Goal: Task Accomplishment & Management: Manage account settings

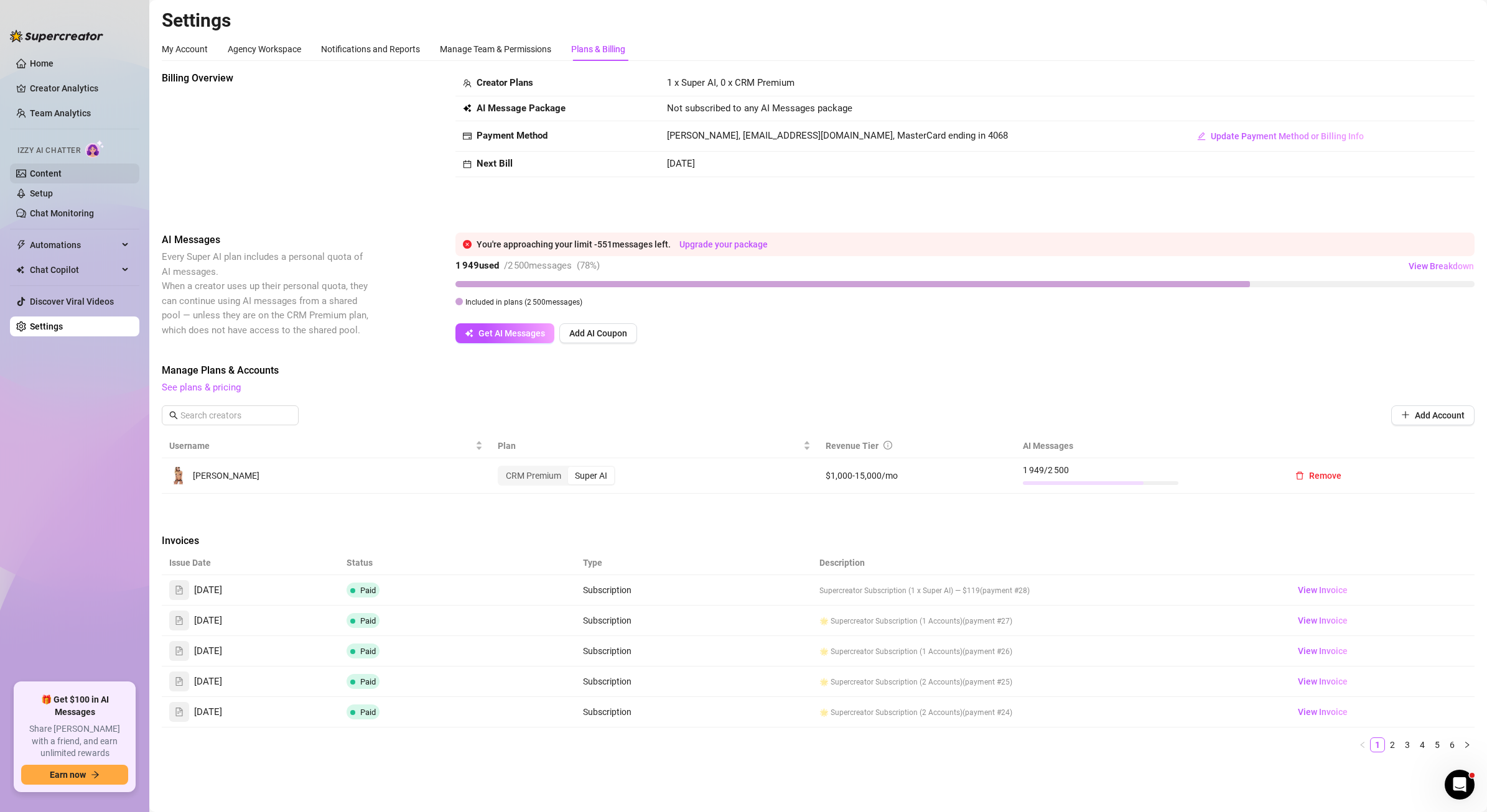
click at [42, 177] on link "Content" at bounding box center [46, 174] width 32 height 10
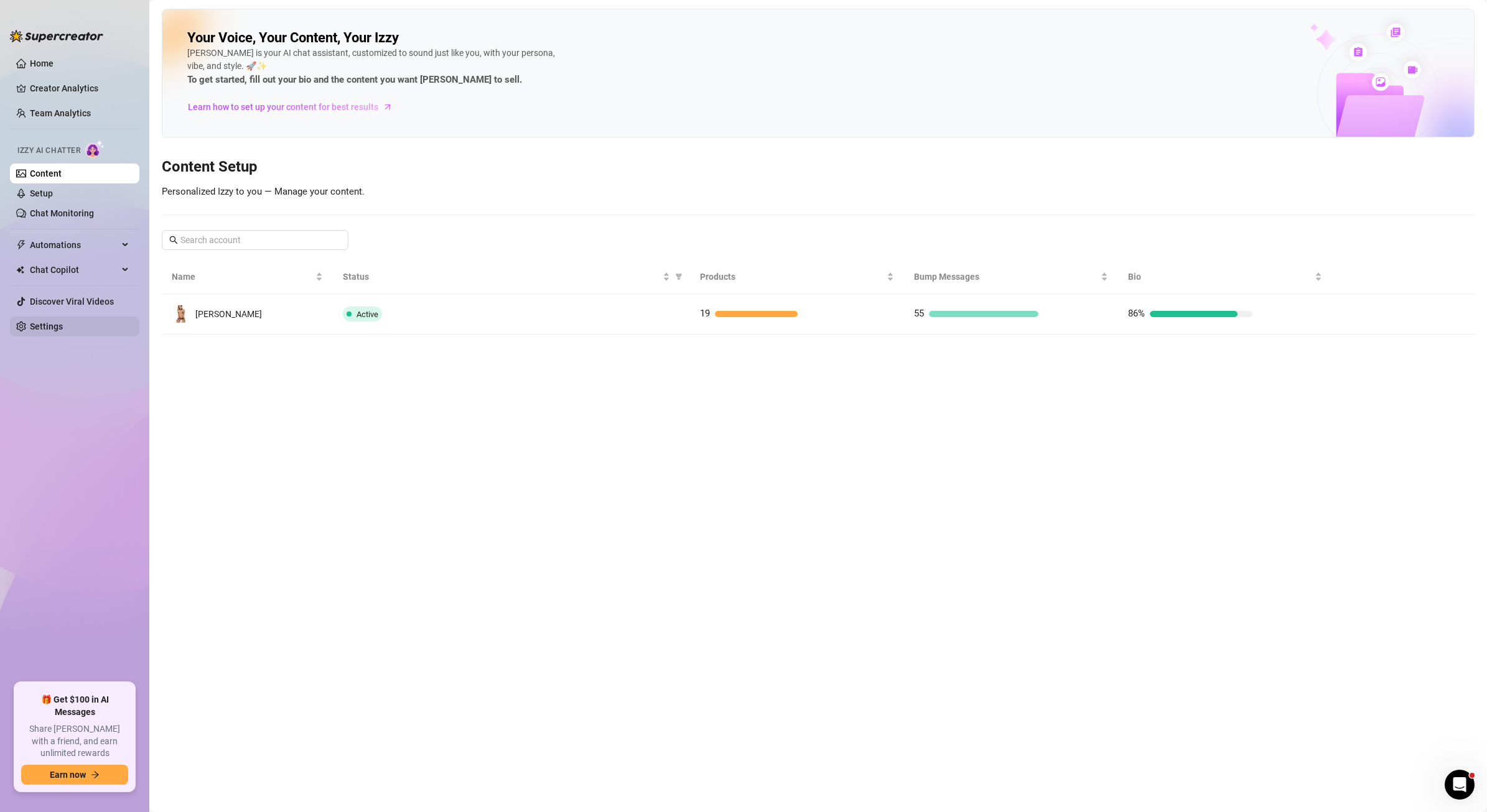
click at [59, 321] on link "Settings" at bounding box center [46, 326] width 33 height 10
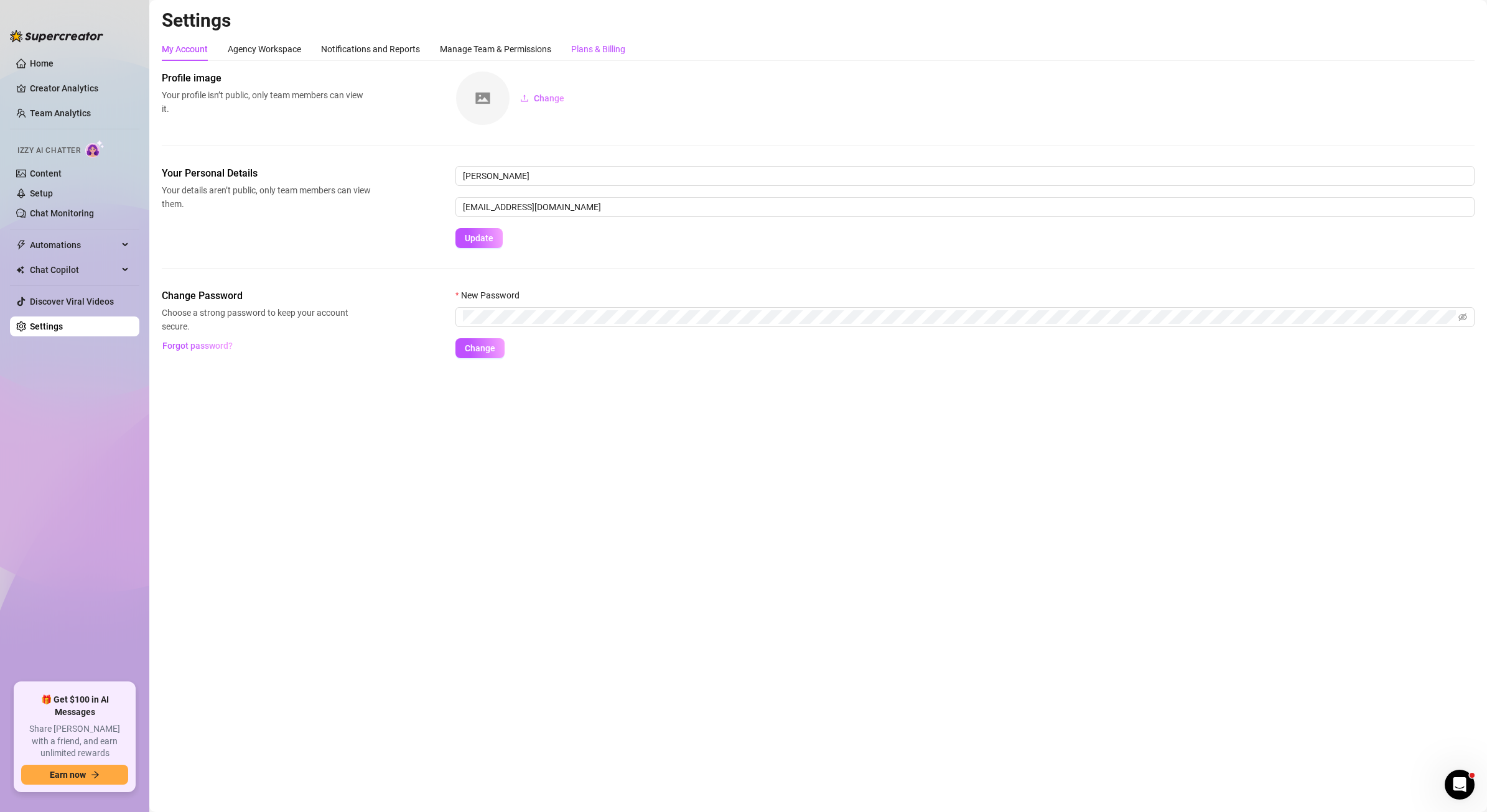
click at [600, 56] on div "Plans & Billing" at bounding box center [599, 48] width 54 height 14
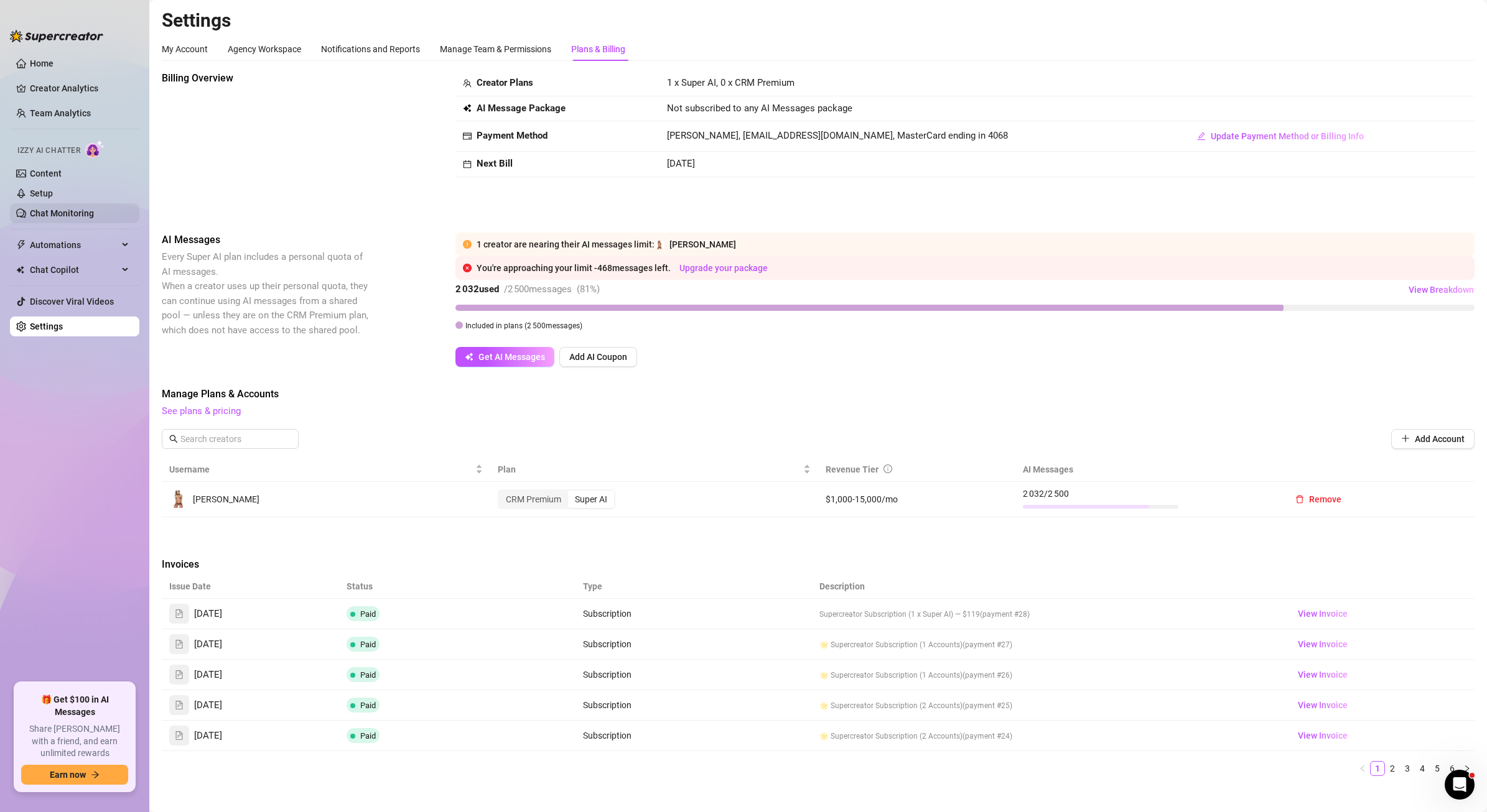
click at [55, 217] on link "Chat Monitoring" at bounding box center [62, 214] width 64 height 10
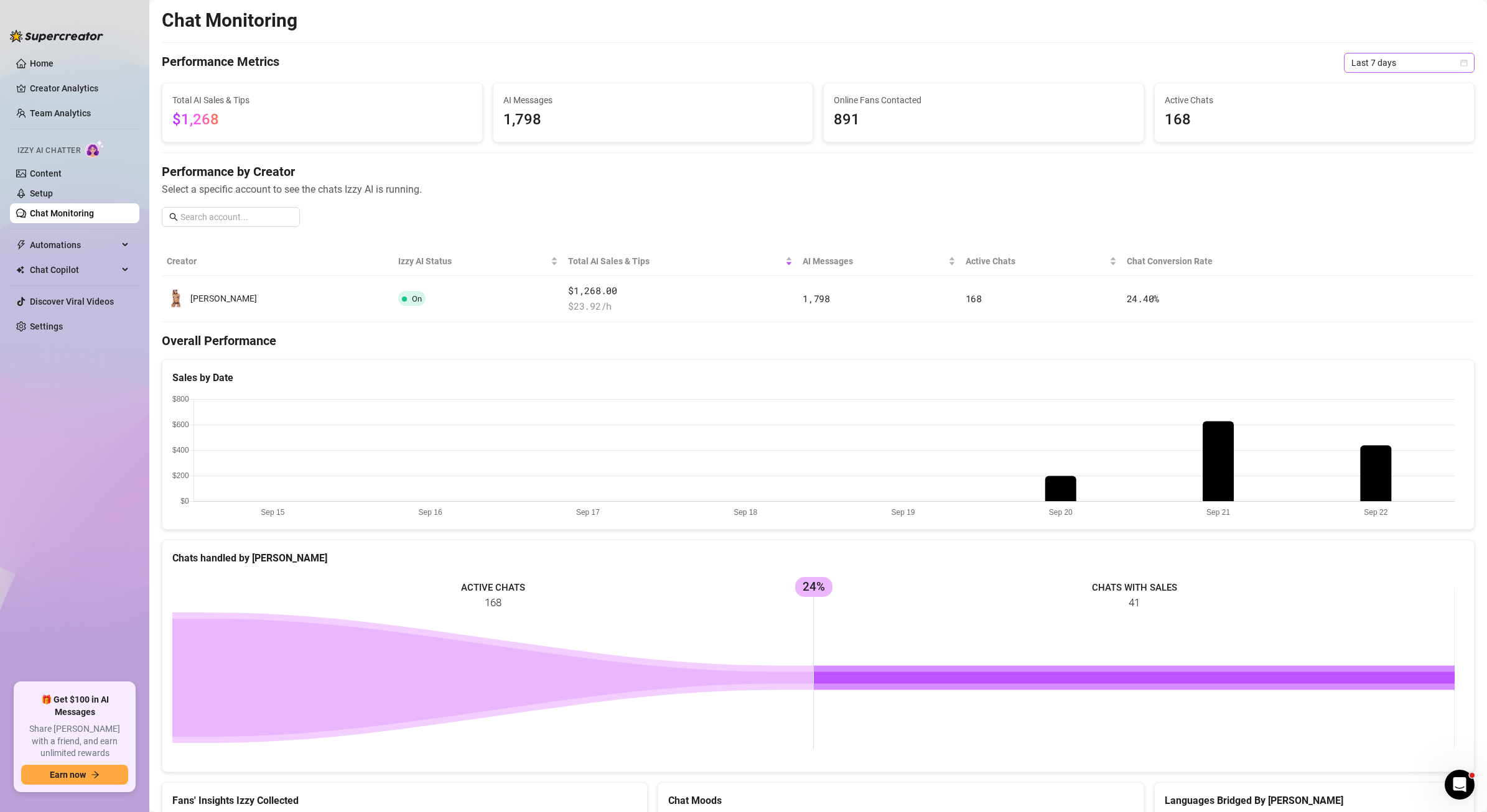
click at [1386, 72] on div "Last 7 days" at bounding box center [1409, 63] width 130 height 20
click at [1382, 86] on div "Last 24 hours" at bounding box center [1399, 88] width 110 height 14
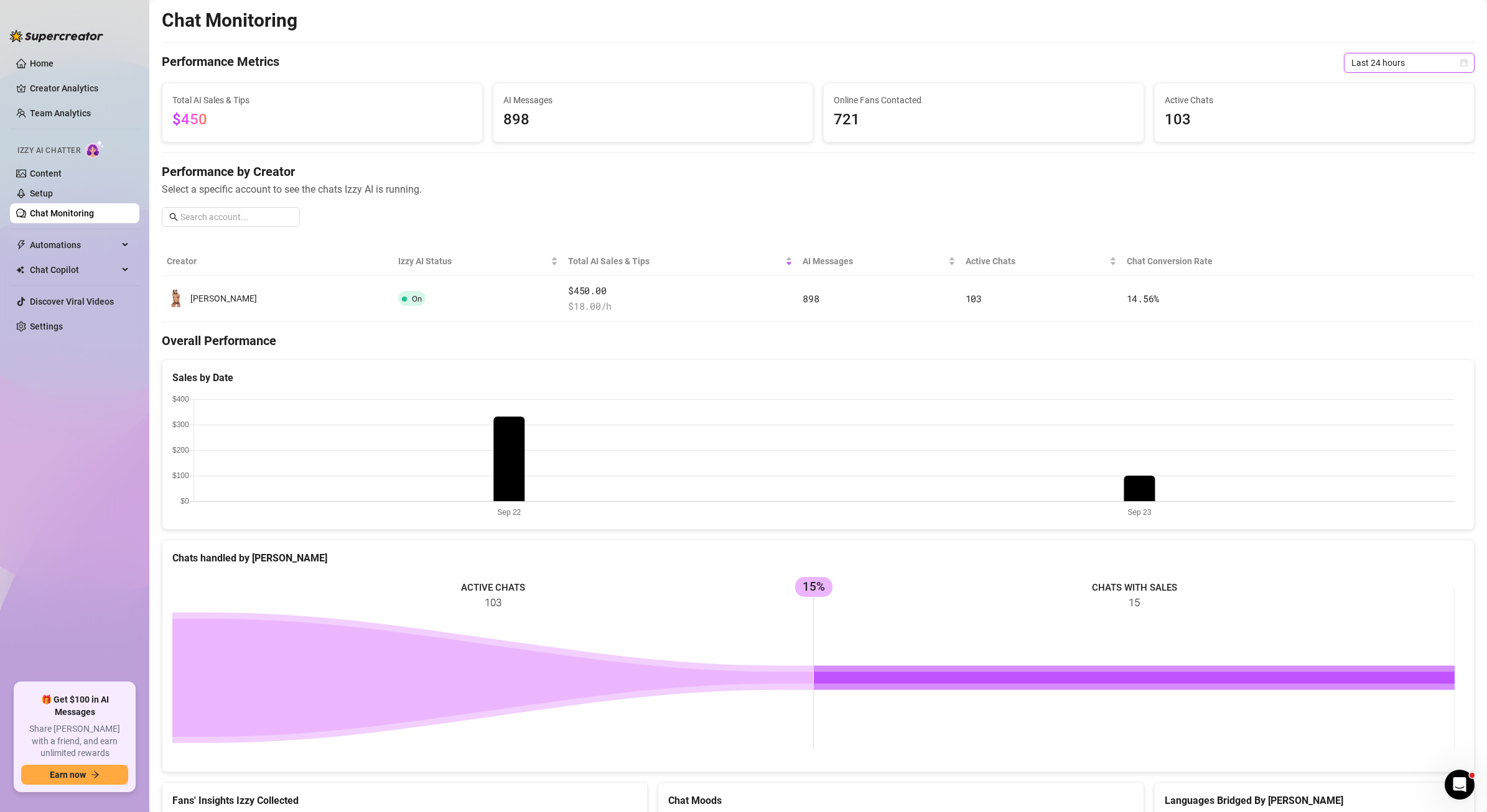
click at [1384, 58] on span "Last 24 hours" at bounding box center [1409, 63] width 115 height 19
click at [1379, 109] on div "Last 7 days" at bounding box center [1399, 107] width 110 height 14
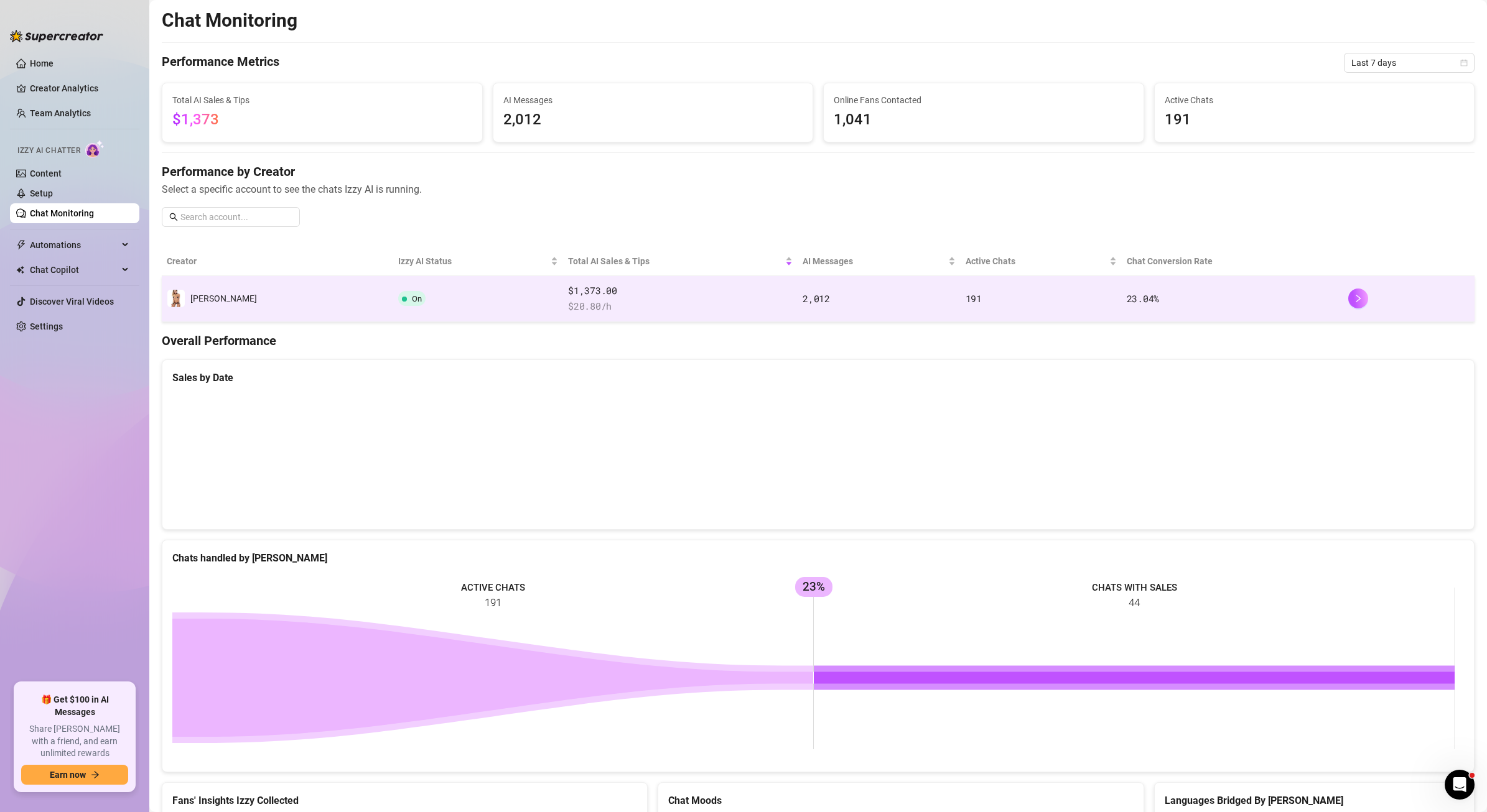
scroll to position [254, 0]
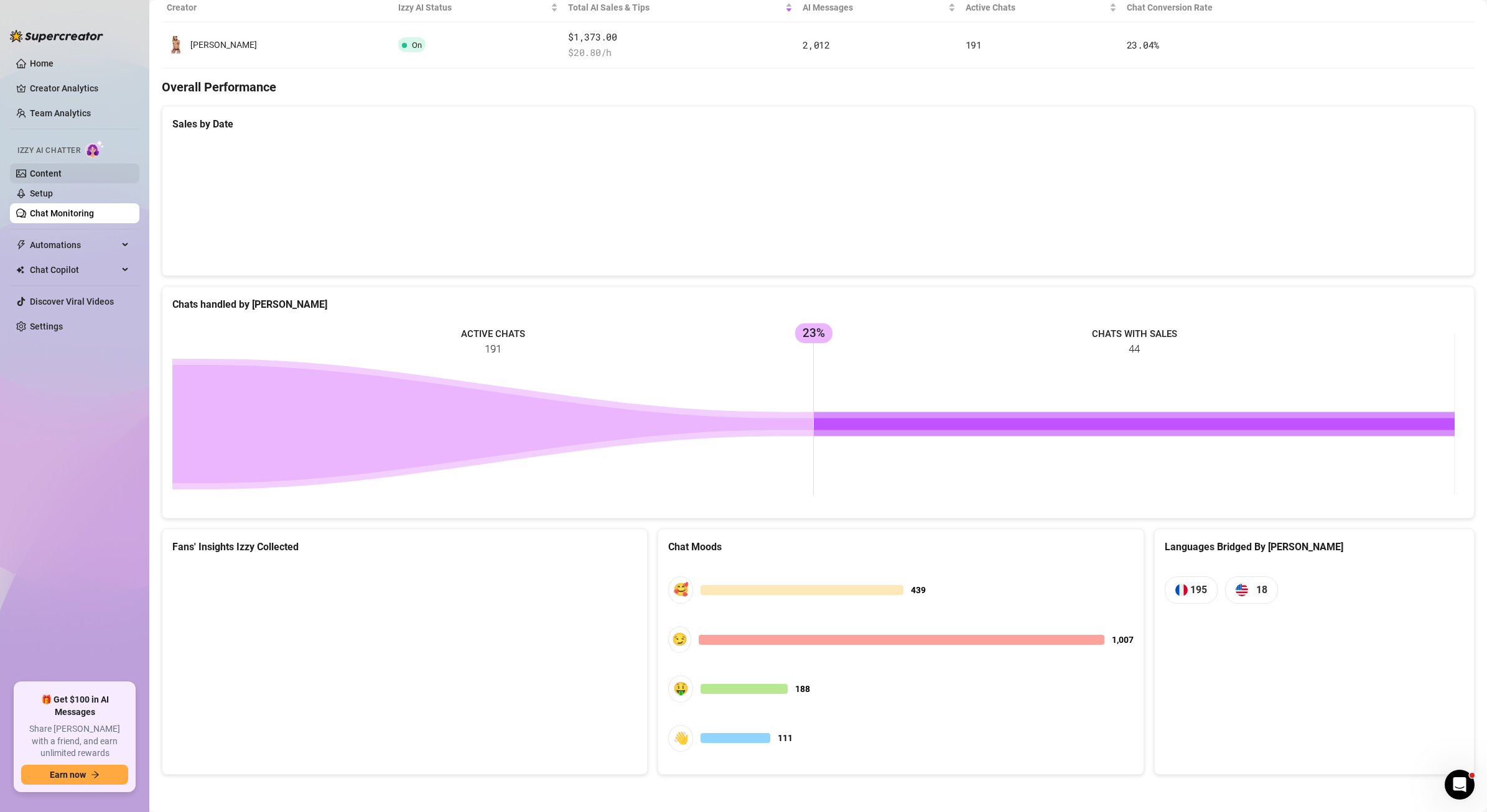
click at [61, 176] on link "Content" at bounding box center [46, 174] width 32 height 10
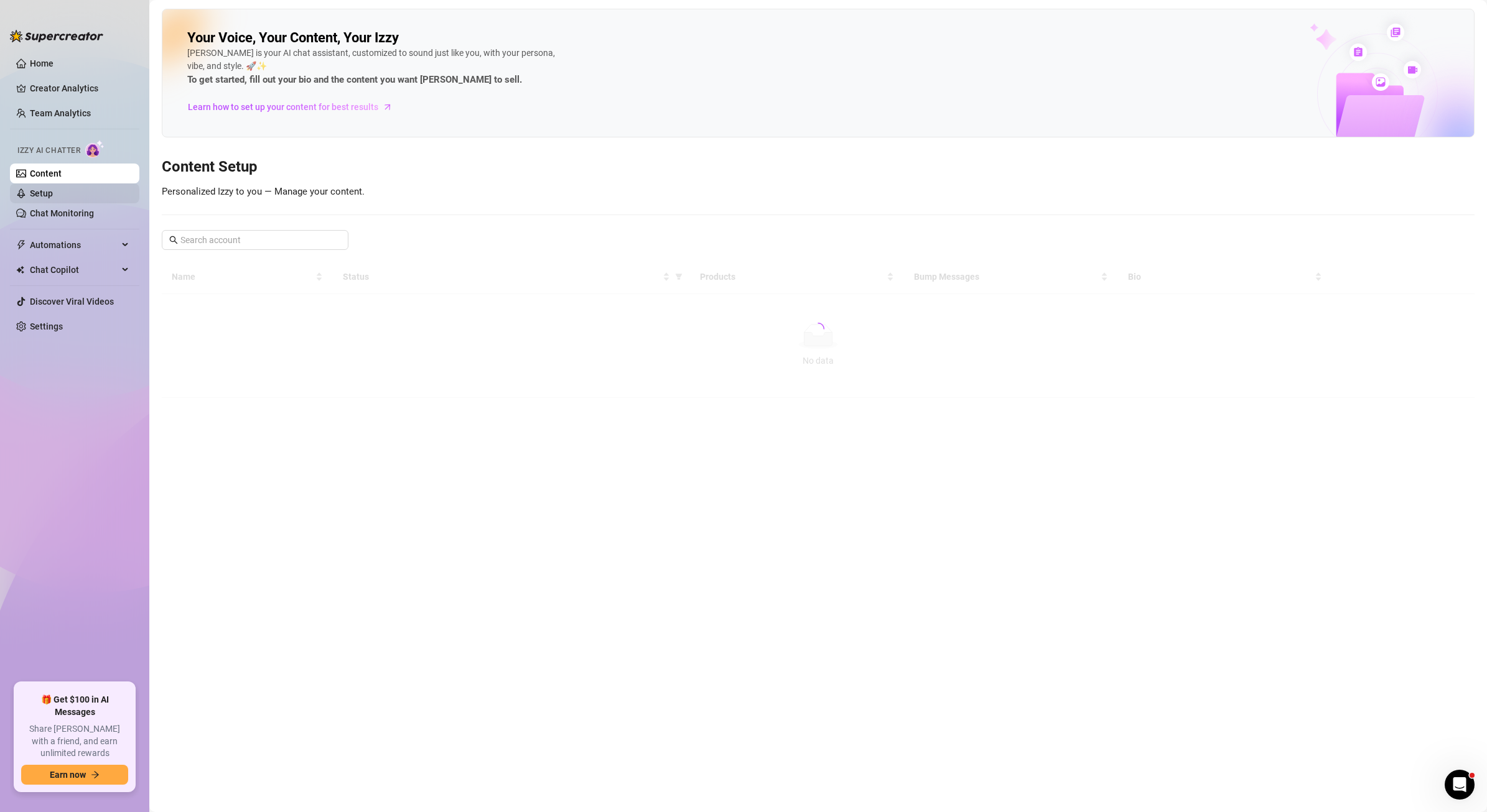
click at [53, 192] on link "Setup" at bounding box center [41, 194] width 23 height 10
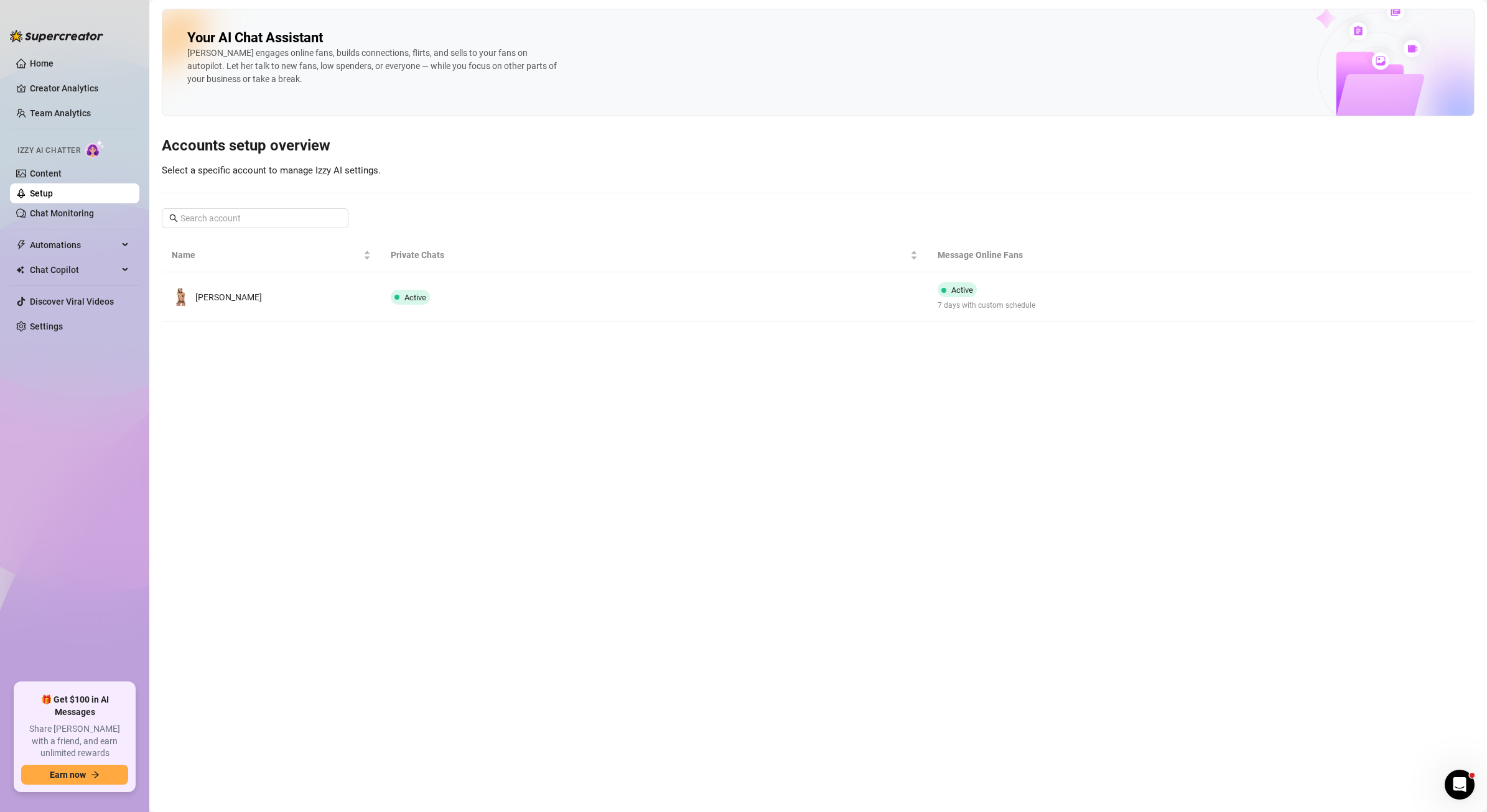
drag, startPoint x: 1334, startPoint y: 294, endPoint x: 1319, endPoint y: 298, distance: 15.5
click at [1328, 296] on div at bounding box center [1384, 297] width 162 height 20
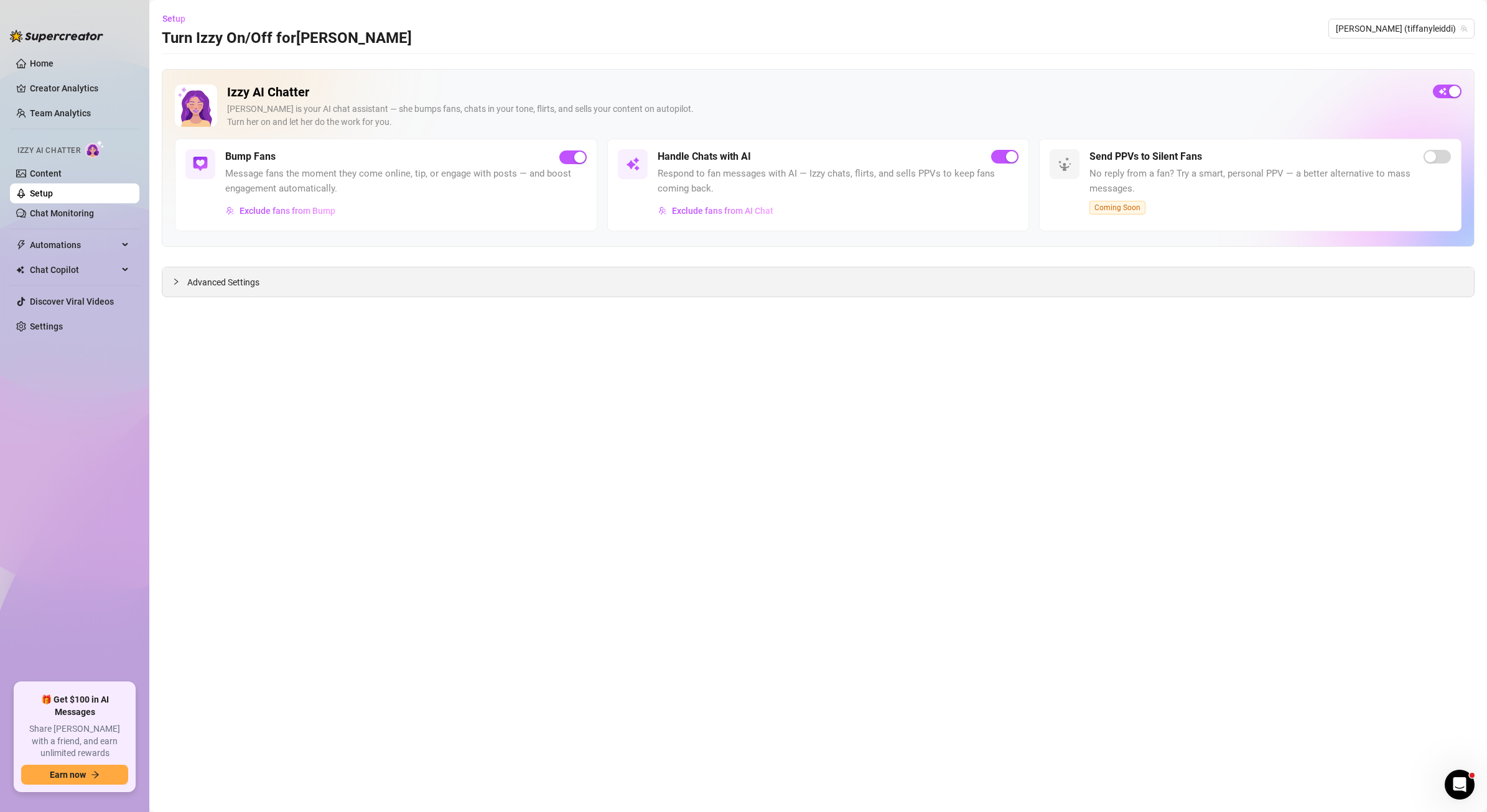
click at [212, 289] on div "Advanced Settings" at bounding box center [818, 281] width 1312 height 29
click at [166, 276] on div "Advanced Settings" at bounding box center [818, 281] width 1312 height 29
click at [173, 282] on icon "collapsed" at bounding box center [176, 281] width 7 height 7
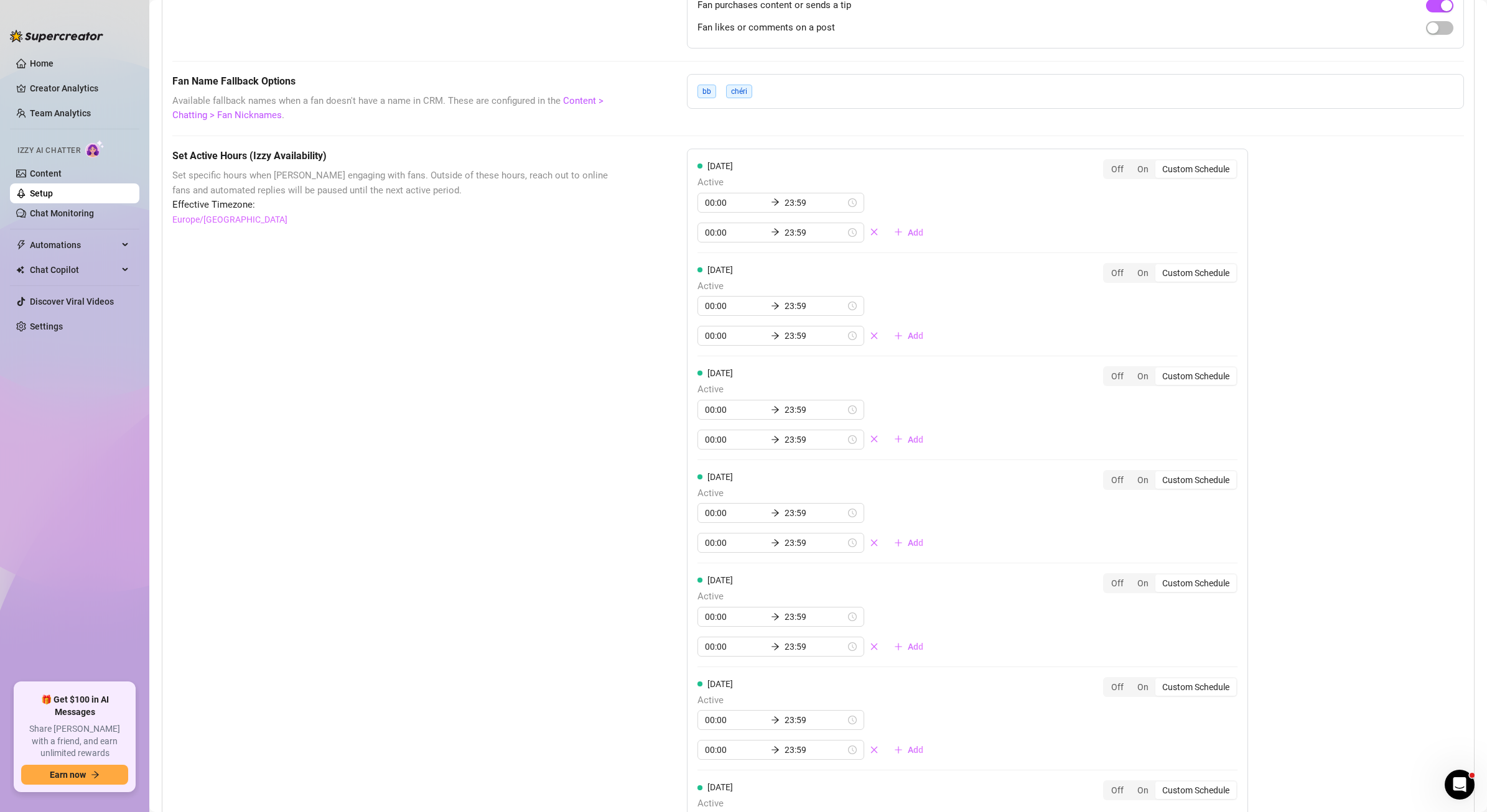
scroll to position [875, 0]
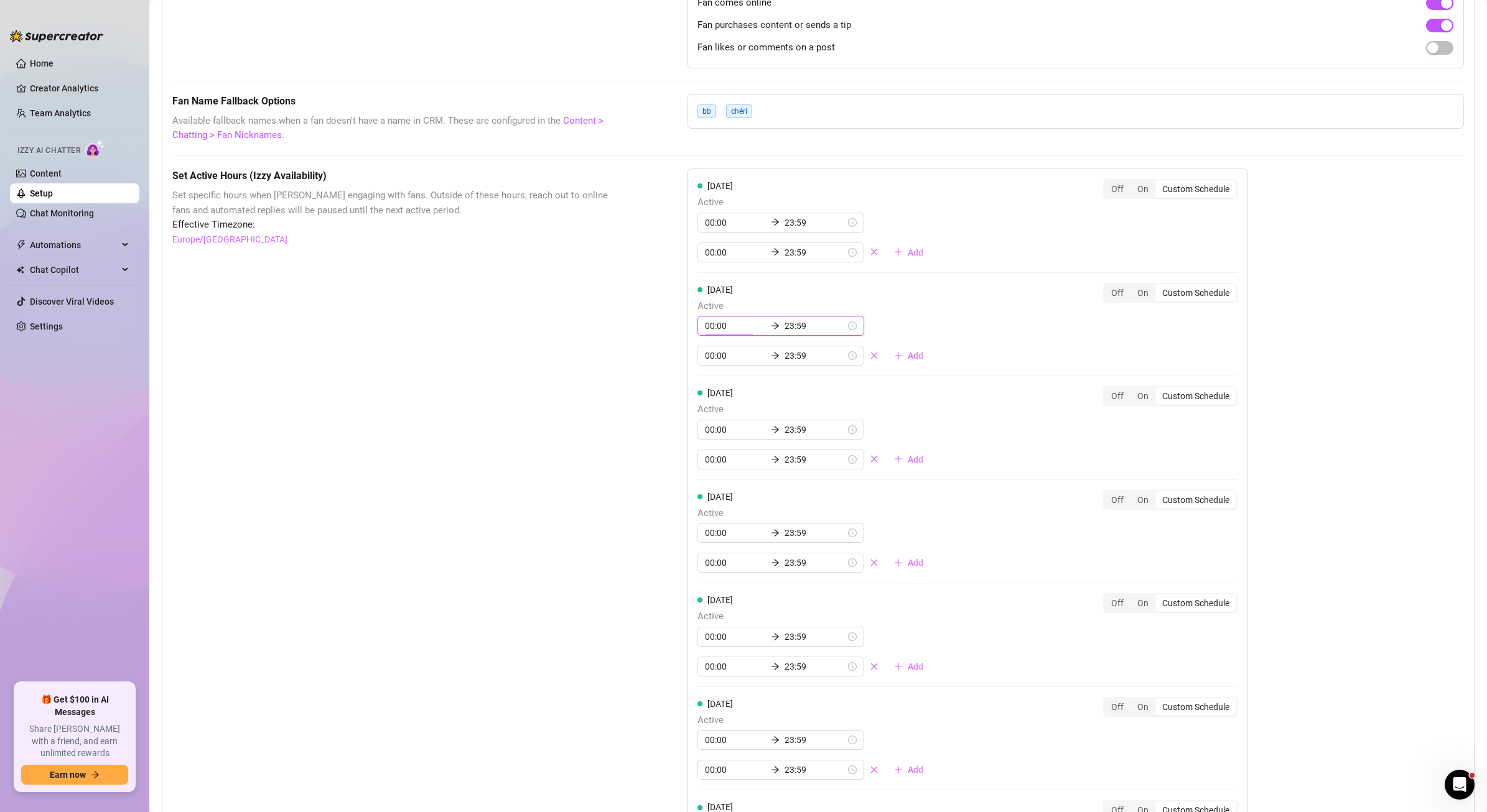
drag, startPoint x: 722, startPoint y: 325, endPoint x: 673, endPoint y: 322, distance: 49.1
click at [673, 322] on div "Set Active Hours (Izzy Availability) Set specific hours when Izzy engaging with…" at bounding box center [818, 574] width 1292 height 811
click at [705, 325] on input "00:00" at bounding box center [735, 326] width 61 height 14
drag, startPoint x: 710, startPoint y: 326, endPoint x: 670, endPoint y: 321, distance: 40.3
click at [670, 321] on div "Set Active Hours (Izzy Availability) Set specific hours when Izzy engaging with…" at bounding box center [818, 574] width 1292 height 811
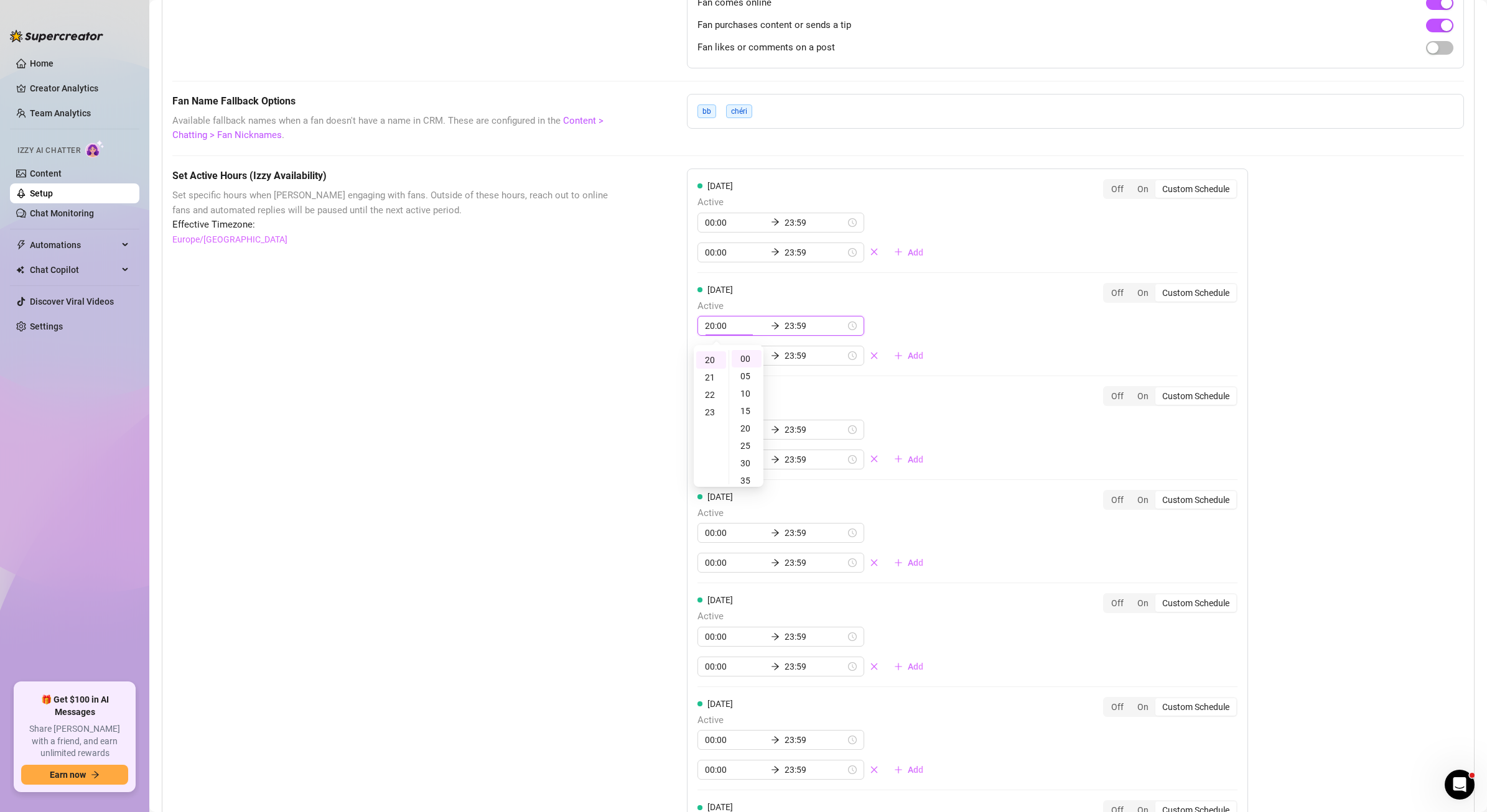
scroll to position [347, 0]
type input "20:00"
click at [713, 360] on div "20" at bounding box center [711, 360] width 30 height 17
drag, startPoint x: 938, startPoint y: 317, endPoint x: 931, endPoint y: 323, distance: 9.2
click at [938, 317] on div "[DATE] Active 20:00 23:59 00:00 23:59 Add Off On Custom Schedule" at bounding box center [968, 324] width 540 height 83
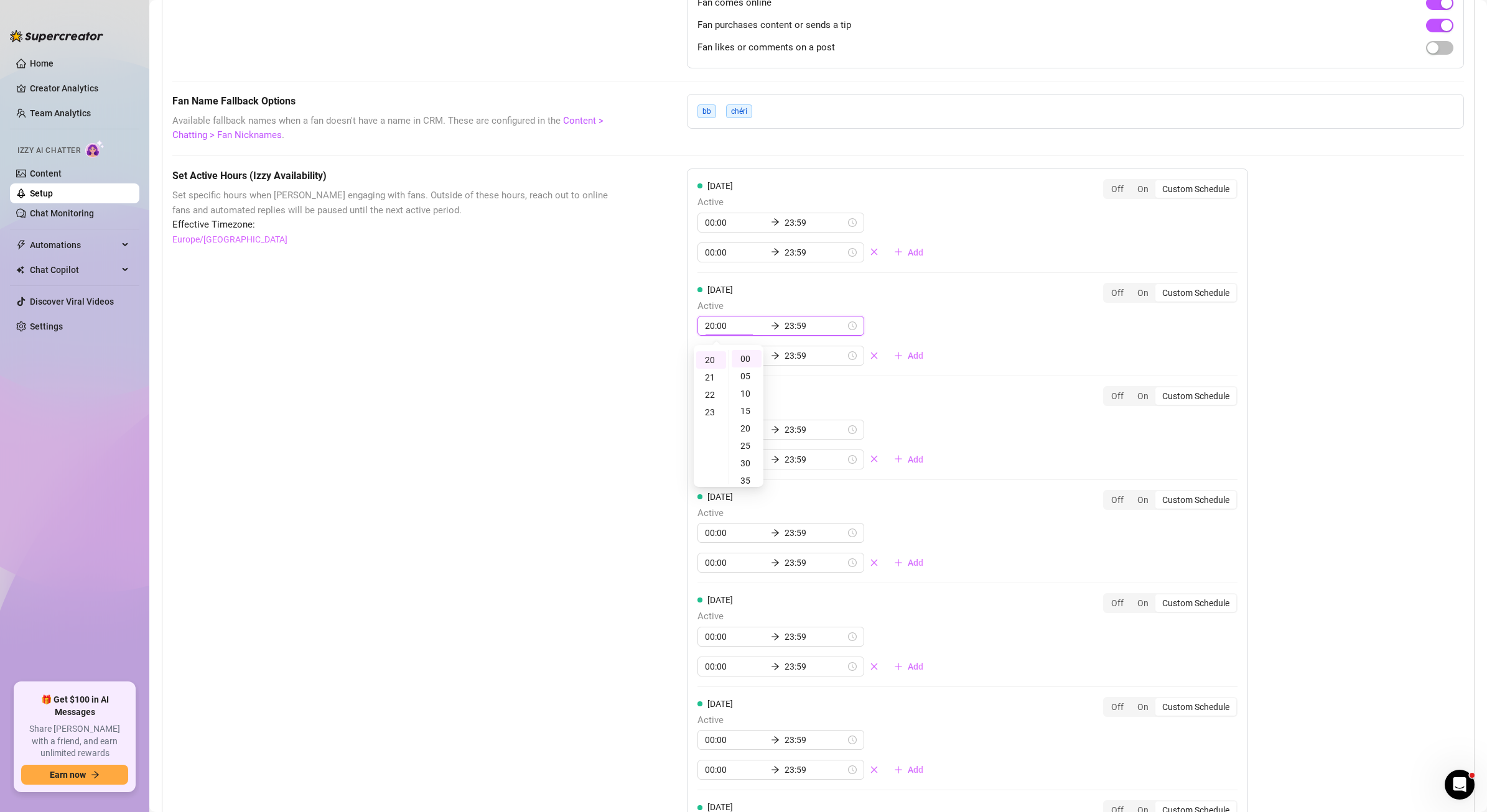
scroll to position [400, 0]
type input "23:59"
type input "00:00"
click at [643, 357] on div "Set Active Hours (Izzy Availability) Set specific hours when Izzy engaging with…" at bounding box center [818, 574] width 1292 height 811
drag, startPoint x: 709, startPoint y: 326, endPoint x: 678, endPoint y: 327, distance: 31.0
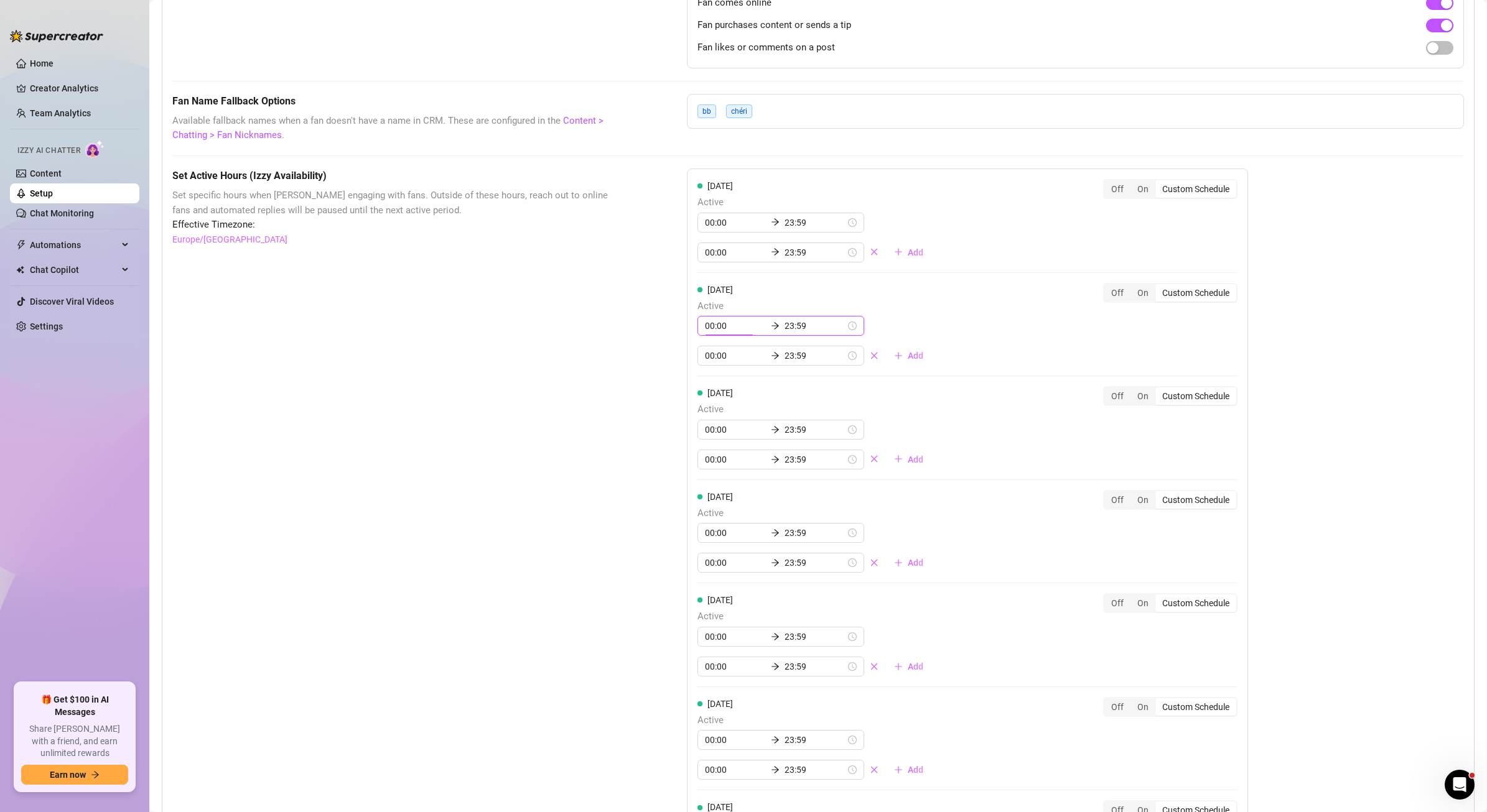
click at [678, 327] on div "Set Active Hours (Izzy Availability) Set specific hours when Izzy engaging with…" at bounding box center [818, 574] width 1292 height 811
click at [706, 357] on input "00:00" at bounding box center [735, 355] width 61 height 14
drag, startPoint x: 710, startPoint y: 355, endPoint x: 685, endPoint y: 356, distance: 25.0
click at [687, 356] on div "[DATE] Active 00:00 23:59 00:00 23:59 Add Off On Custom Schedule [DATE] Active …" at bounding box center [968, 537] width 561 height 736
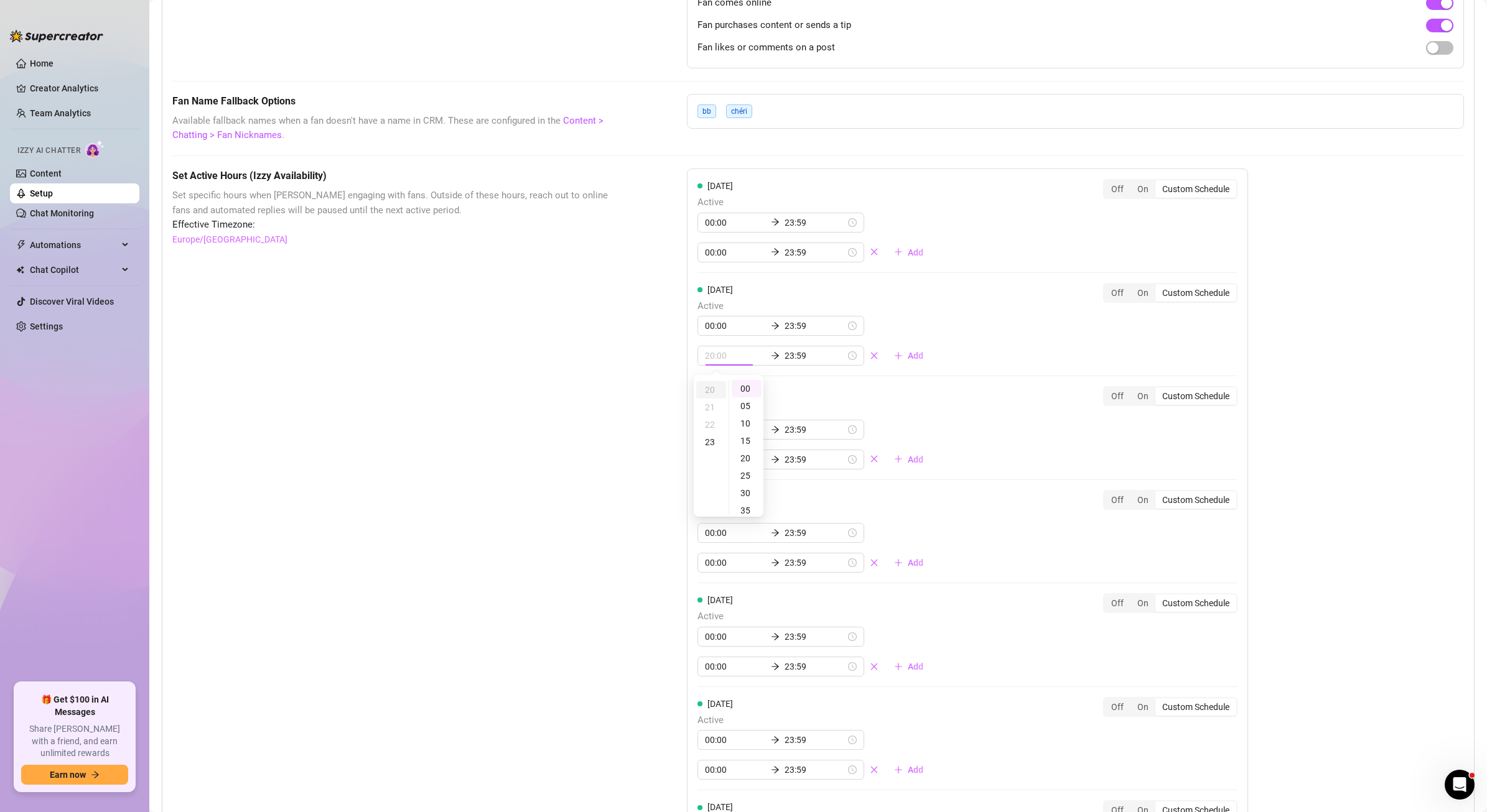
click at [712, 395] on div "20" at bounding box center [711, 390] width 30 height 17
click at [713, 444] on div "23" at bounding box center [711, 442] width 30 height 17
type input "23:00"
click at [1010, 295] on div "[DATE] Active 00:00 23:59 23:00 23:59 Add Off On Custom Schedule" at bounding box center [968, 324] width 540 height 83
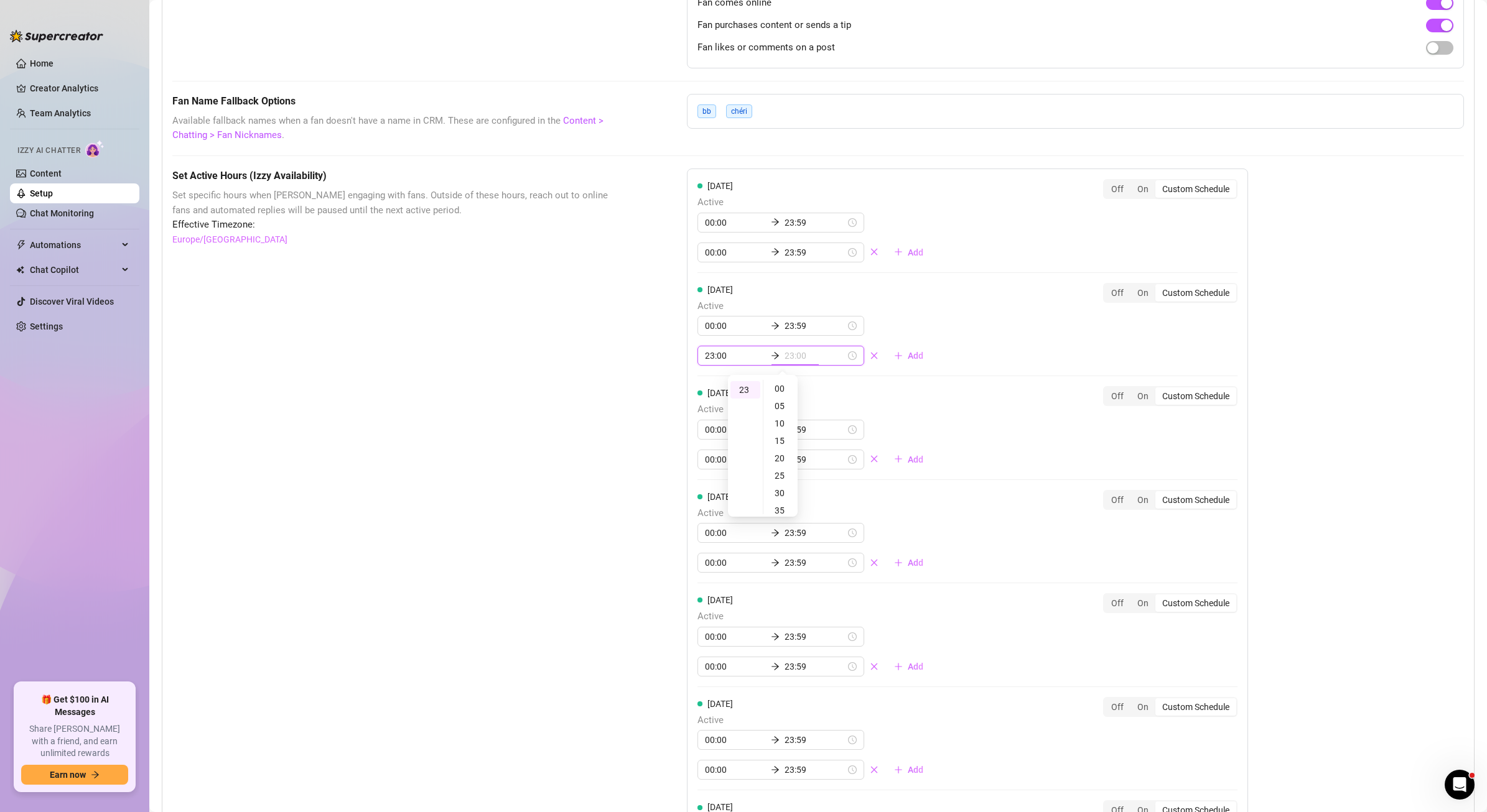
type input "23:59"
type input "00:00"
click at [927, 323] on div "[DATE] Active 00:00 23:59 00:00 23:59 Add Off On Custom Schedule" at bounding box center [968, 324] width 540 height 83
click at [705, 326] on input "00:00" at bounding box center [735, 326] width 61 height 14
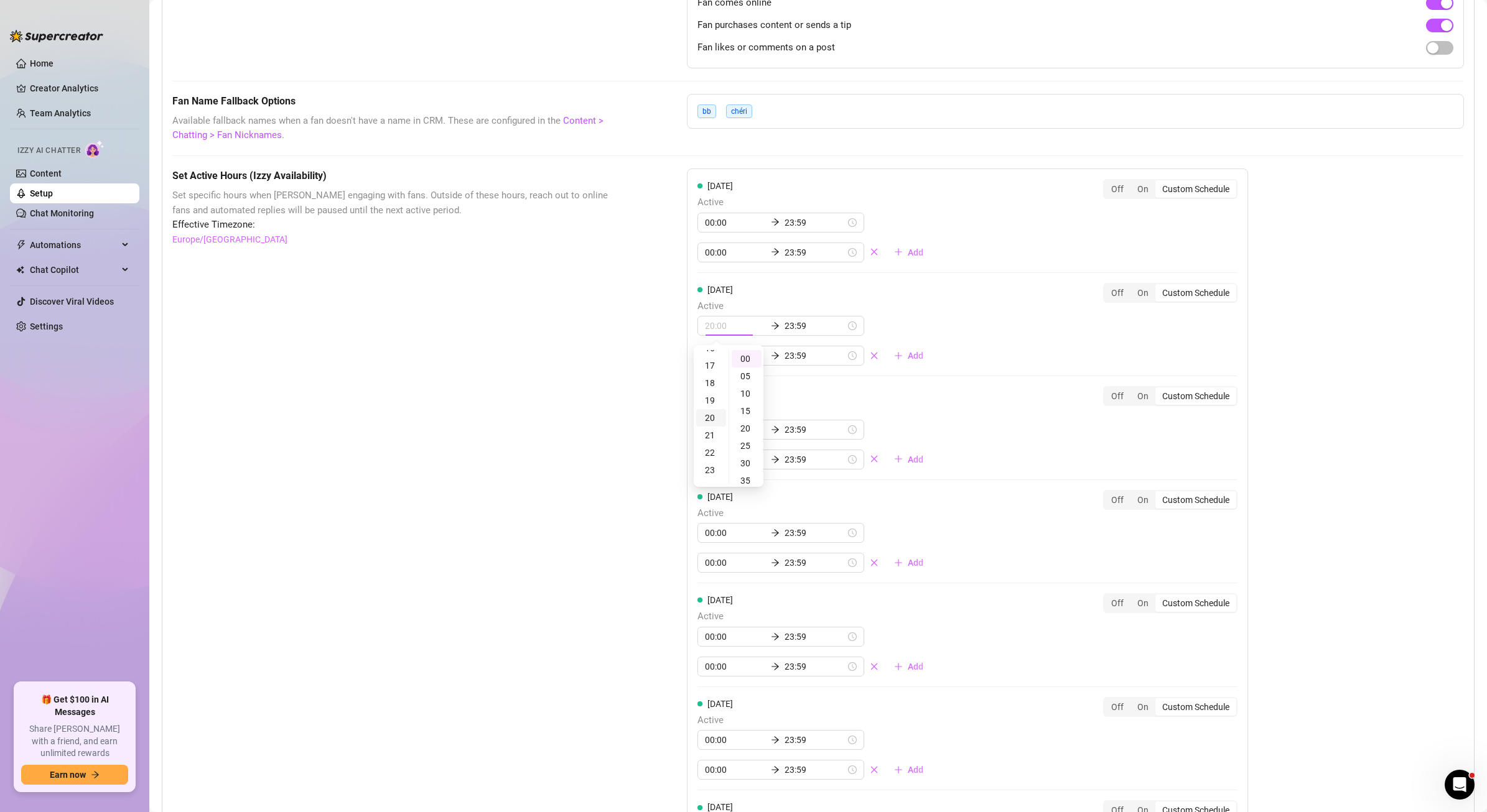
click at [717, 416] on div "20" at bounding box center [711, 418] width 30 height 17
click at [709, 364] on div "20" at bounding box center [711, 360] width 30 height 17
click at [850, 294] on div "[DATE] Active 20:00 23:59 00:00 23:59 Add" at bounding box center [815, 324] width 236 height 83
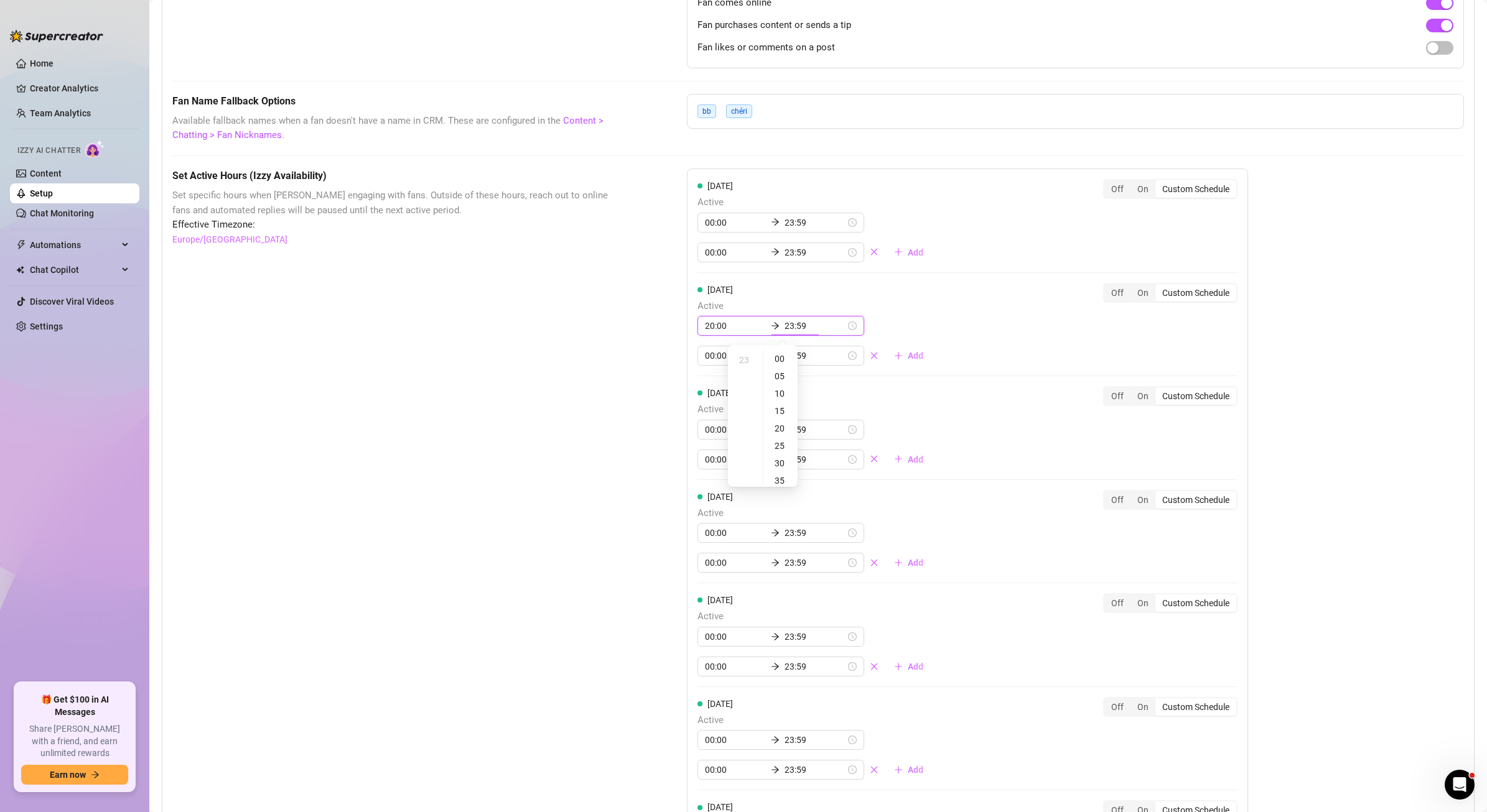
click at [822, 323] on div "20:00 23:59" at bounding box center [781, 326] width 167 height 20
type input "00:00"
click at [871, 316] on div "[DATE] Active 00:00 23:59 00:00 23:59 Add" at bounding box center [815, 324] width 236 height 83
click at [871, 354] on icon "close" at bounding box center [874, 355] width 7 height 7
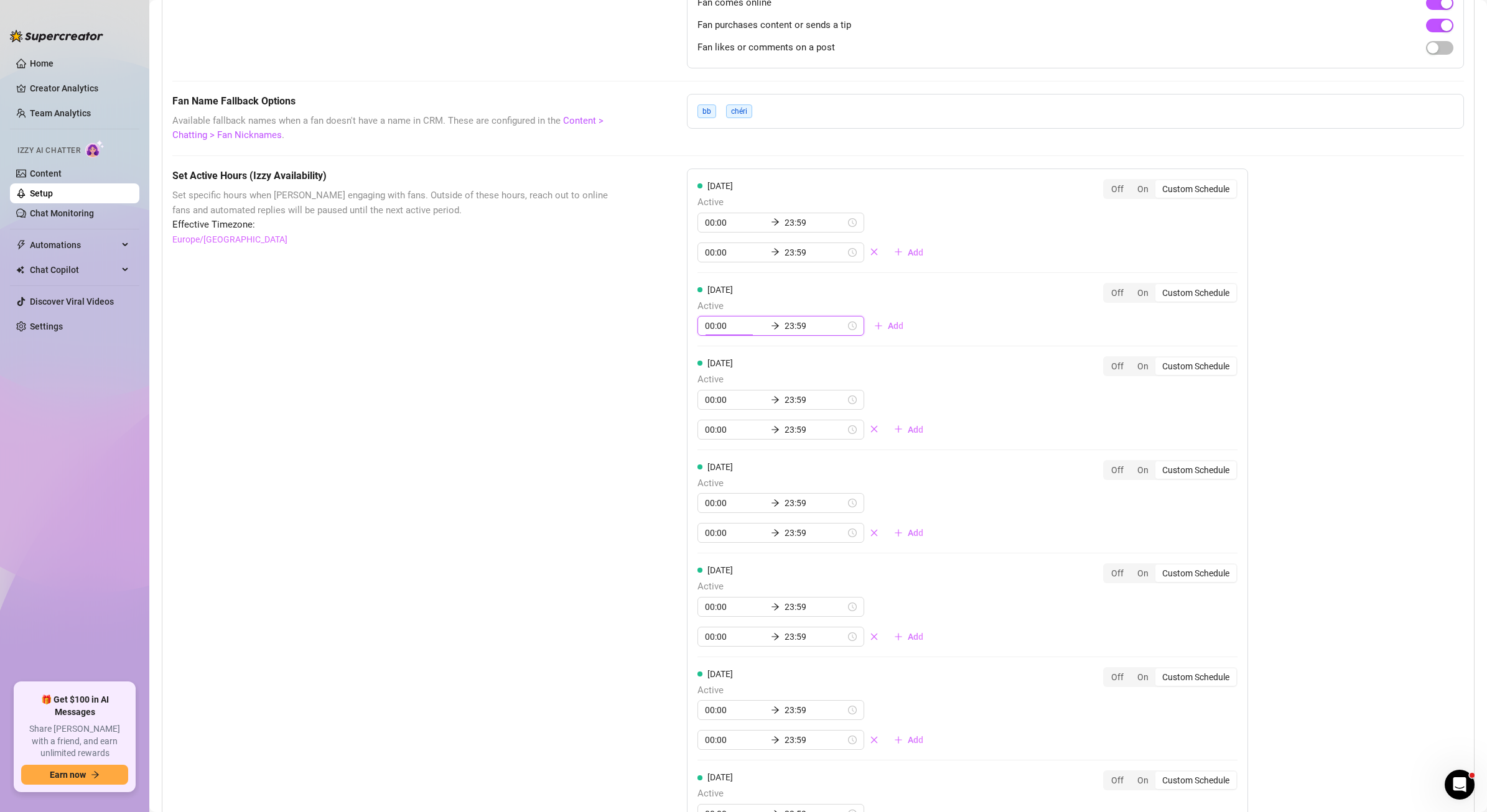
click at [707, 327] on input "00:00" at bounding box center [735, 326] width 61 height 14
type input "20:00"
click at [710, 357] on div "20" at bounding box center [711, 360] width 30 height 17
click at [947, 310] on div "[DATE] Active 20:00 23:59 Add Off On Custom Schedule" at bounding box center [968, 309] width 540 height 53
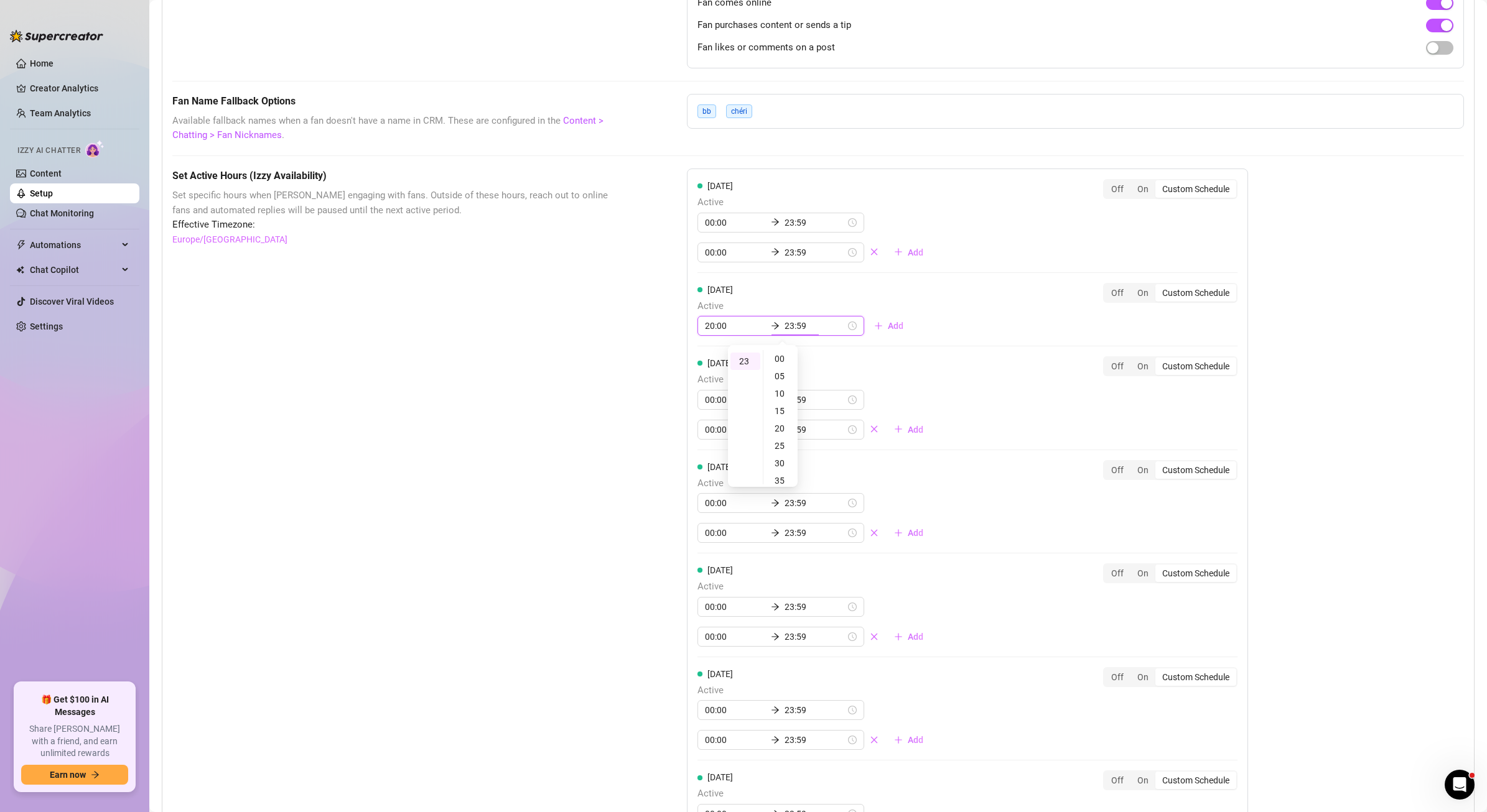
scroll to position [400, 0]
type input "23:59"
click at [629, 376] on div "Set Active Hours (Izzy Availability) Set specific hours when Izzy engaging with…" at bounding box center [818, 559] width 1292 height 781
click at [870, 432] on icon "close" at bounding box center [874, 429] width 9 height 9
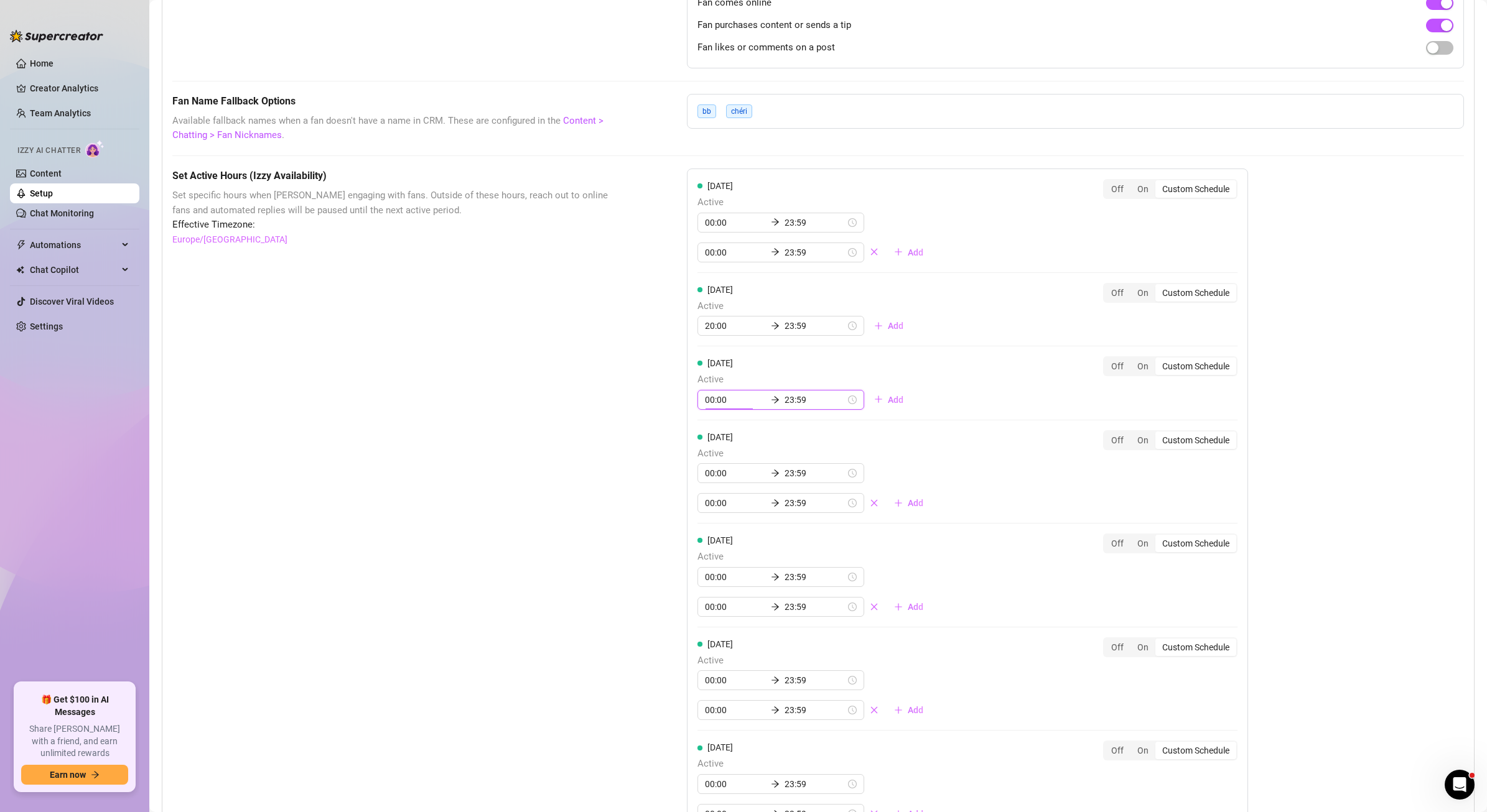
drag, startPoint x: 709, startPoint y: 399, endPoint x: 715, endPoint y: 405, distance: 8.5
click at [709, 400] on input "00:00" at bounding box center [735, 400] width 61 height 14
drag, startPoint x: 709, startPoint y: 399, endPoint x: 670, endPoint y: 397, distance: 39.1
click at [670, 397] on div "Set Active Hours (Izzy Availability) Set specific hours when Izzy engaging with…" at bounding box center [818, 544] width 1292 height 751
drag, startPoint x: 768, startPoint y: 400, endPoint x: 837, endPoint y: 407, distance: 69.4
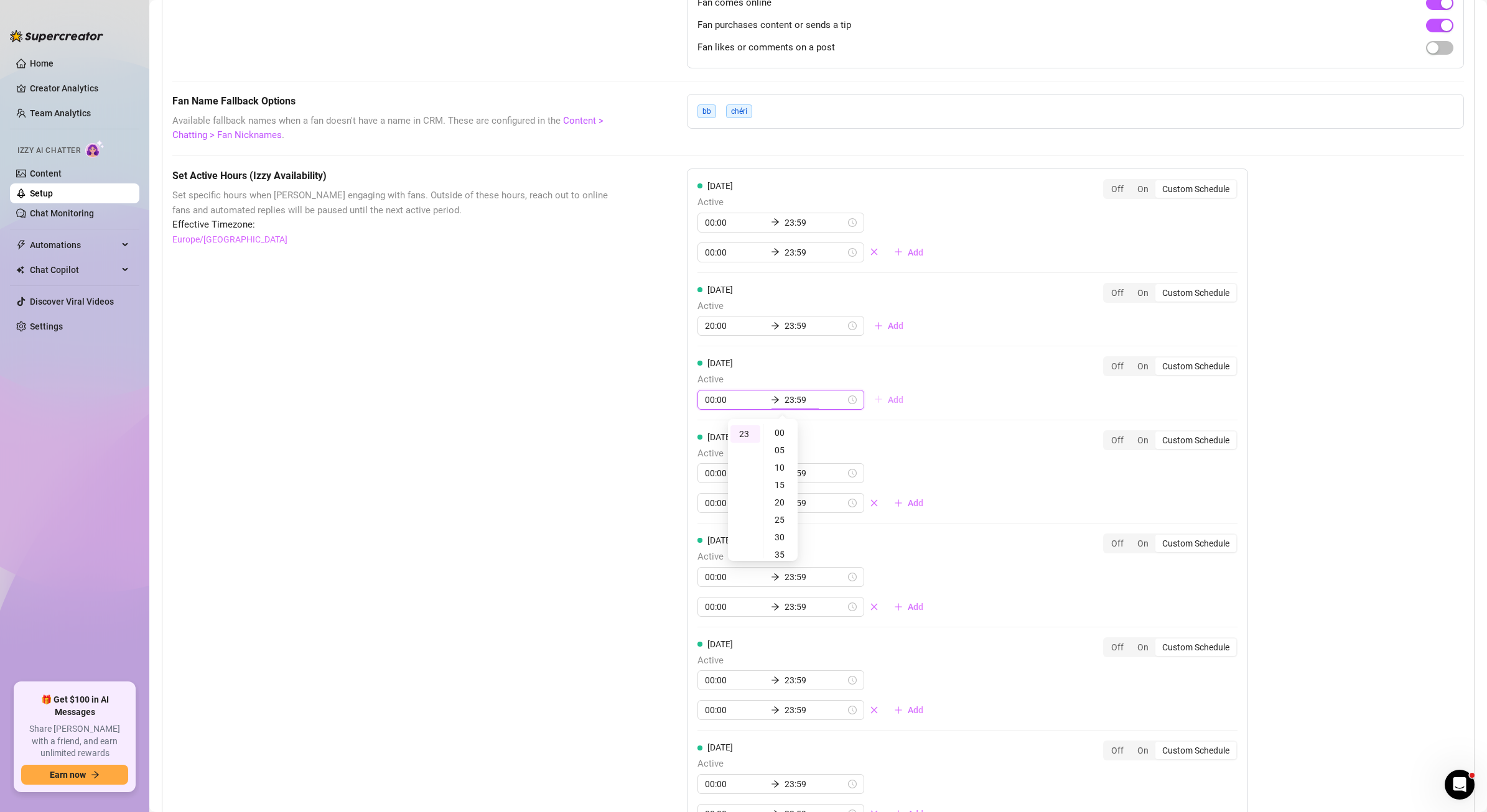
click at [837, 407] on div "00:00 23:59 Add" at bounding box center [805, 400] width 216 height 20
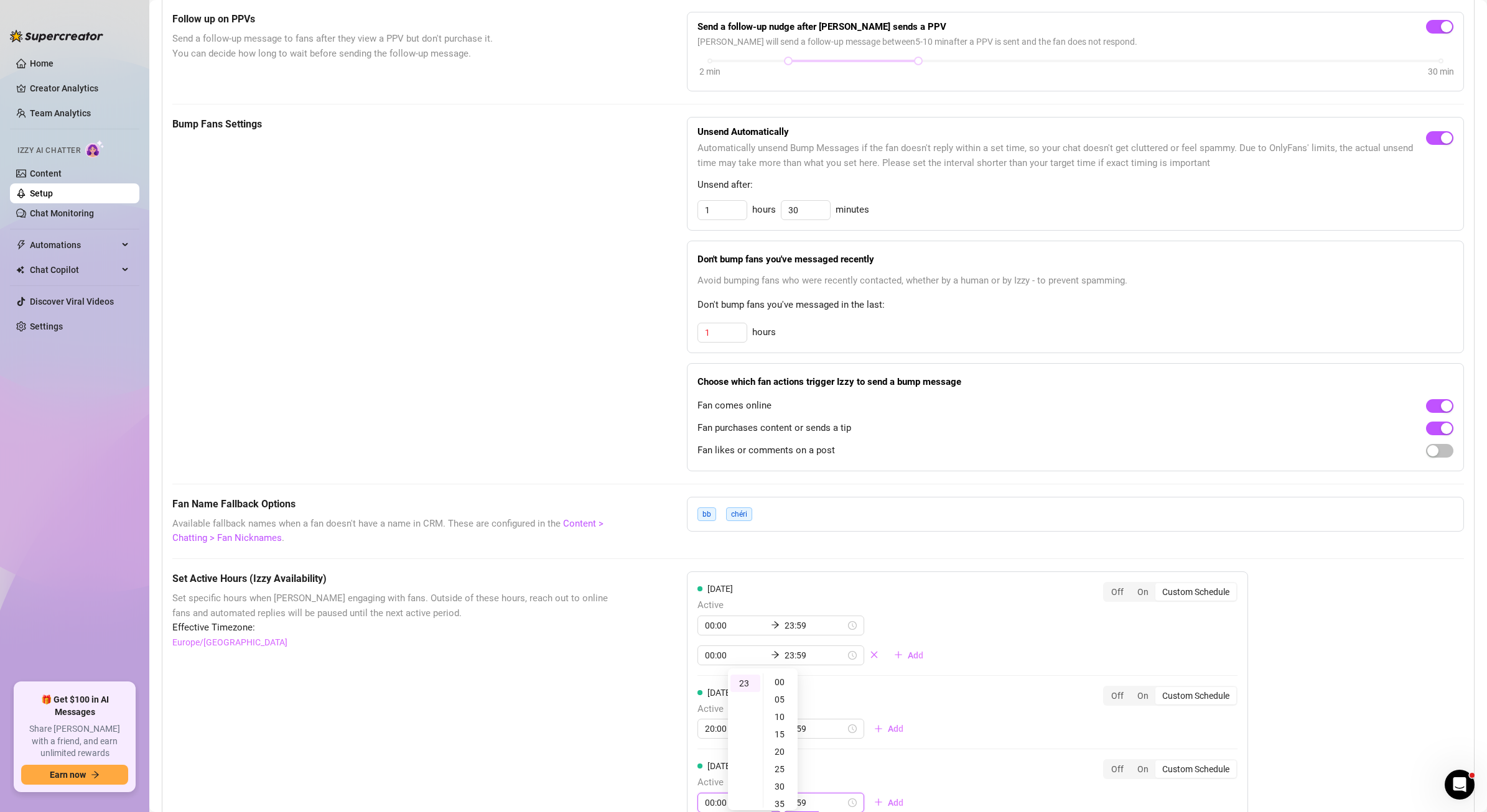
scroll to position [445, 0]
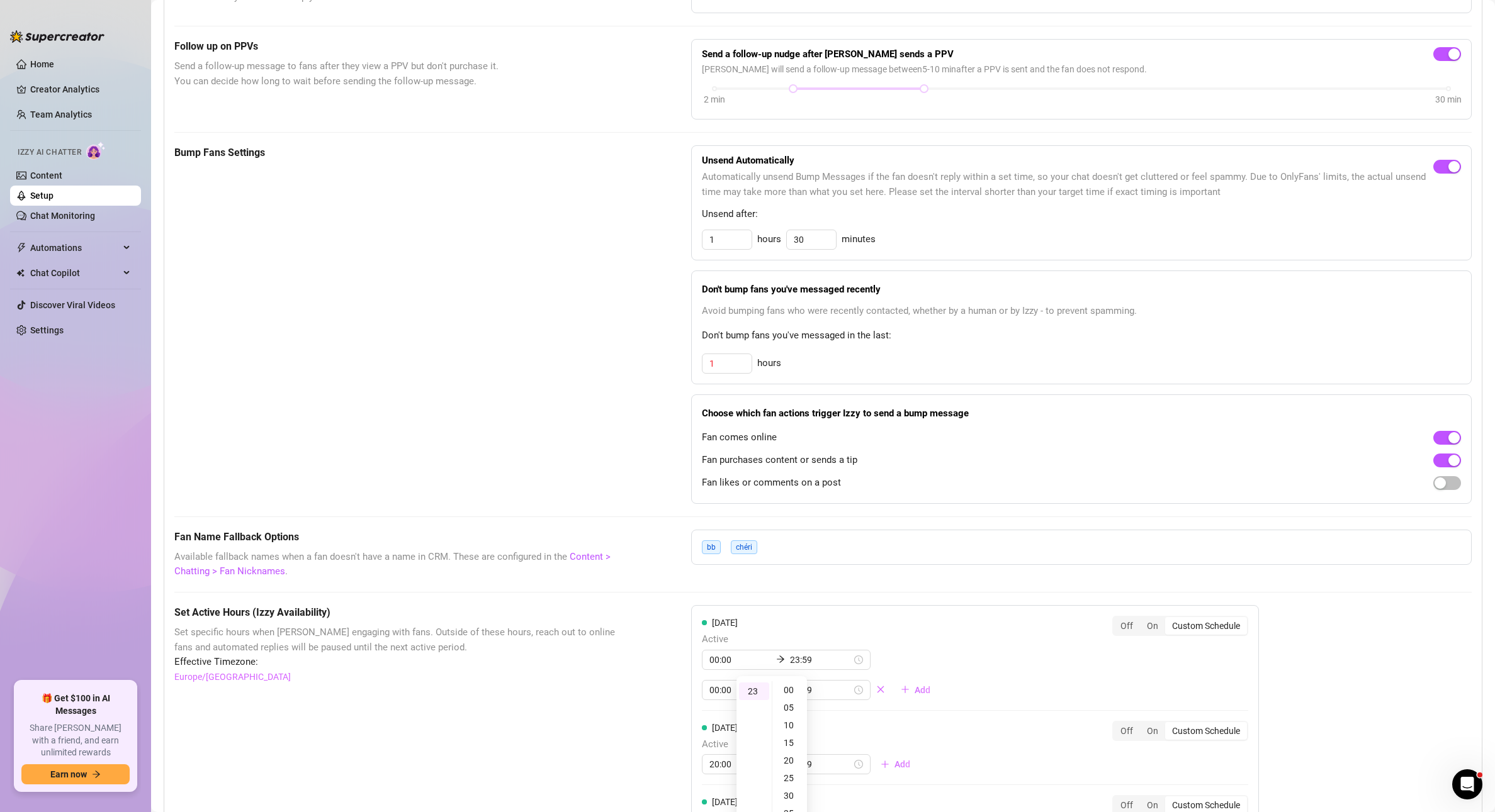
click at [924, 594] on div "These settings control all of [PERSON_NAME]'s features — including Bump Fans, H…" at bounding box center [823, 612] width 1297 height 1504
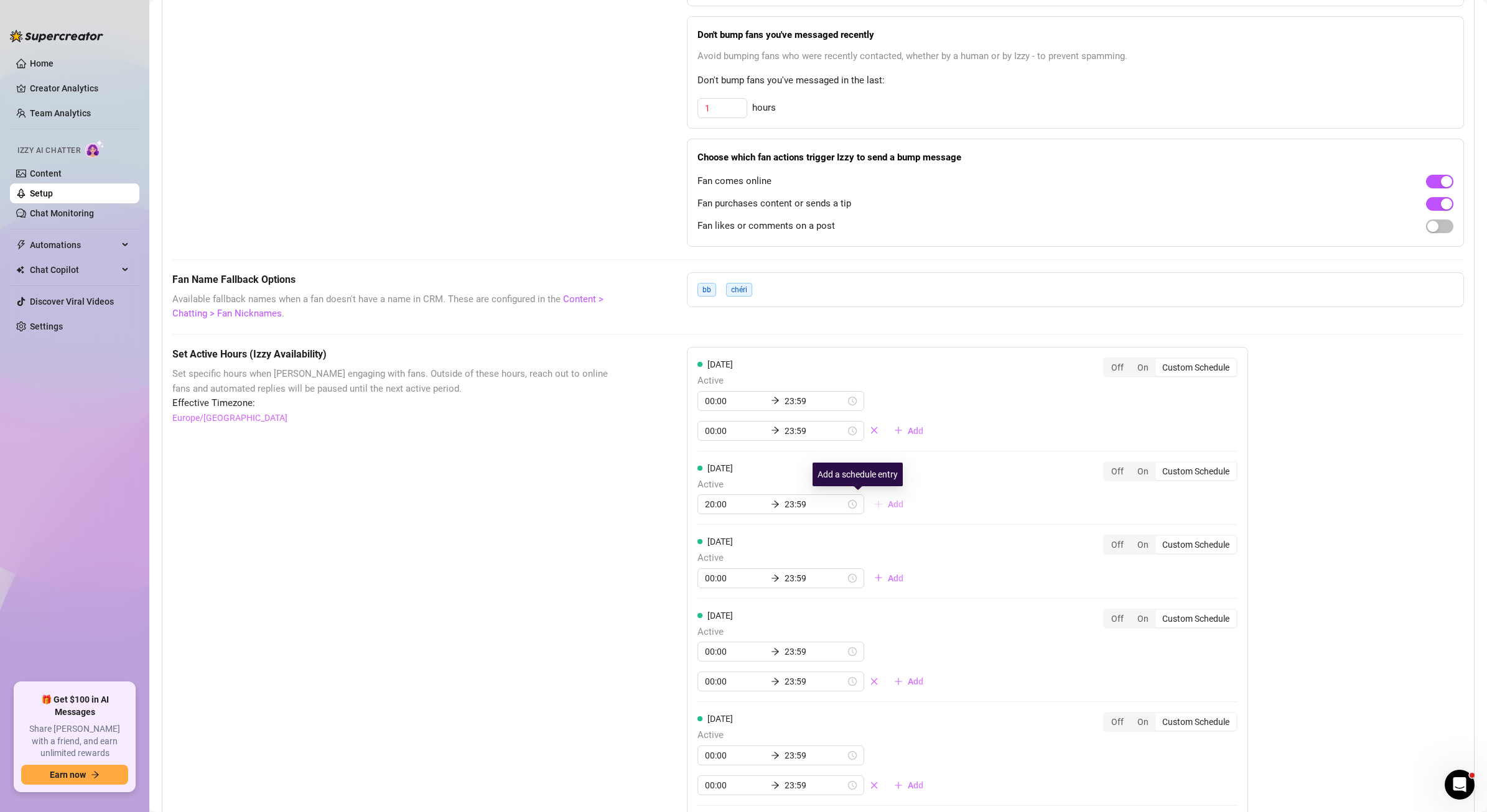
scroll to position [716, 0]
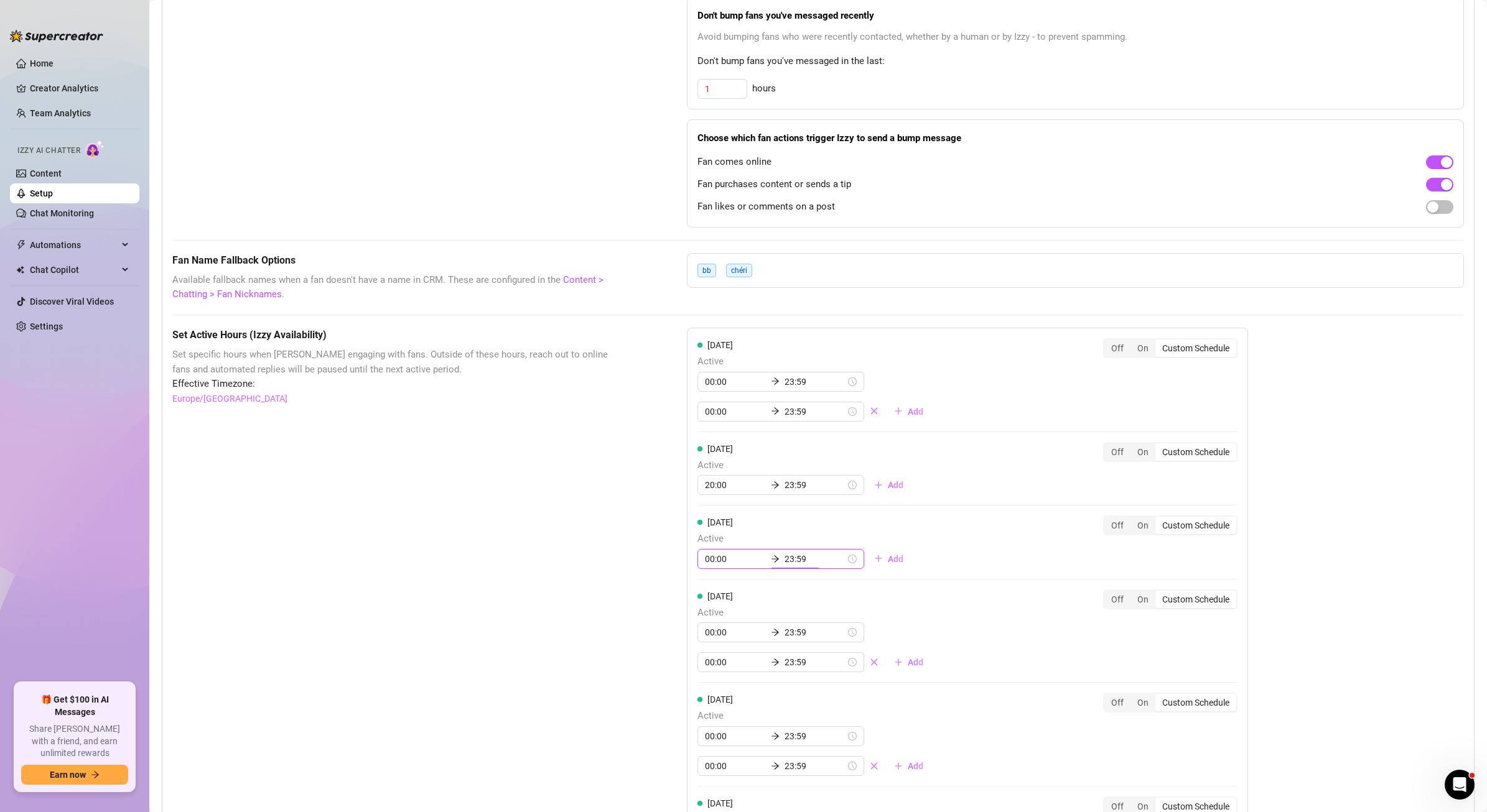
click at [784, 561] on input "23:59" at bounding box center [815, 558] width 61 height 14
click at [748, 626] on div "02" at bounding box center [745, 627] width 30 height 17
type input "02:00"
click at [781, 595] on div "00" at bounding box center [781, 592] width 30 height 17
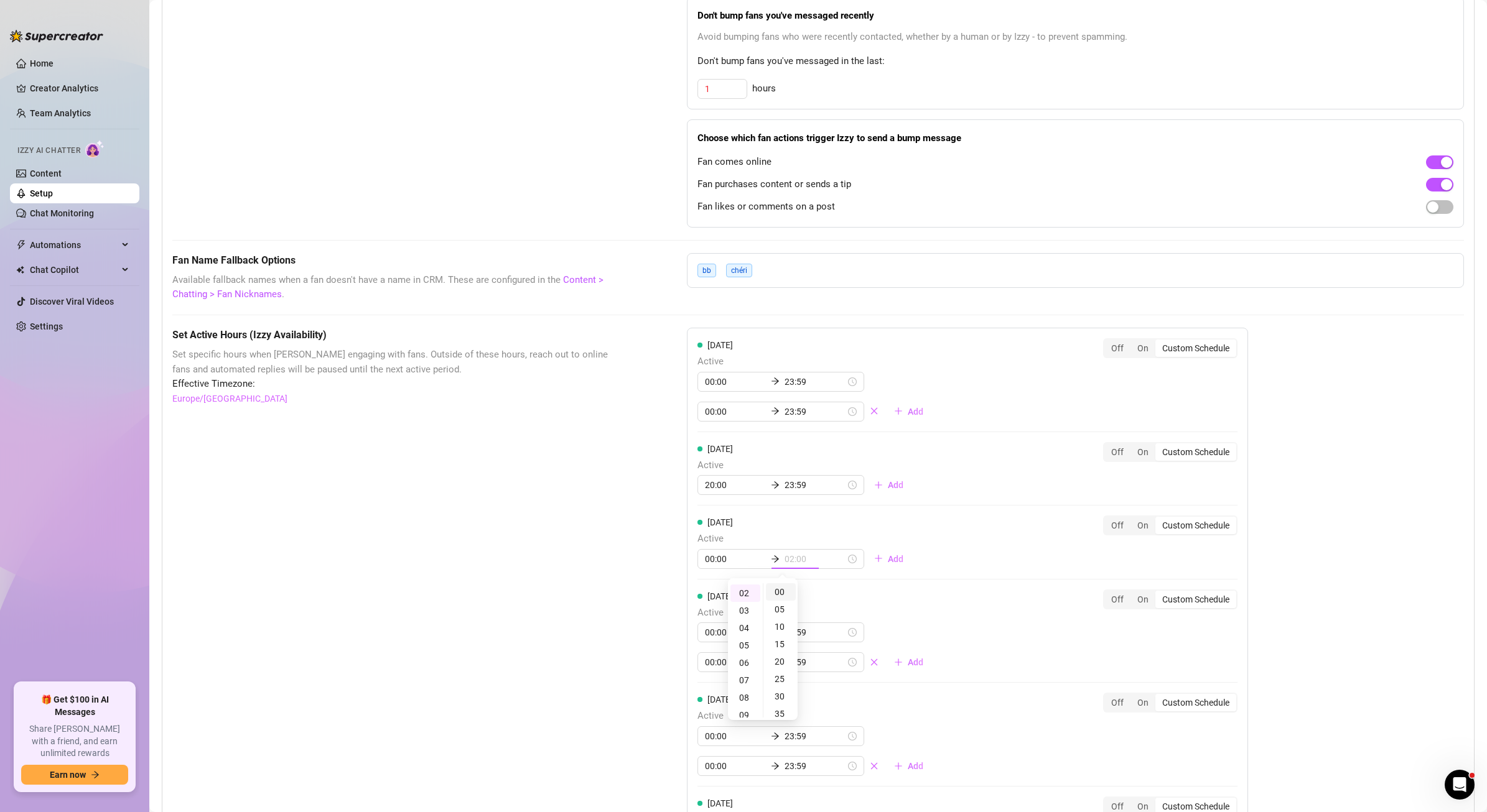
click at [784, 591] on div "00" at bounding box center [781, 592] width 30 height 17
click at [943, 559] on div "[DATE] Active 00:00 02:00 Add Off On Custom Schedule" at bounding box center [968, 542] width 540 height 53
drag, startPoint x: 658, startPoint y: 543, endPoint x: 680, endPoint y: 546, distance: 22.2
click at [659, 543] on div "Set Active Hours (Izzy Availability) Set specific hours when Izzy engaging with…" at bounding box center [818, 703] width 1292 height 751
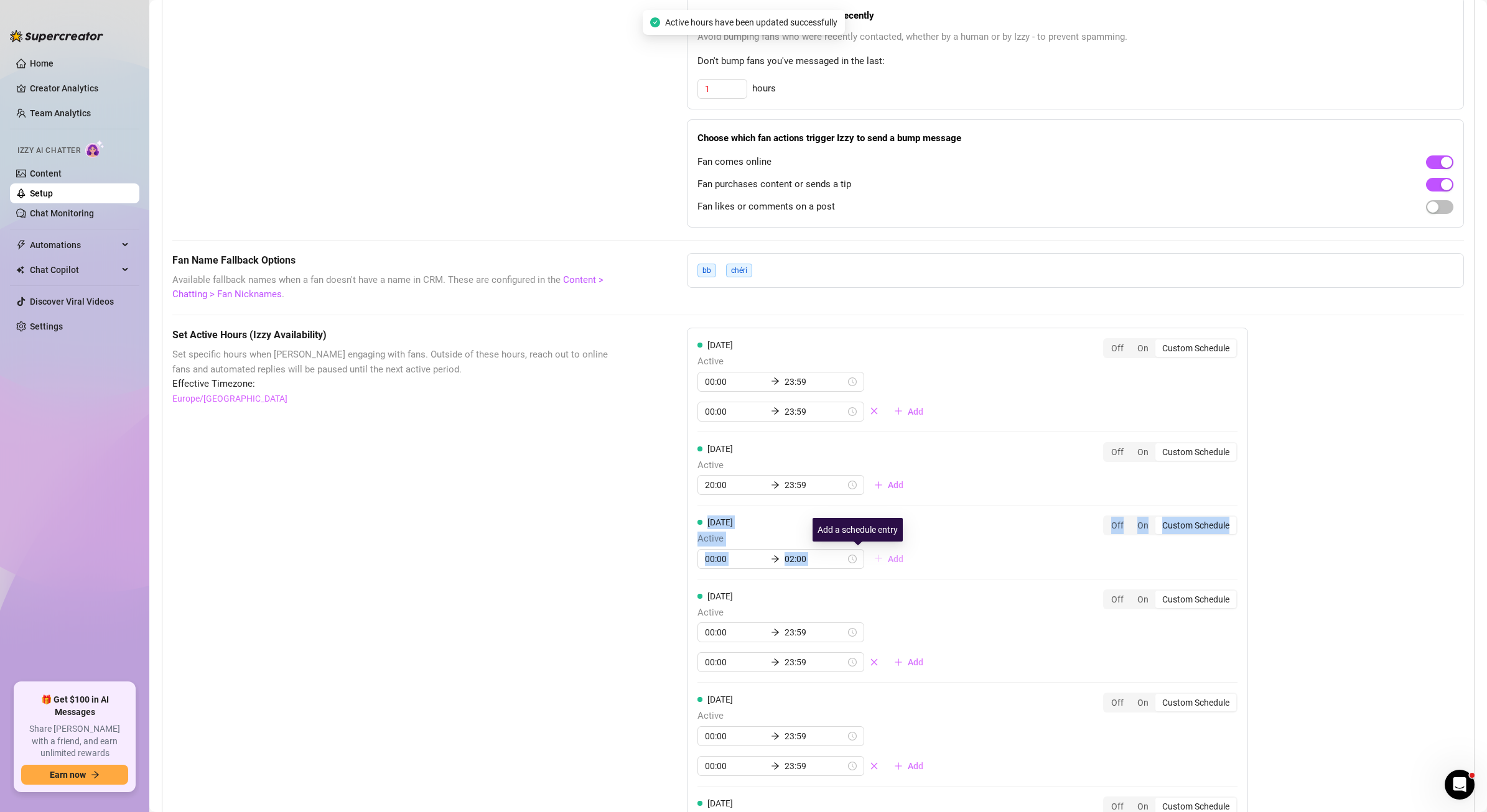
click at [888, 558] on span "Add" at bounding box center [896, 559] width 16 height 10
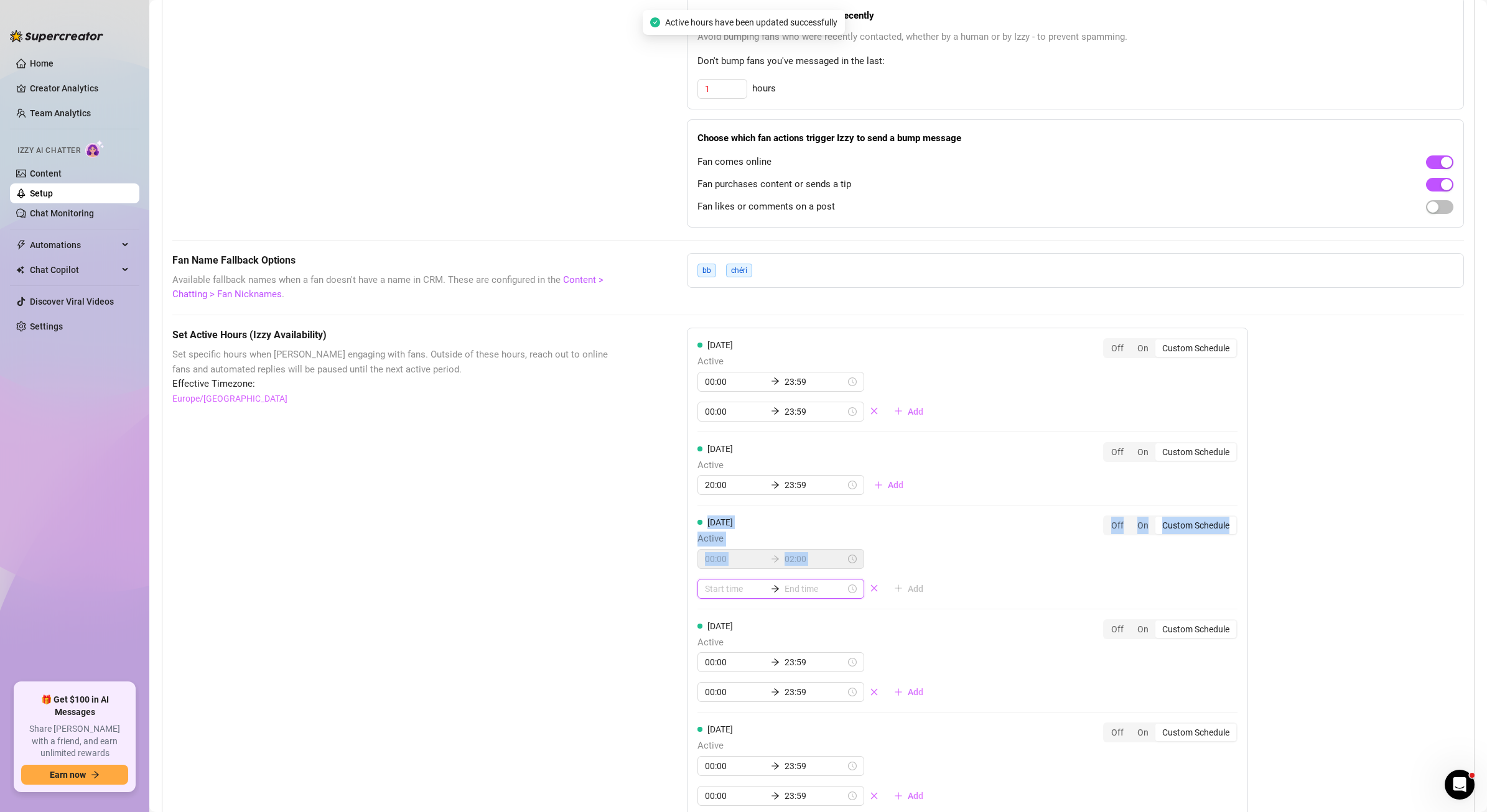
click at [706, 589] on input at bounding box center [735, 588] width 61 height 14
type input "22:00"
click at [710, 724] on div "20" at bounding box center [711, 727] width 30 height 17
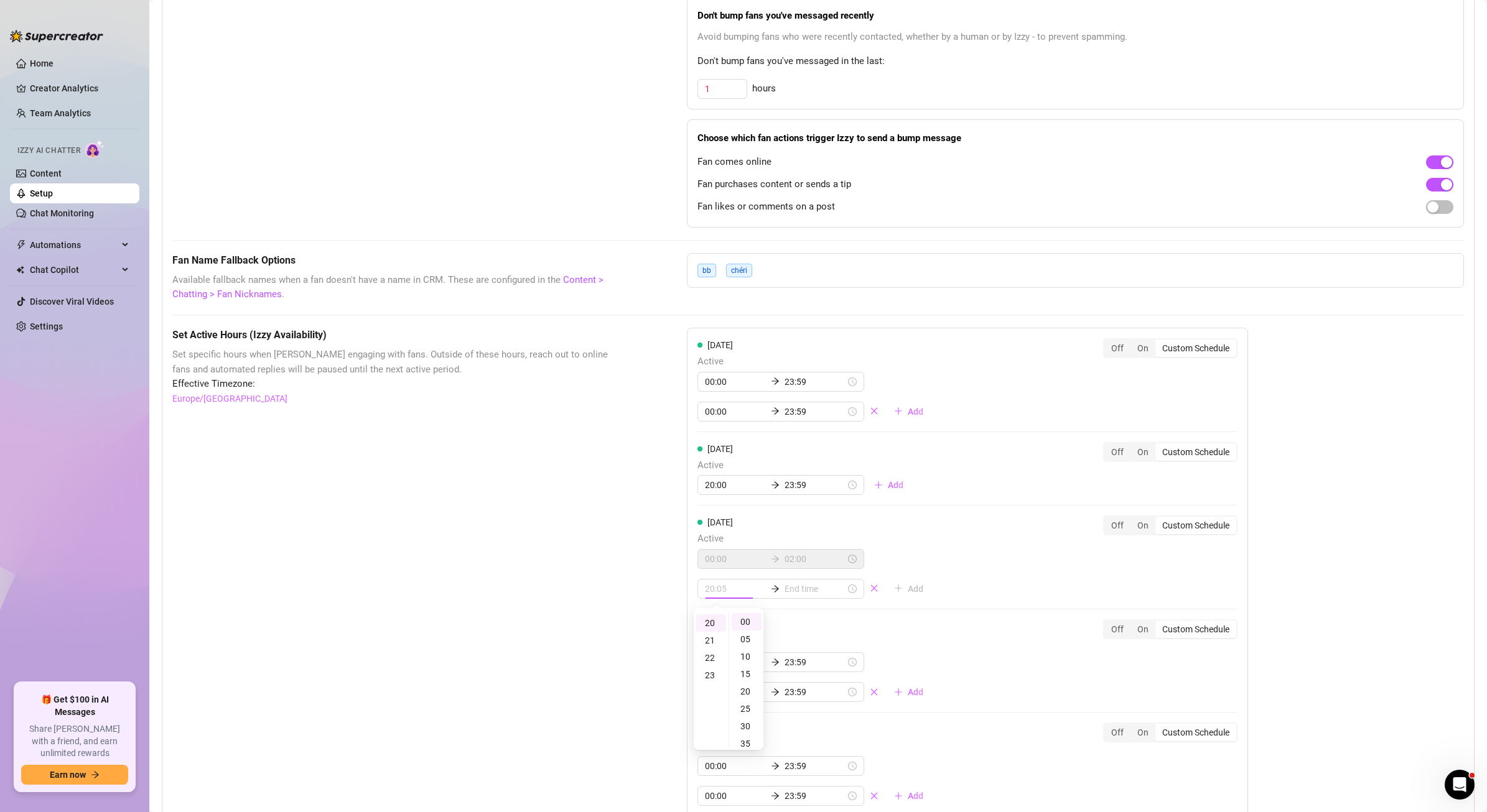
type input "20:00"
click at [784, 589] on input at bounding box center [815, 588] width 61 height 14
type input "20:00"
type input "21:00"
type input "20:00"
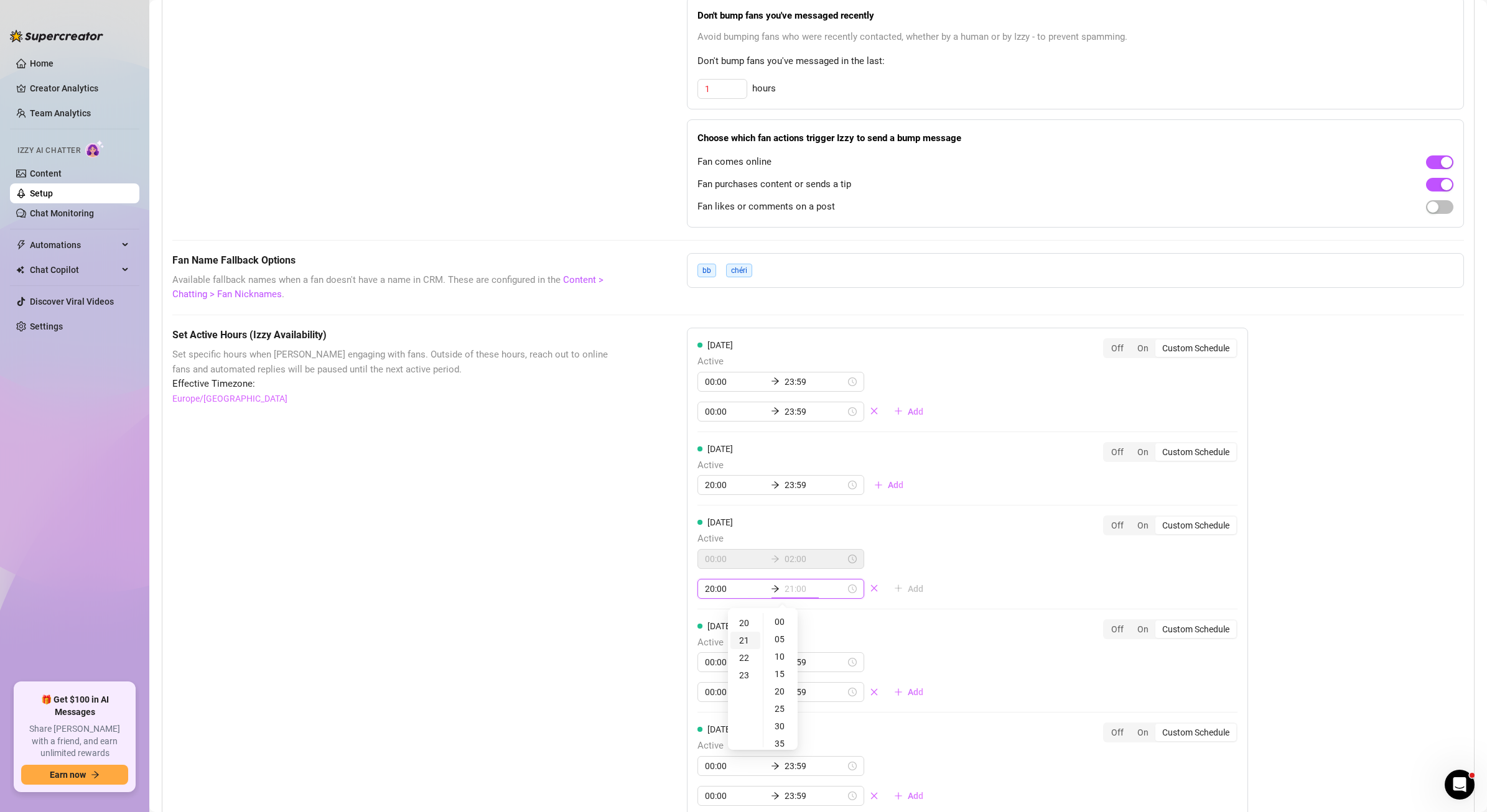
scroll to position [0, 0]
type input "02:00"
type input "20:00"
type input "20:10"
type input "22:00"
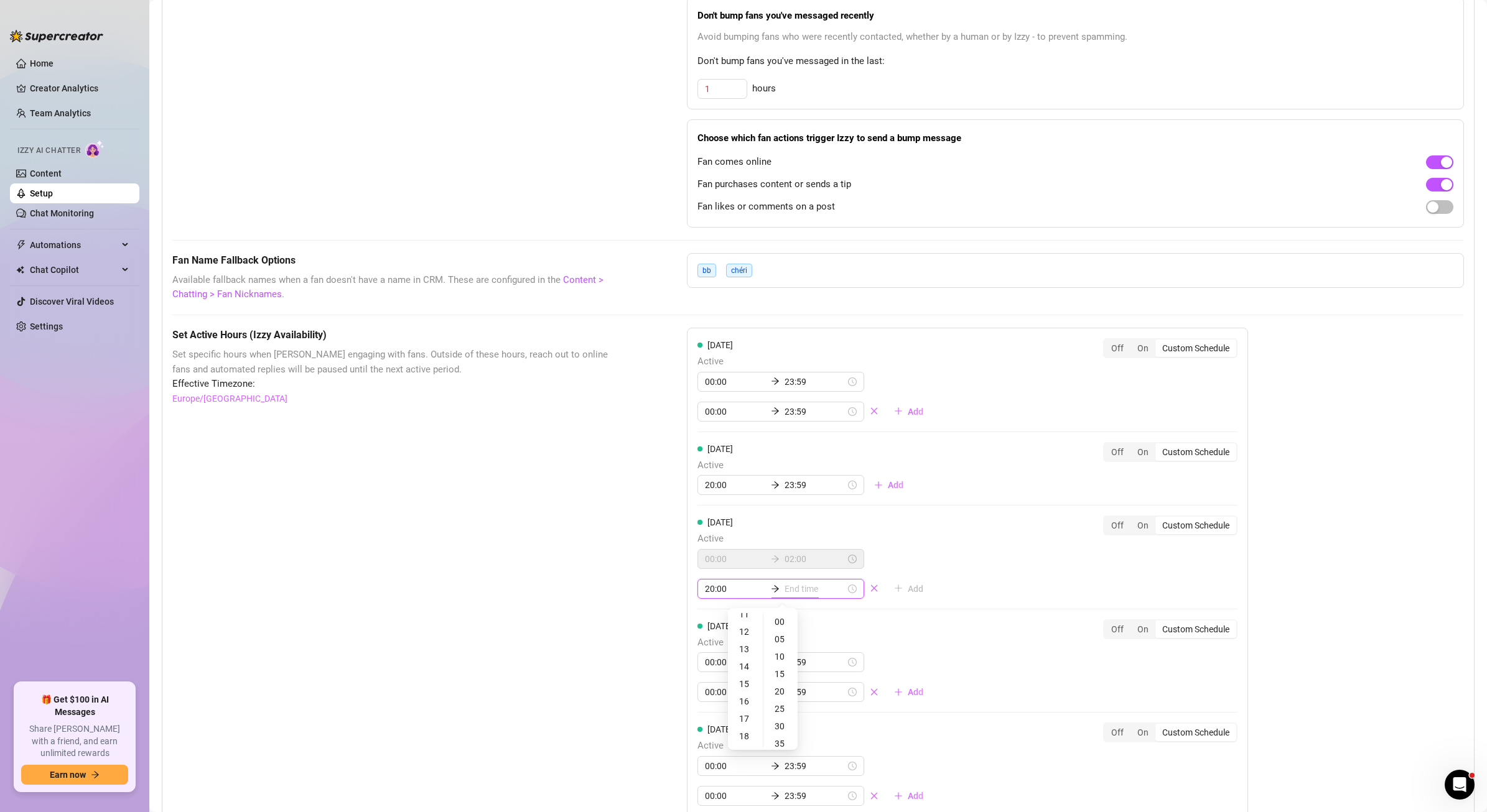
scroll to position [400, 0]
click at [748, 620] on div "23" at bounding box center [745, 622] width 30 height 17
click at [784, 588] on input "23:00" at bounding box center [815, 588] width 61 height 14
drag, startPoint x: 781, startPoint y: 589, endPoint x: 841, endPoint y: 591, distance: 60.0
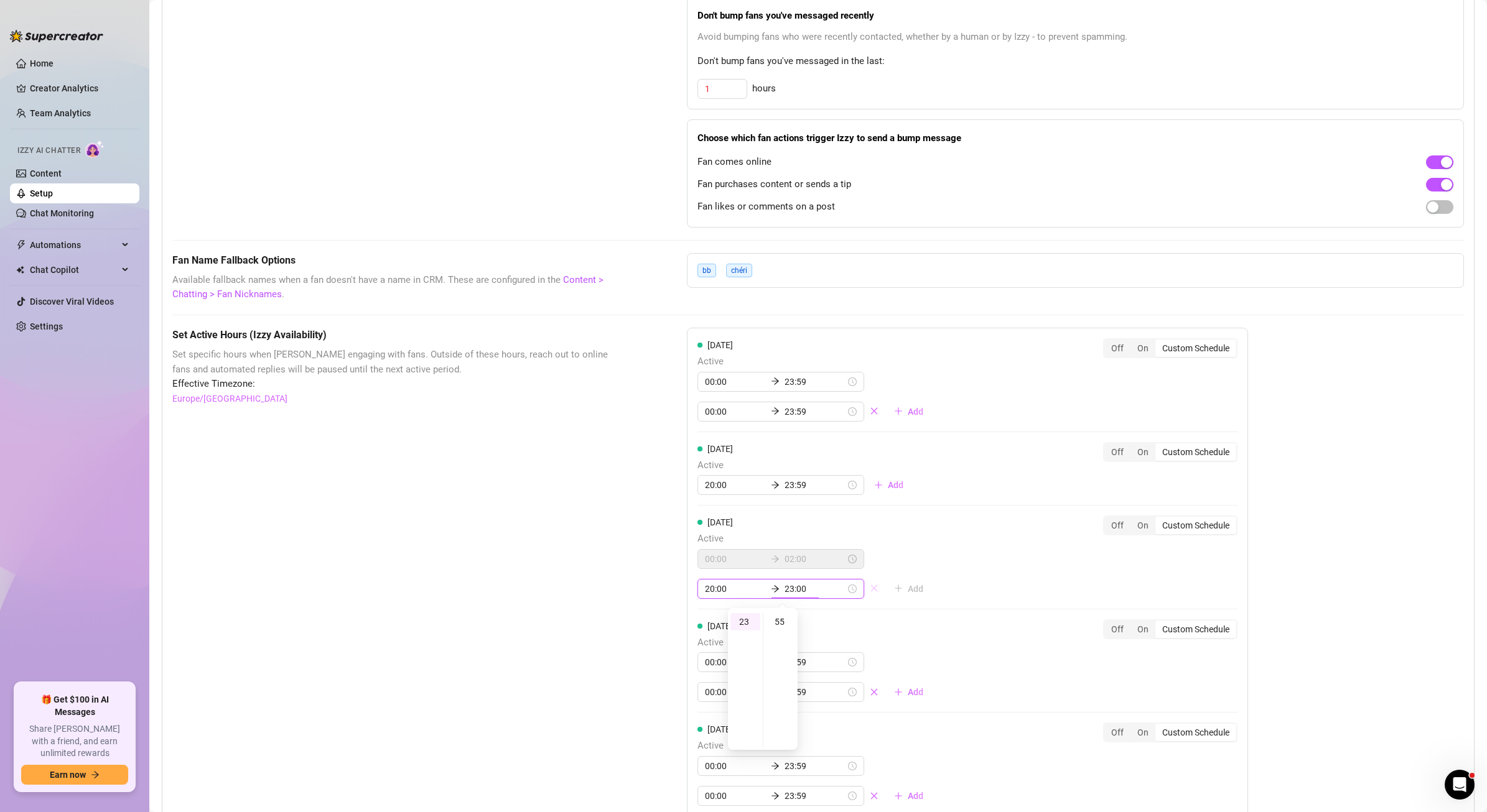
click at [841, 591] on div "20:00 23:00" at bounding box center [791, 589] width 187 height 20
type input "23:59"
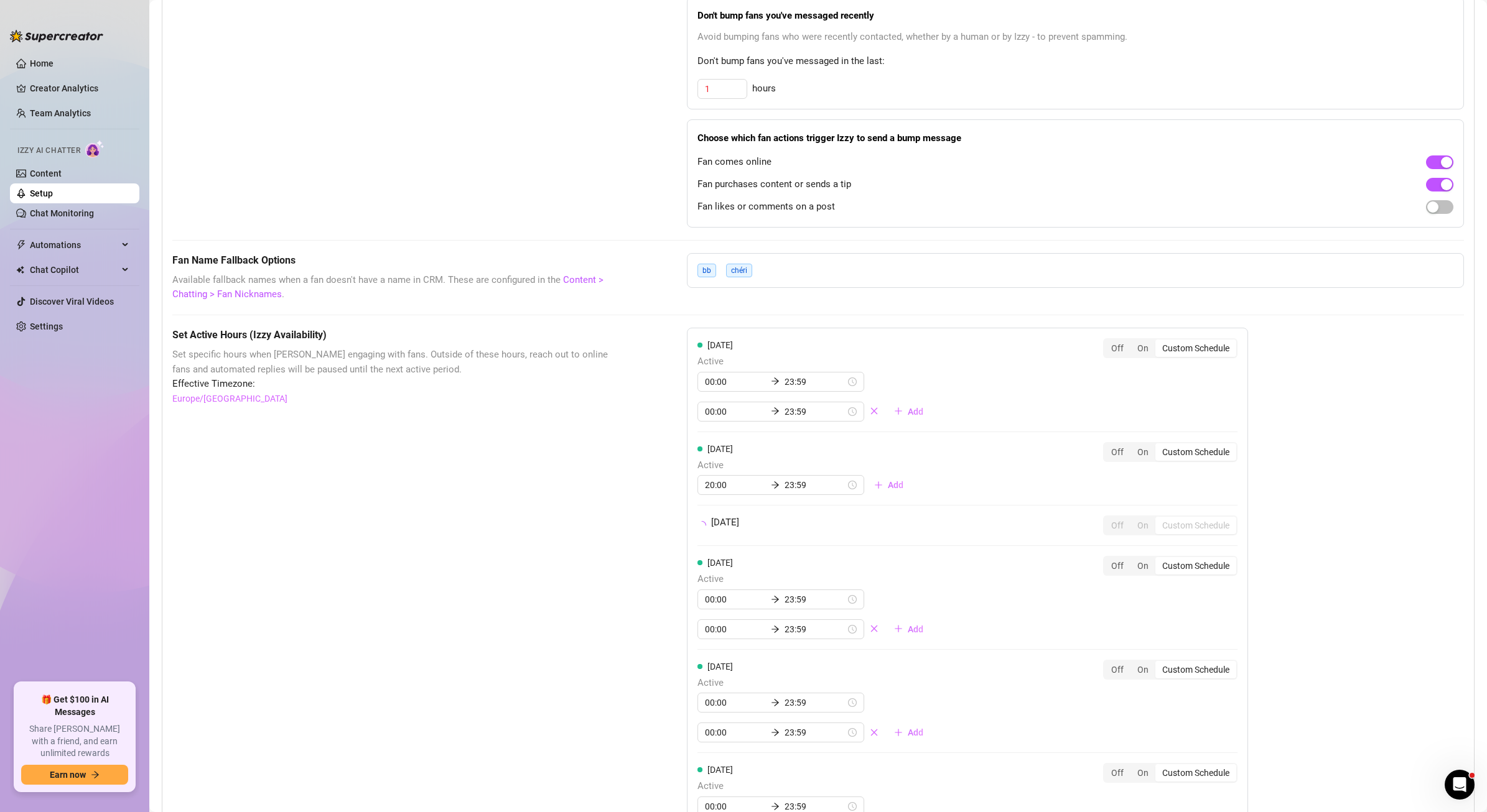
click at [634, 598] on div "Set Active Hours (Izzy Availability) Set specific hours when Izzy engaging with…" at bounding box center [818, 687] width 1292 height 718
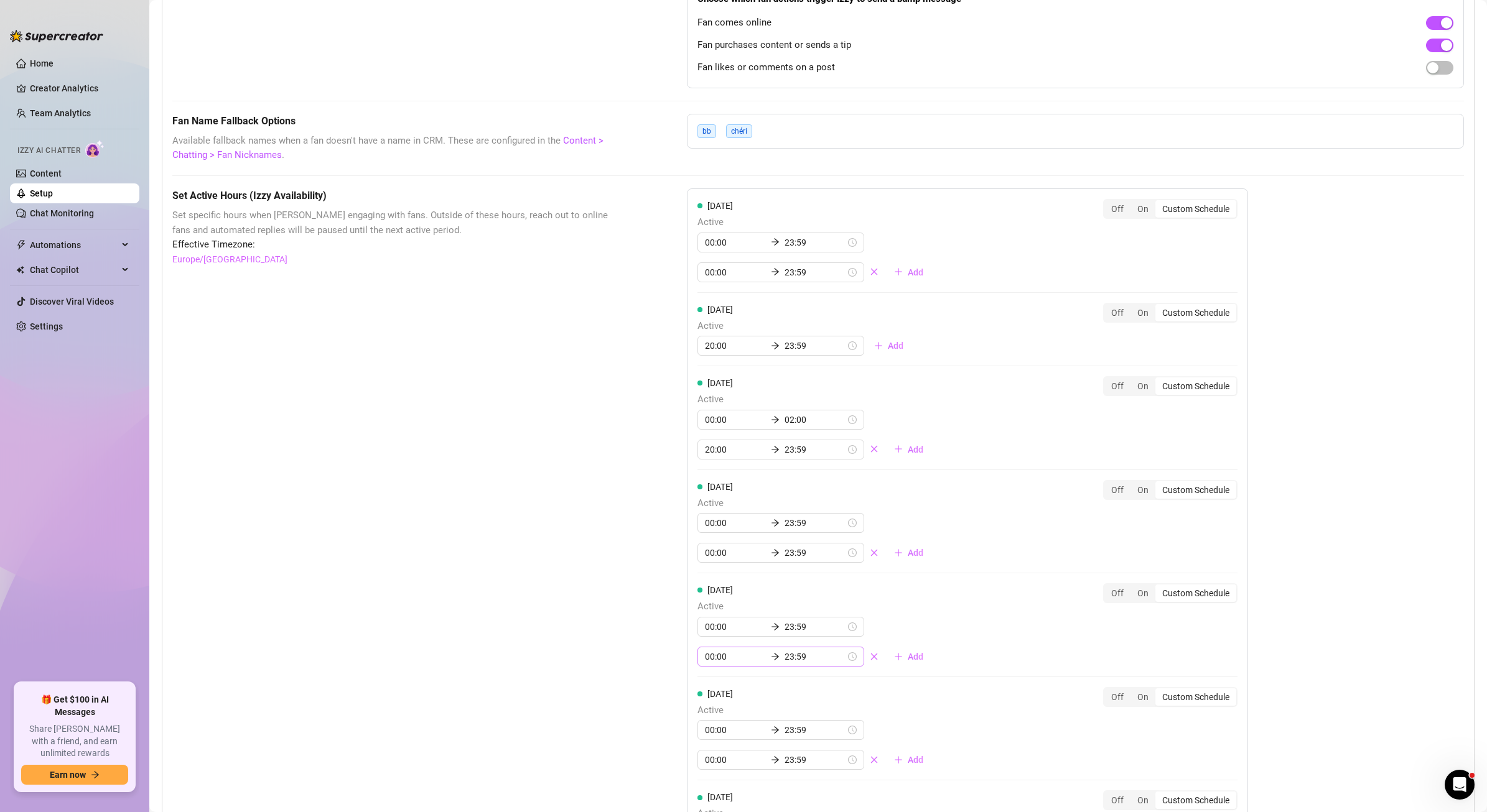
scroll to position [856, 0]
click at [871, 551] on icon "close" at bounding box center [874, 552] width 7 height 7
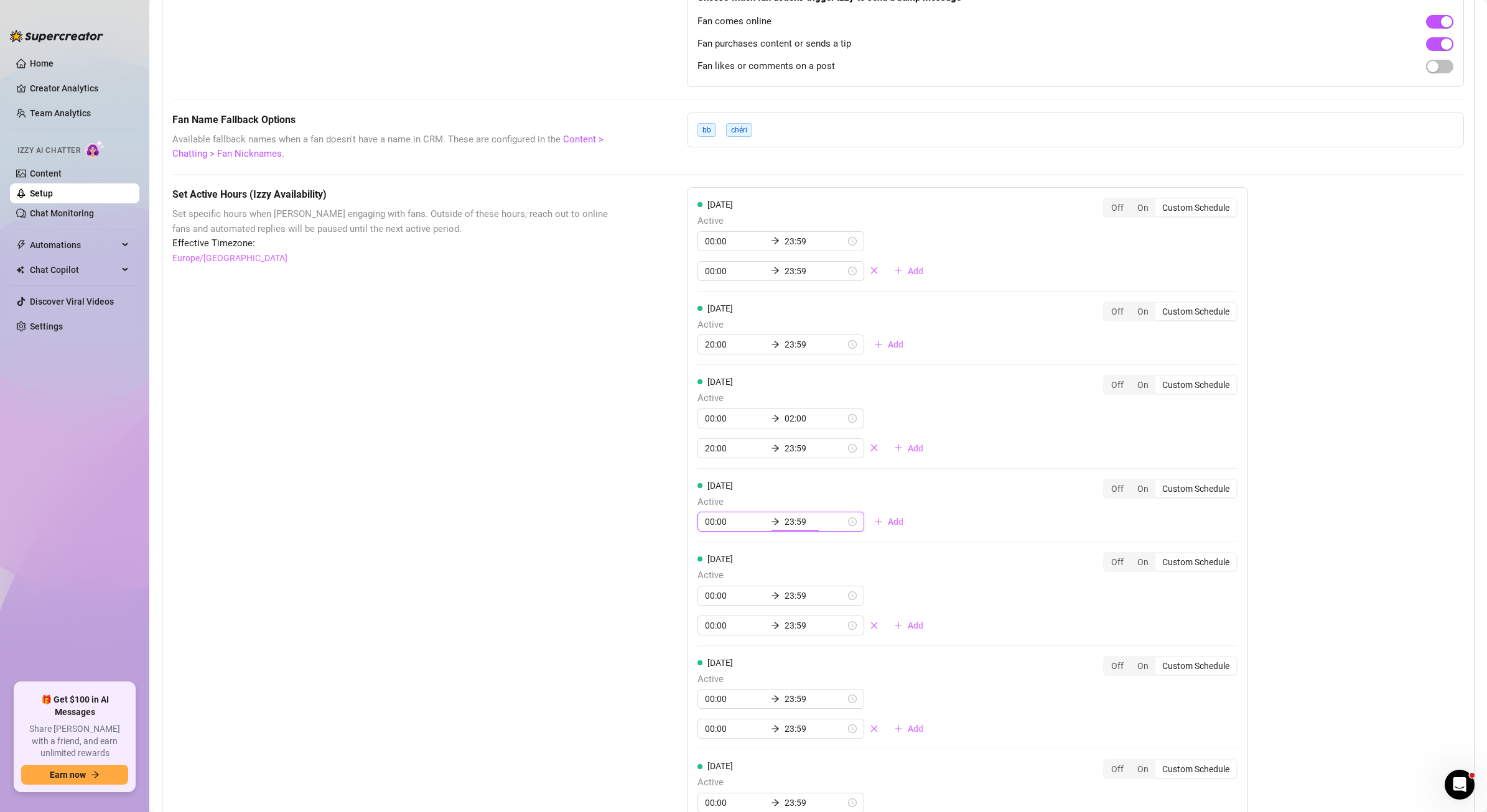
click at [784, 521] on input "23:59" at bounding box center [815, 521] width 61 height 14
click at [470, 519] on div "Set Active Hours (Izzy Availability) Set specific hours when Izzy engaging with…" at bounding box center [398, 563] width 452 height 751
drag, startPoint x: 773, startPoint y: 523, endPoint x: 742, endPoint y: 522, distance: 31.0
click at [742, 522] on div "00:00 23:59" at bounding box center [781, 522] width 167 height 20
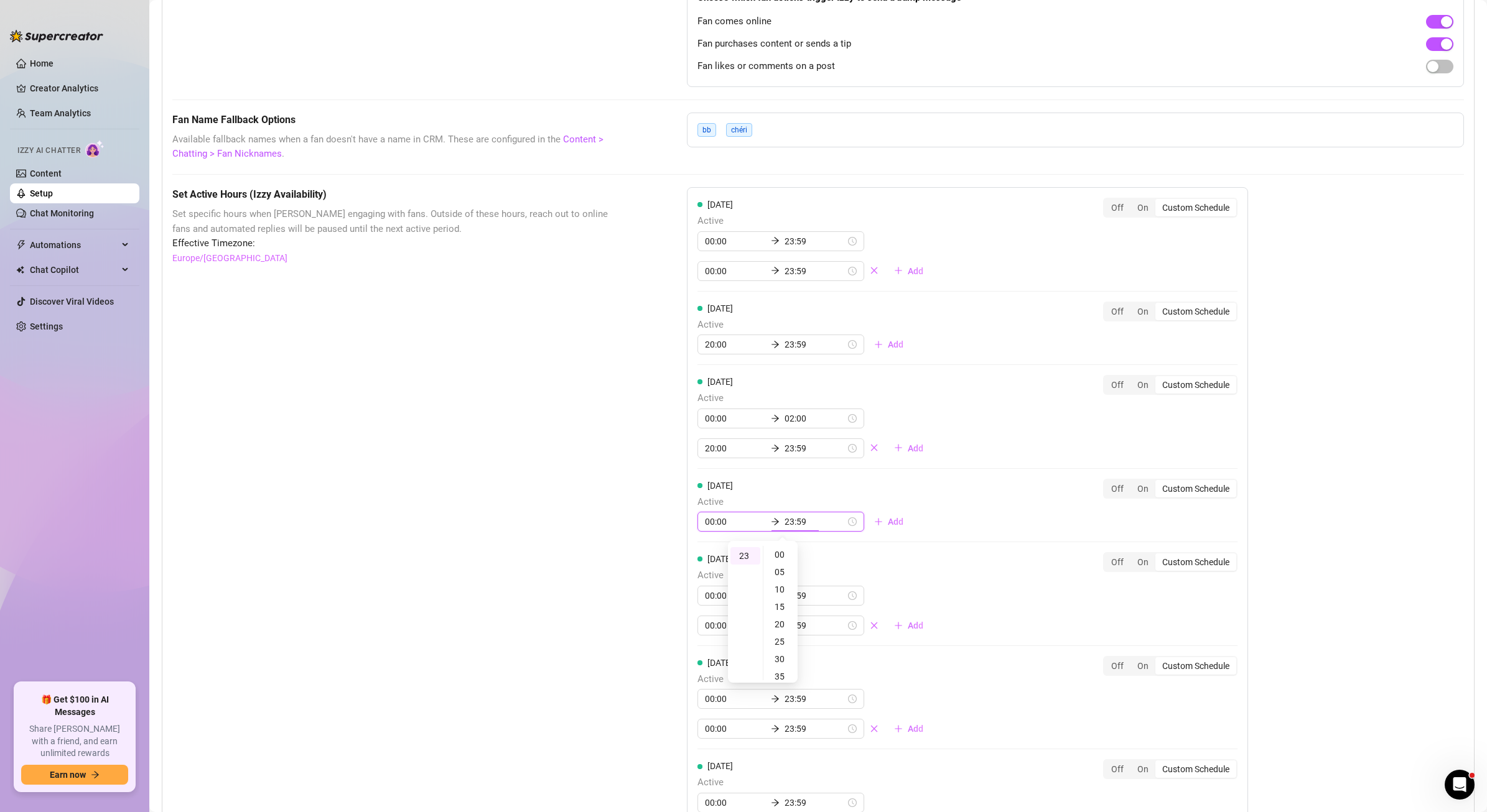
type input "03:59"
click at [650, 532] on div "Set Active Hours (Izzy Availability) Set specific hours when Izzy engaging with…" at bounding box center [818, 563] width 1292 height 751
drag, startPoint x: 815, startPoint y: 526, endPoint x: 827, endPoint y: 528, distance: 12.2
click at [826, 527] on div "00:00 03:59" at bounding box center [781, 522] width 167 height 20
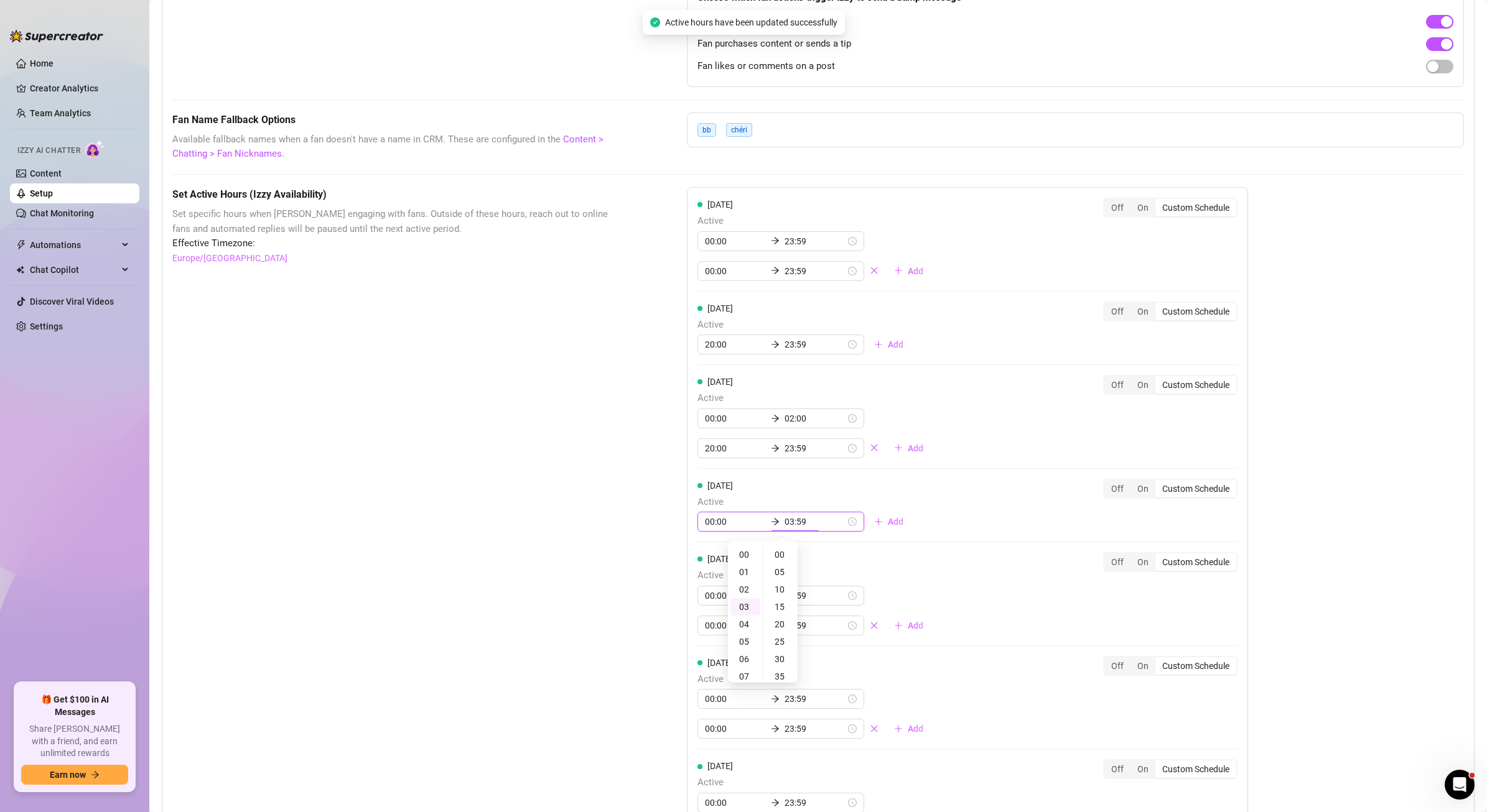
scroll to position [51, 0]
type input "03:00"
click at [782, 554] on div "00" at bounding box center [781, 555] width 30 height 17
click at [782, 552] on div "00" at bounding box center [781, 555] width 30 height 17
click at [510, 532] on div "Set Active Hours (Izzy Availability) Set specific hours when Izzy engaging with…" at bounding box center [398, 563] width 452 height 751
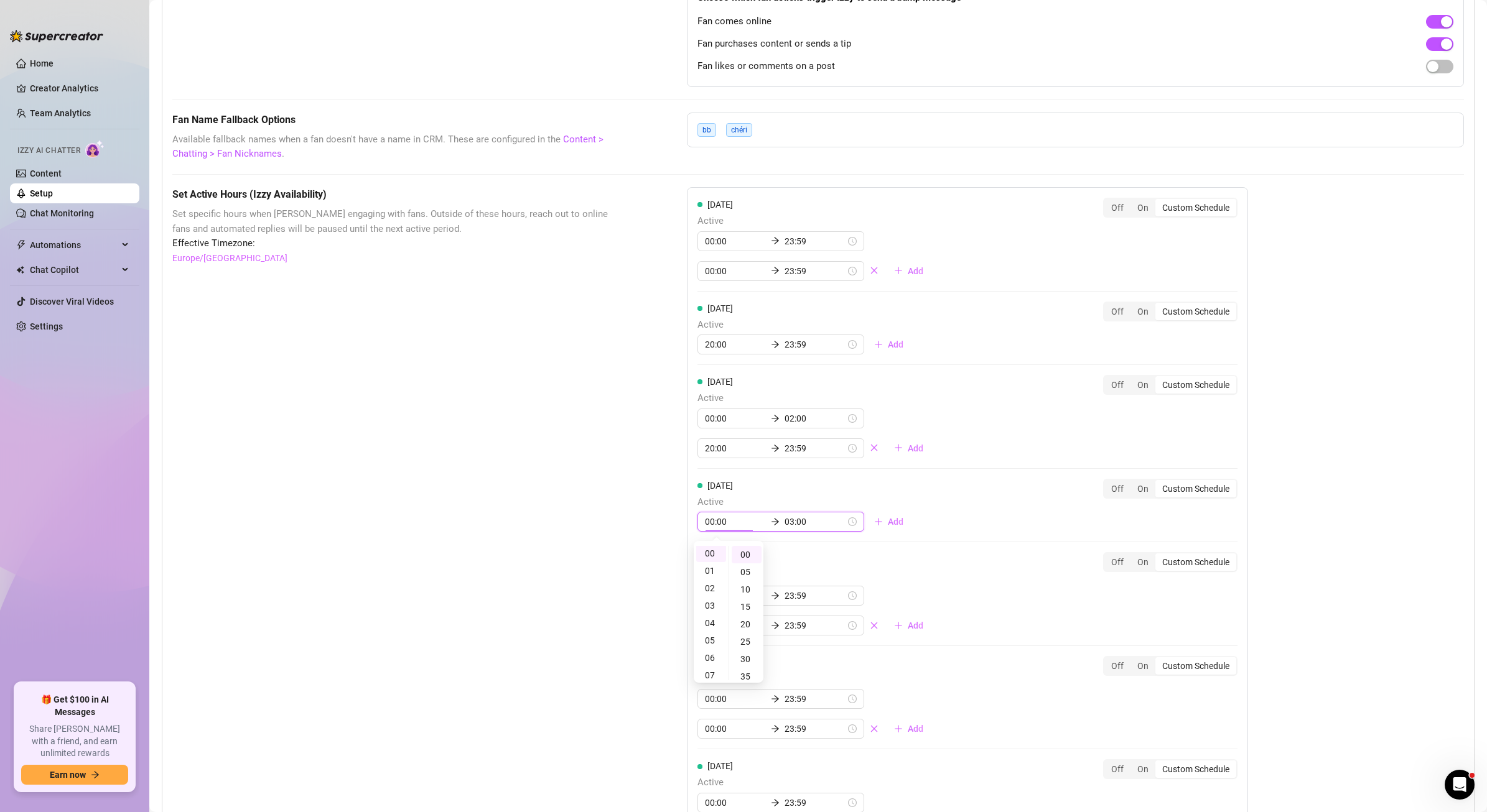
scroll to position [0, 0]
click at [888, 521] on span "Add" at bounding box center [896, 522] width 16 height 10
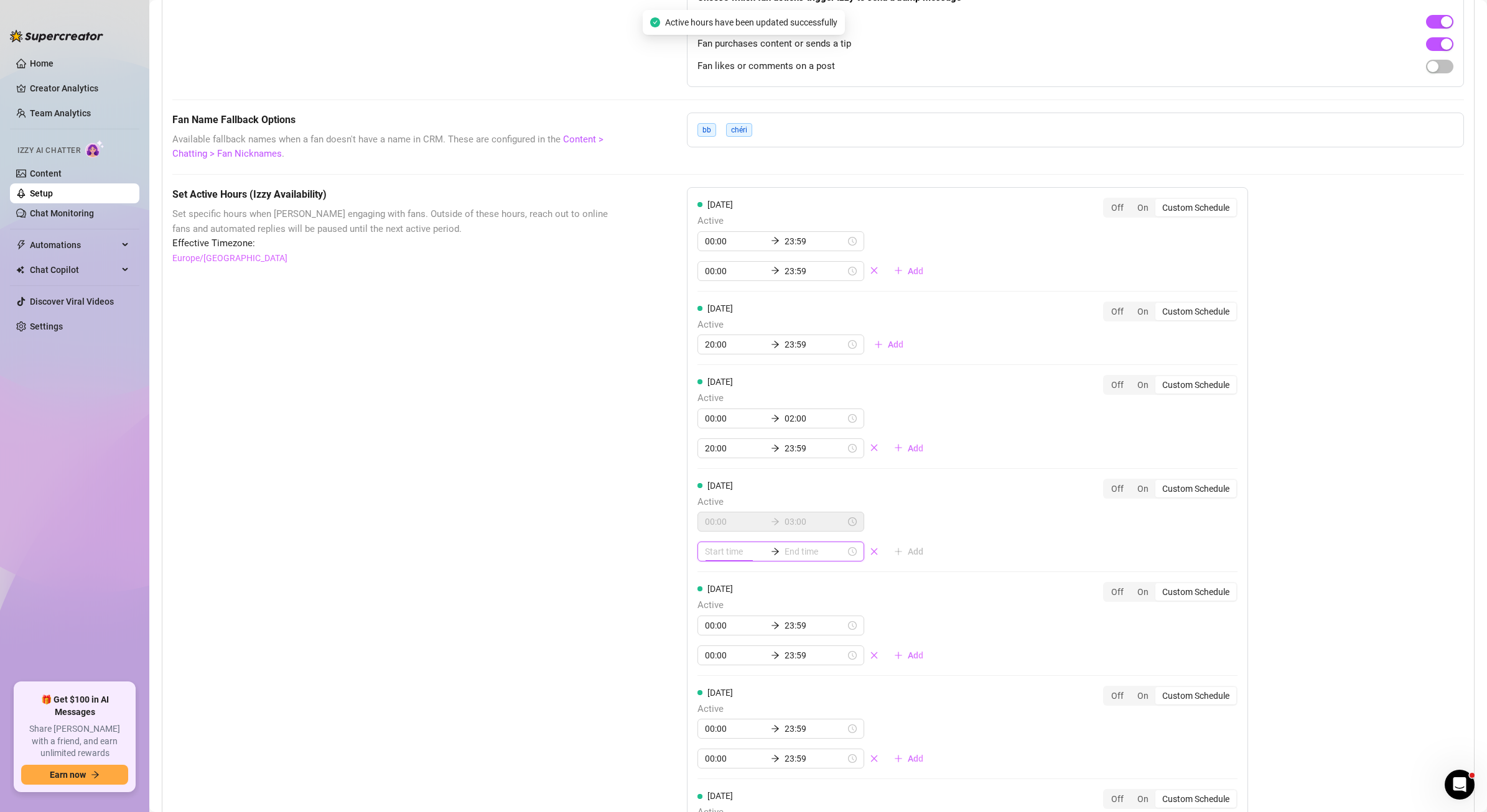
click at [713, 552] on input at bounding box center [735, 551] width 61 height 14
type input "1"
type input "2000"
click at [879, 526] on div "00:00 03:00 Add" at bounding box center [815, 537] width 236 height 50
click at [705, 549] on input at bounding box center [735, 551] width 61 height 14
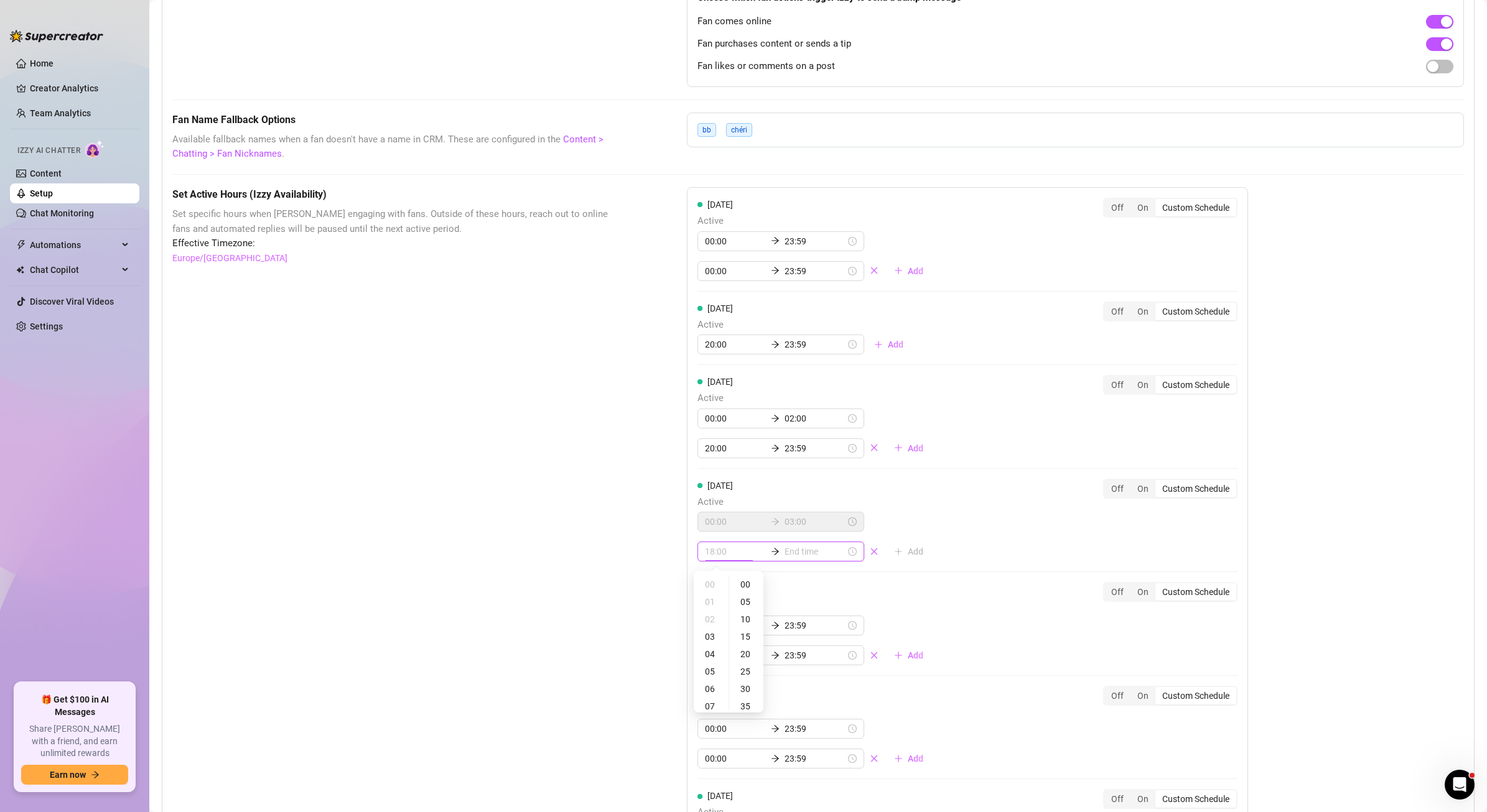
type input "23:00"
type input "12:00"
click at [713, 651] on div "20" at bounding box center [711, 646] width 30 height 17
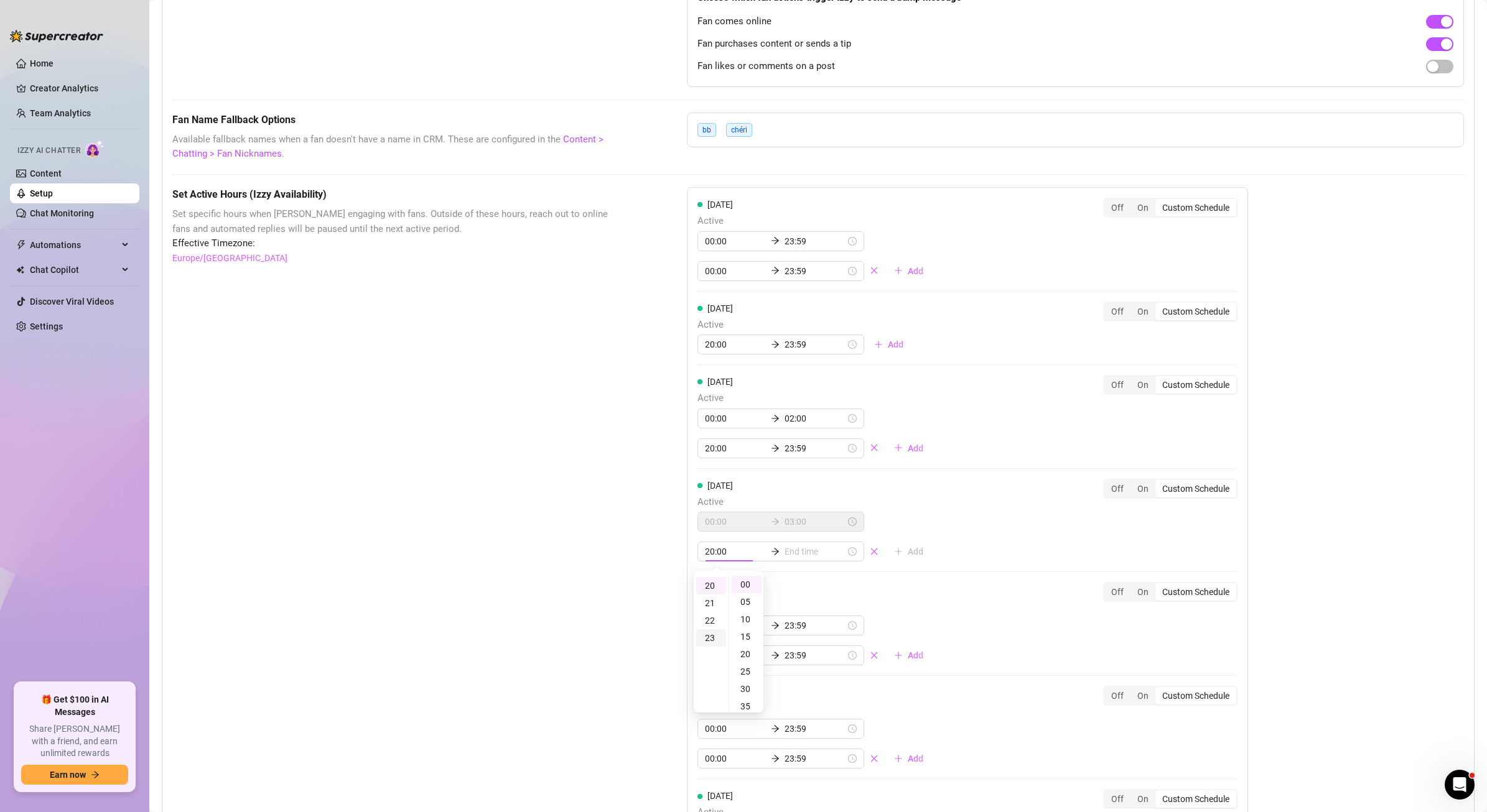
scroll to position [347, 0]
type input "20:00"
click at [790, 551] on input at bounding box center [815, 551] width 61 height 14
type input "20:05"
click at [744, 636] on div "23" at bounding box center [745, 638] width 30 height 17
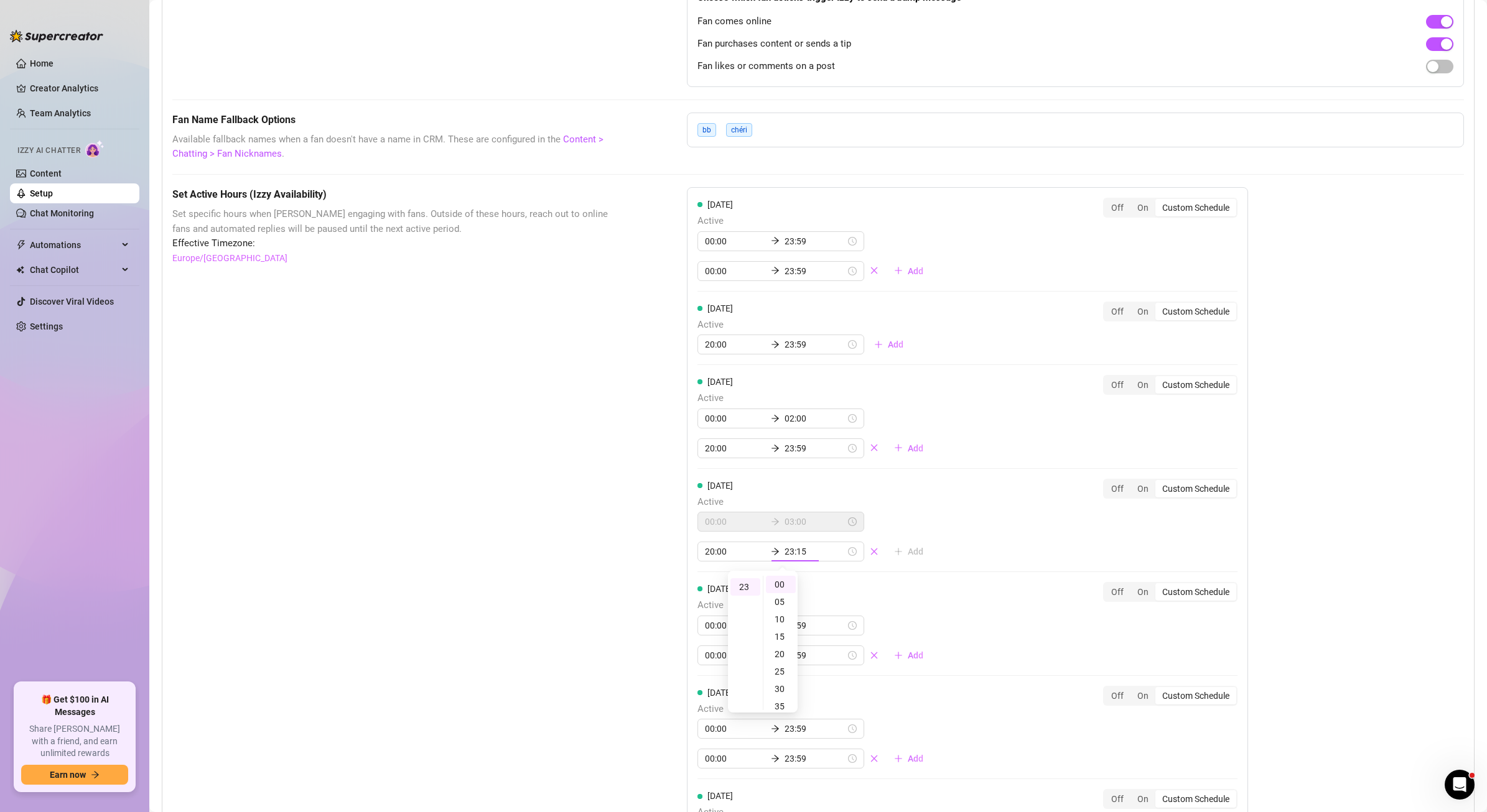
scroll to position [400, 0]
click at [796, 551] on input "23:00" at bounding box center [815, 551] width 61 height 14
type input "23:59"
click at [784, 418] on input "02:00" at bounding box center [815, 418] width 61 height 14
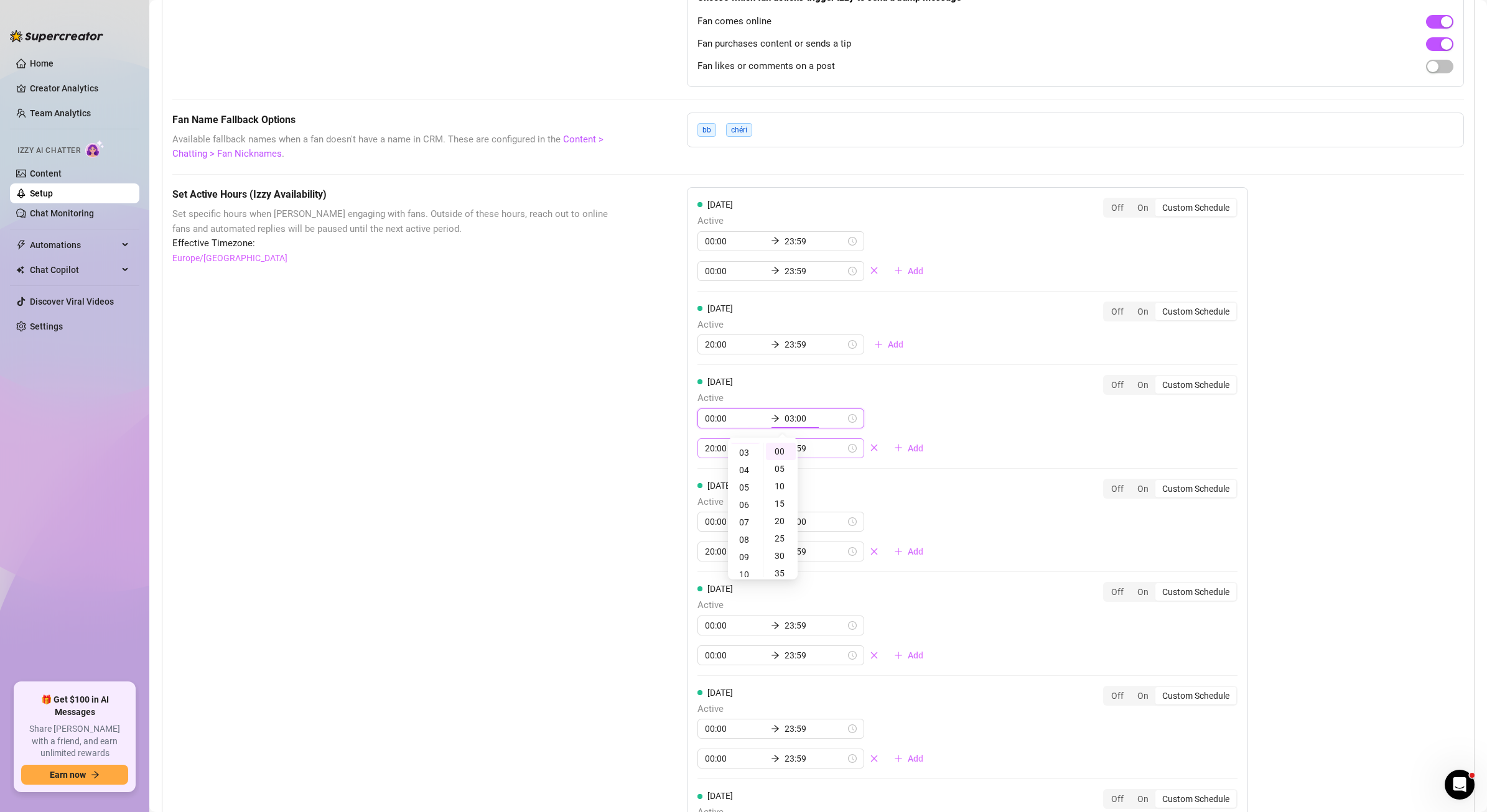
type input "03:00"
drag, startPoint x: 575, startPoint y: 343, endPoint x: 598, endPoint y: 344, distance: 23.0
click at [576, 343] on div "Set Active Hours (Izzy Availability) Set specific hours when Izzy engaging with…" at bounding box center [398, 578] width 452 height 781
click at [888, 341] on span "Add" at bounding box center [896, 345] width 16 height 10
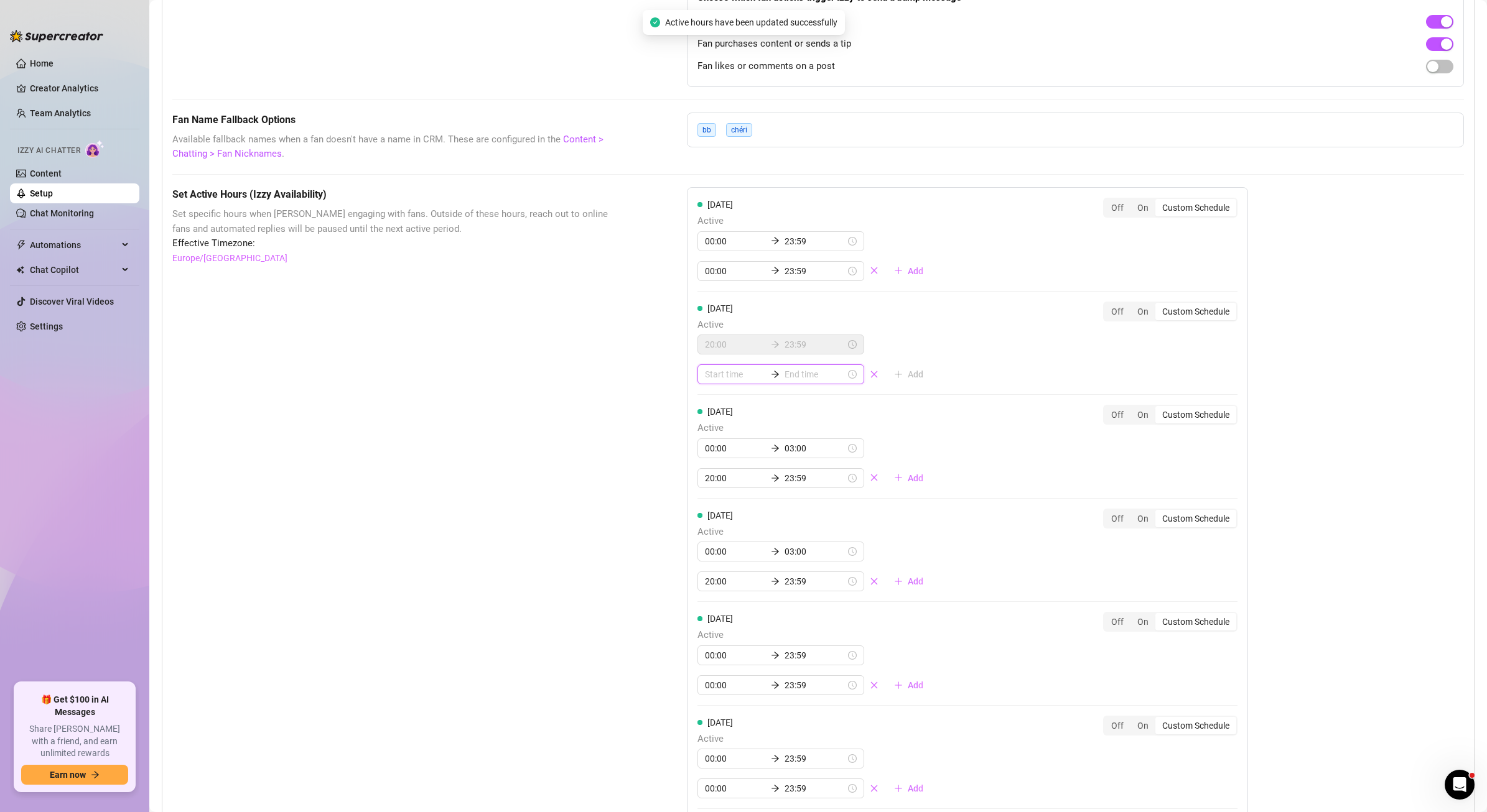
click at [719, 375] on input at bounding box center [735, 374] width 61 height 14
type input "01:00"
type input "00:15"
type input "00:00"
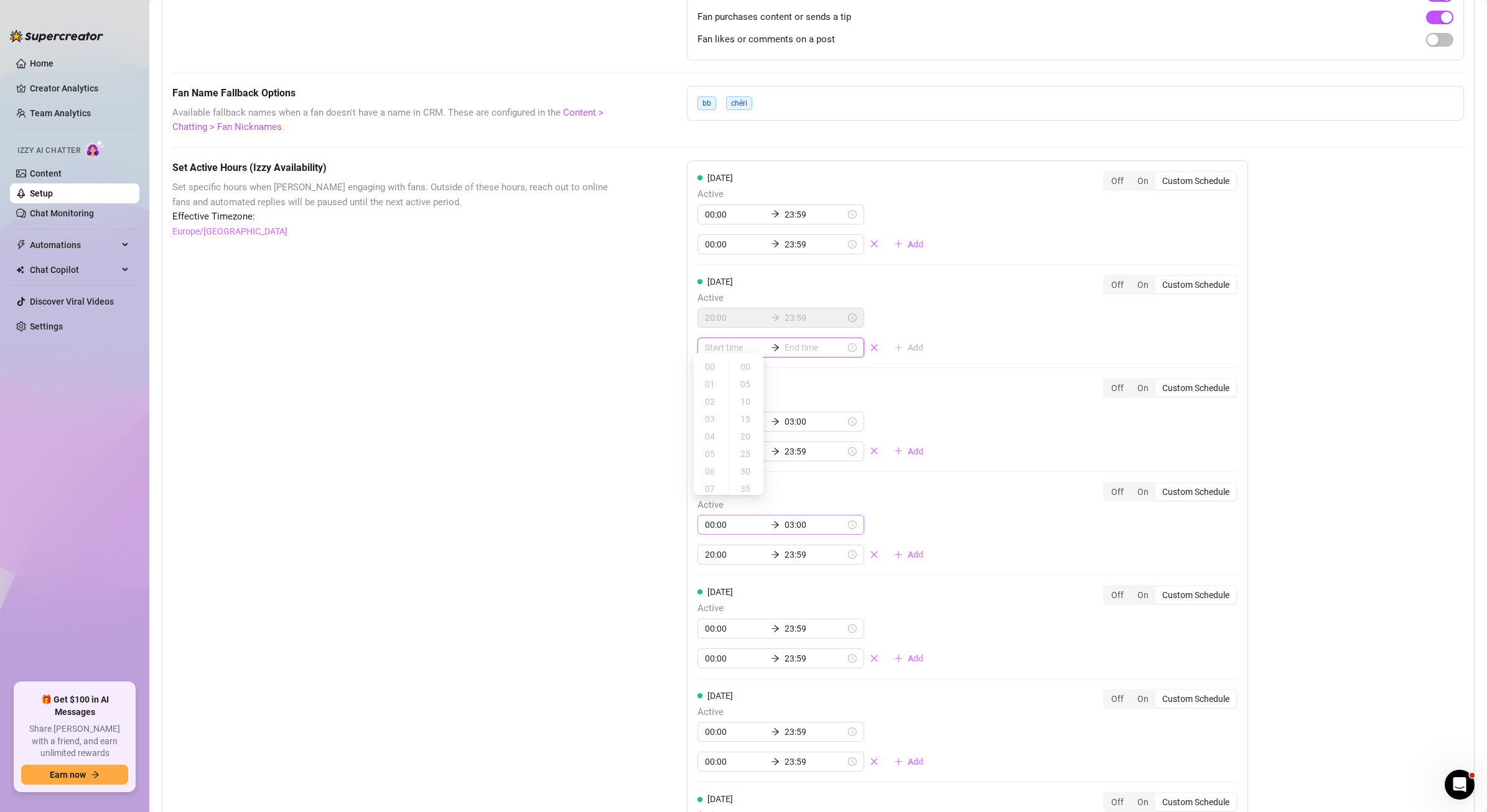
scroll to position [1090, 0]
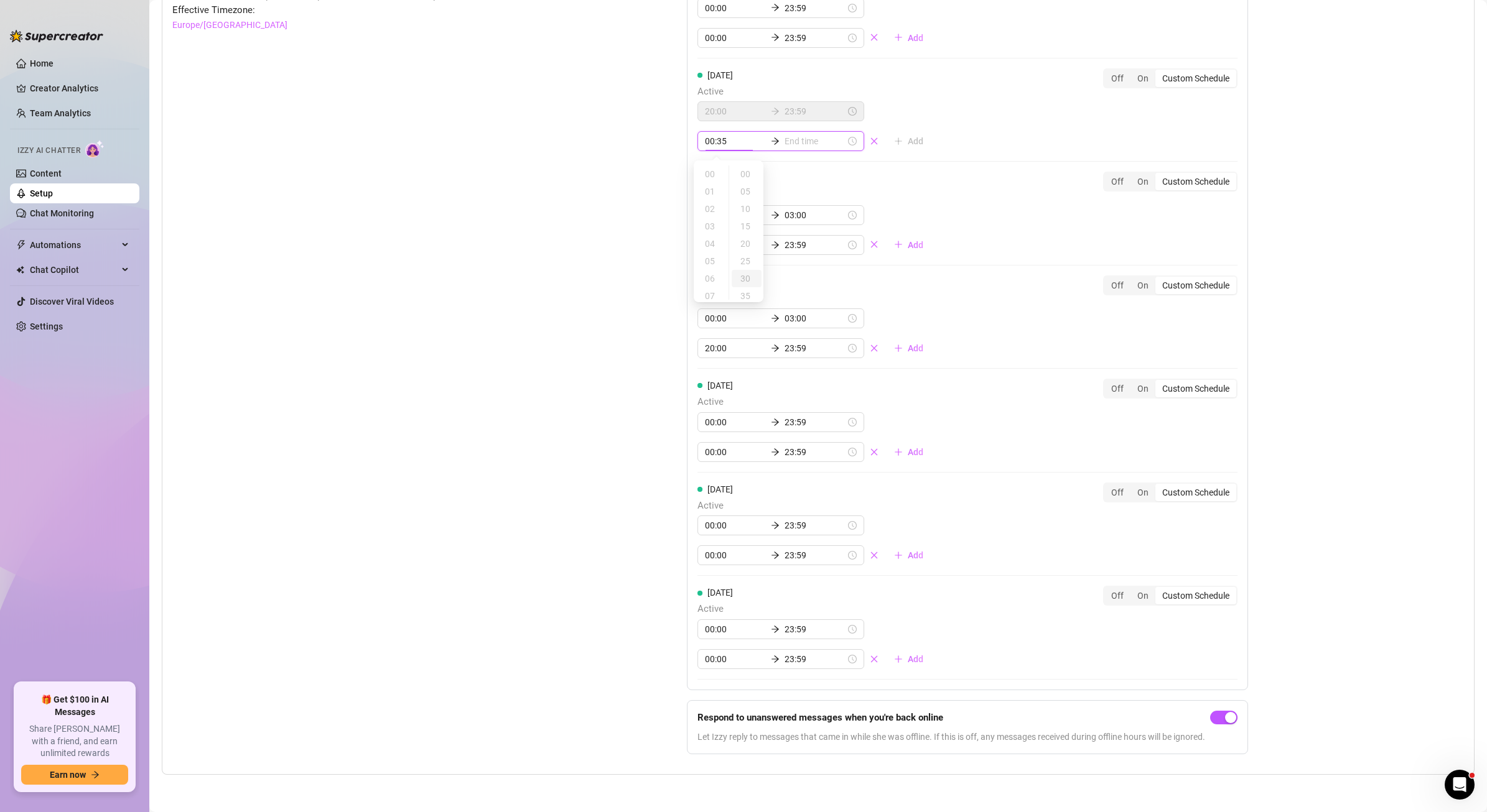
type input "00:30"
type input "18:00"
click at [588, 204] on div "Set Active Hours (Izzy Availability) Set specific hours when Izzy engaging with…" at bounding box center [398, 359] width 452 height 811
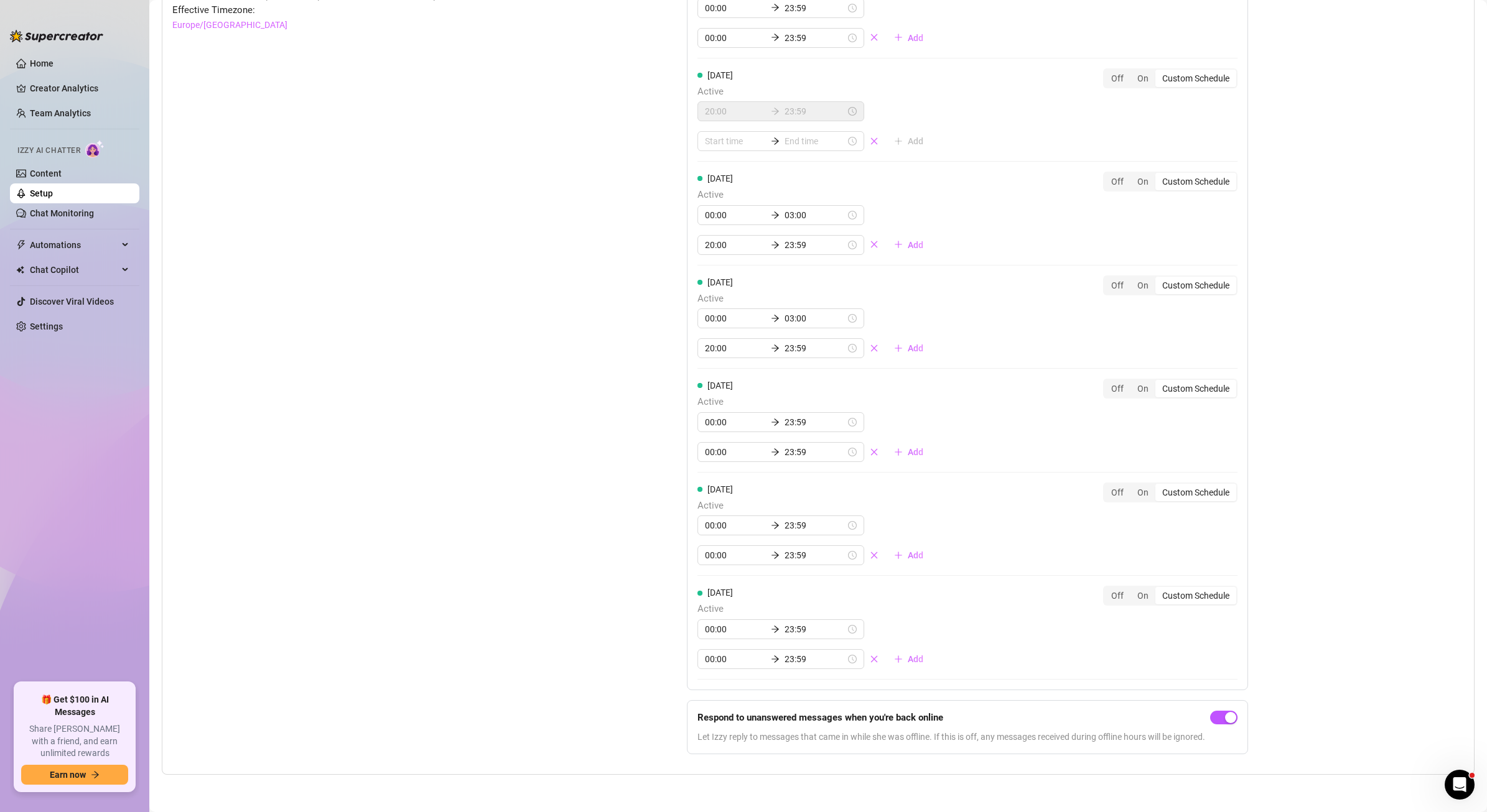
click at [902, 105] on div "20:00 23:59 Add" at bounding box center [815, 126] width 236 height 50
click at [870, 143] on icon "close" at bounding box center [874, 141] width 9 height 9
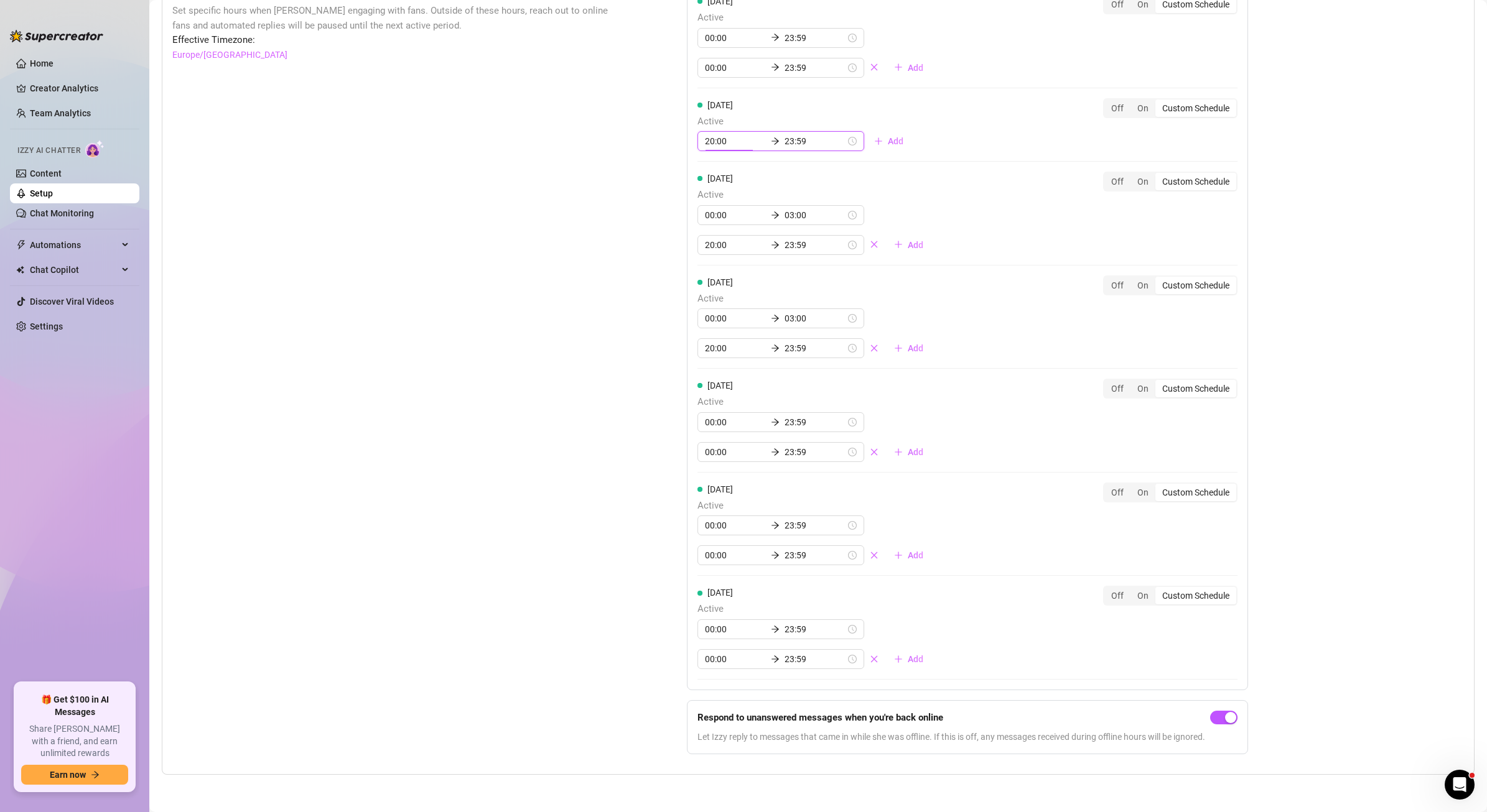
click at [710, 140] on input "20:00" at bounding box center [735, 141] width 61 height 14
drag, startPoint x: 710, startPoint y: 139, endPoint x: 683, endPoint y: 138, distance: 27.0
click at [687, 138] on div "[DATE] Active 00:00 23:59 00:00 23:59 Add Off On Custom Schedule [DATE] Active …" at bounding box center [968, 337] width 561 height 707
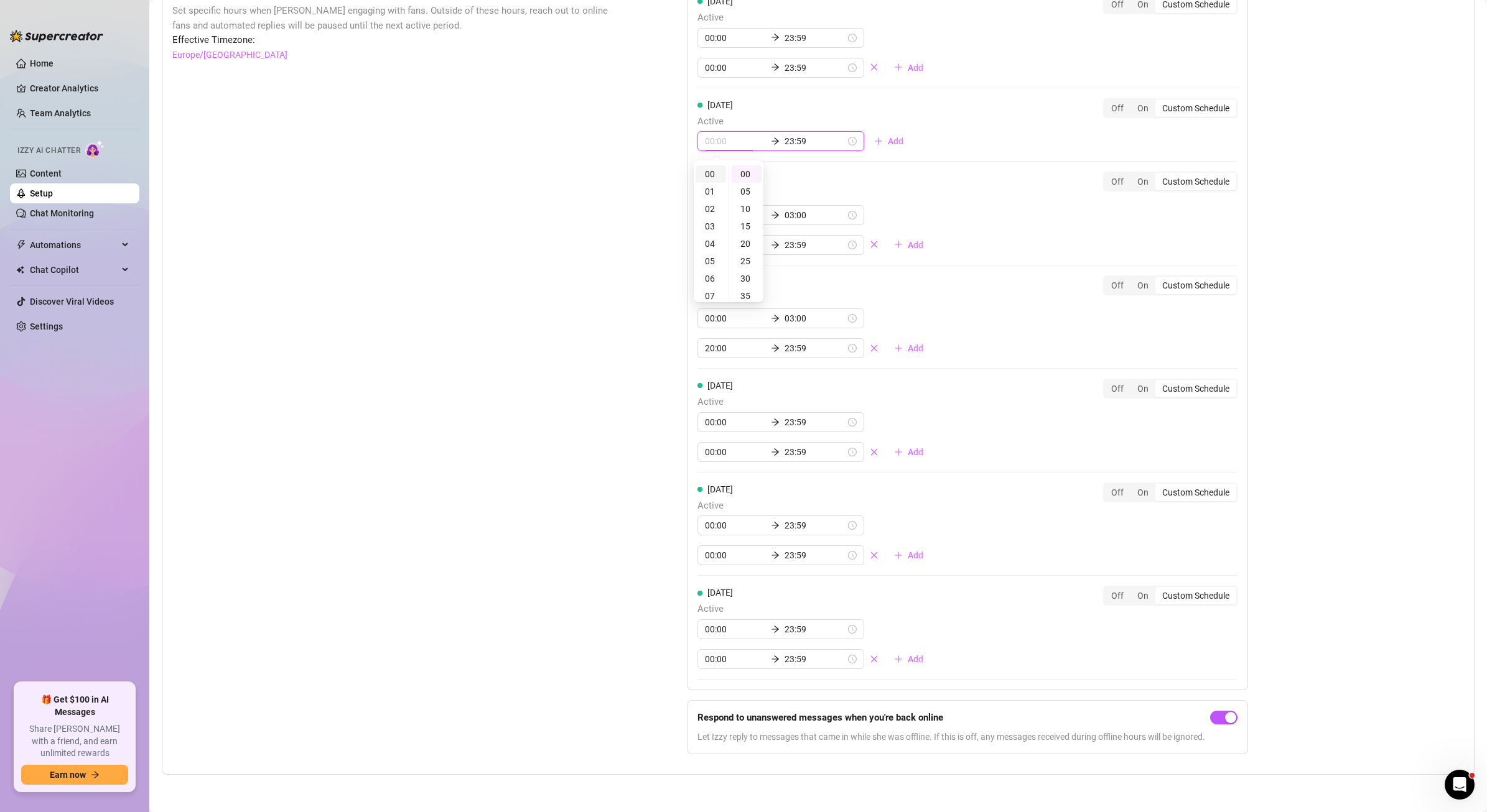
type input "00:00"
click at [704, 171] on div "00" at bounding box center [711, 174] width 30 height 17
click at [784, 142] on input "23:59" at bounding box center [815, 141] width 61 height 14
drag, startPoint x: 772, startPoint y: 140, endPoint x: 750, endPoint y: 140, distance: 22.0
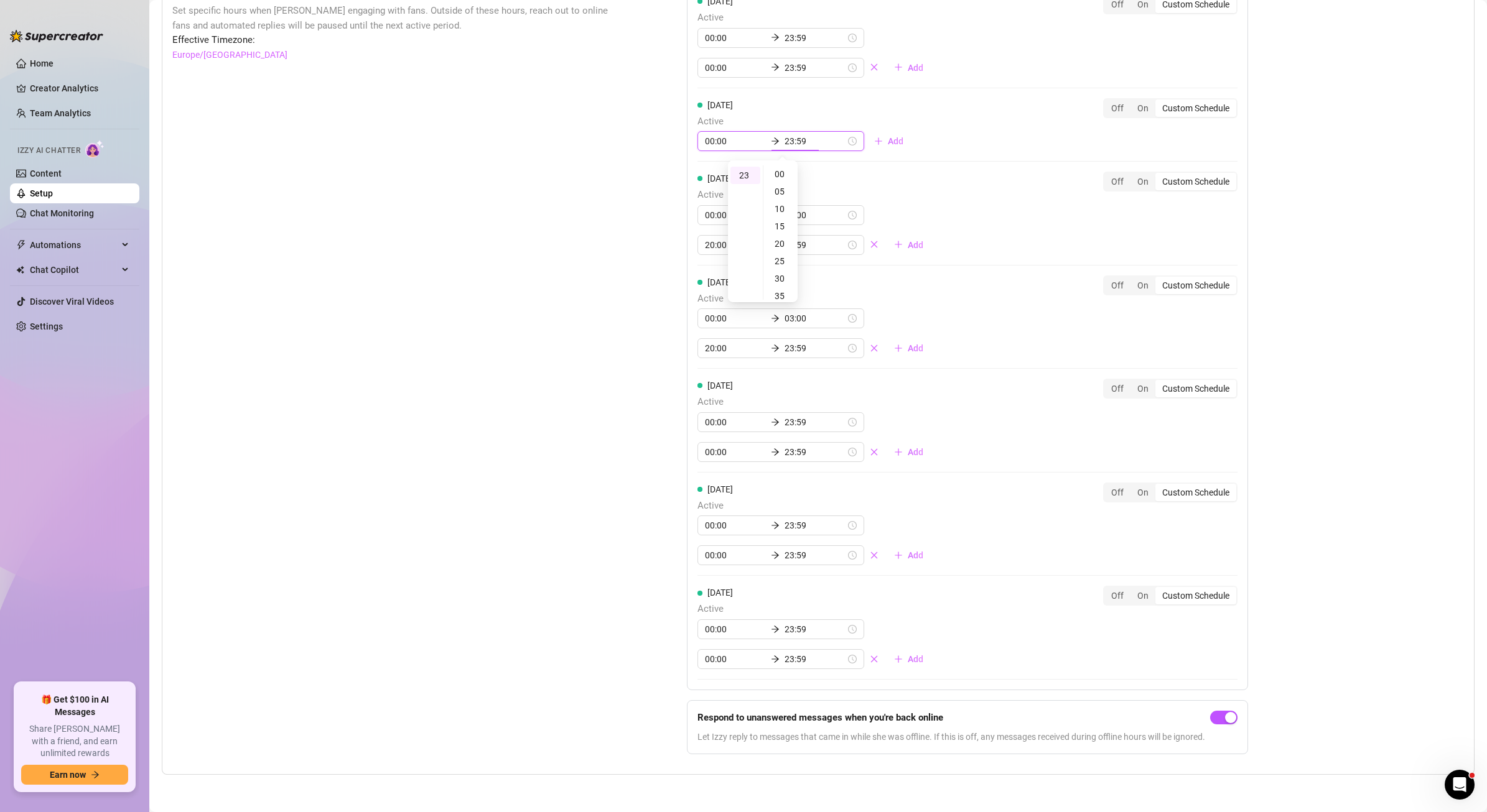
click at [750, 140] on div "00:00 23:59" at bounding box center [781, 141] width 167 height 20
drag, startPoint x: 780, startPoint y: 144, endPoint x: 805, endPoint y: 143, distance: 25.0
click at [804, 142] on input "03:59" at bounding box center [815, 141] width 61 height 14
click at [778, 177] on div "00" at bounding box center [781, 174] width 30 height 17
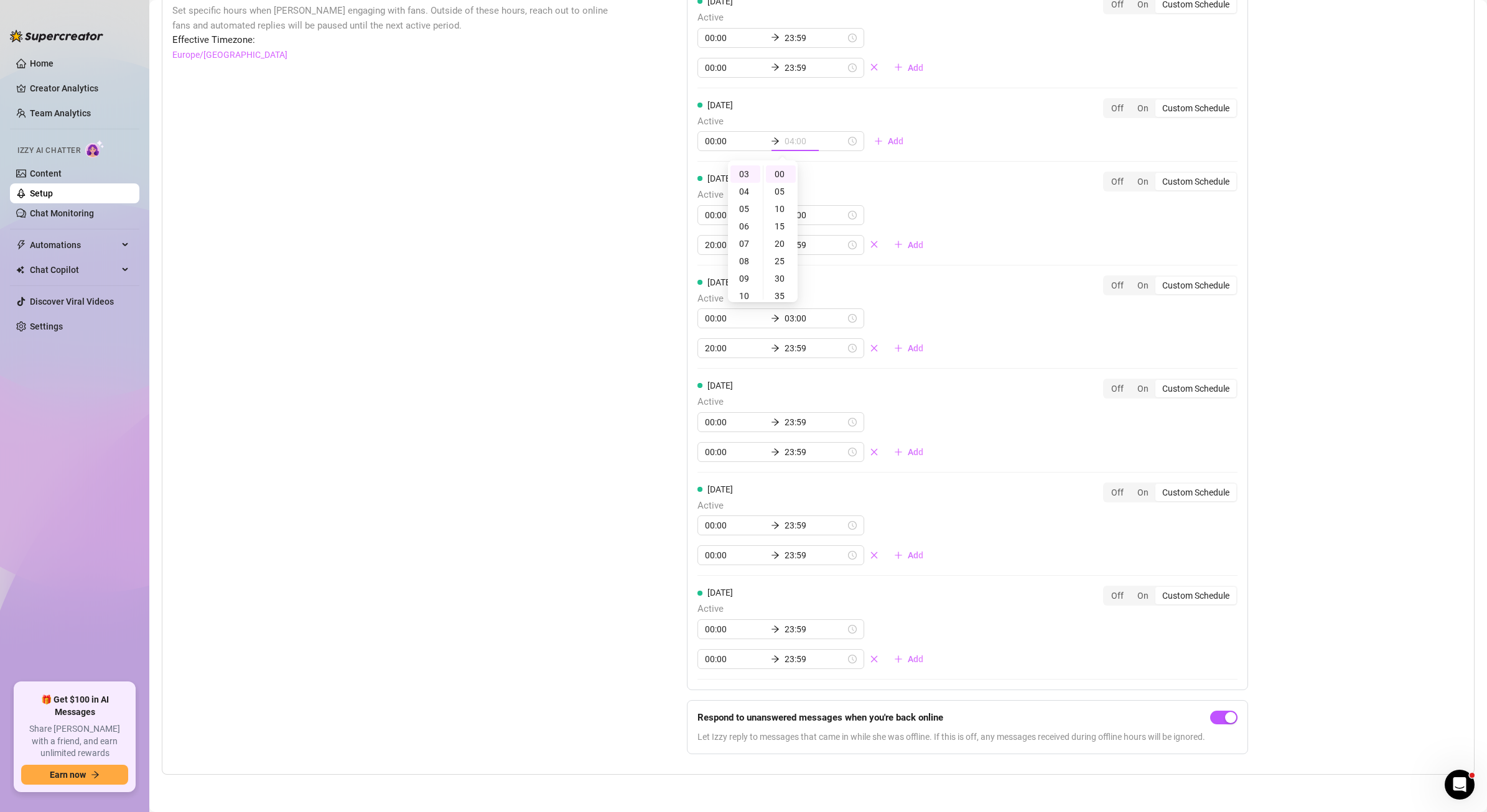
type input "03:00"
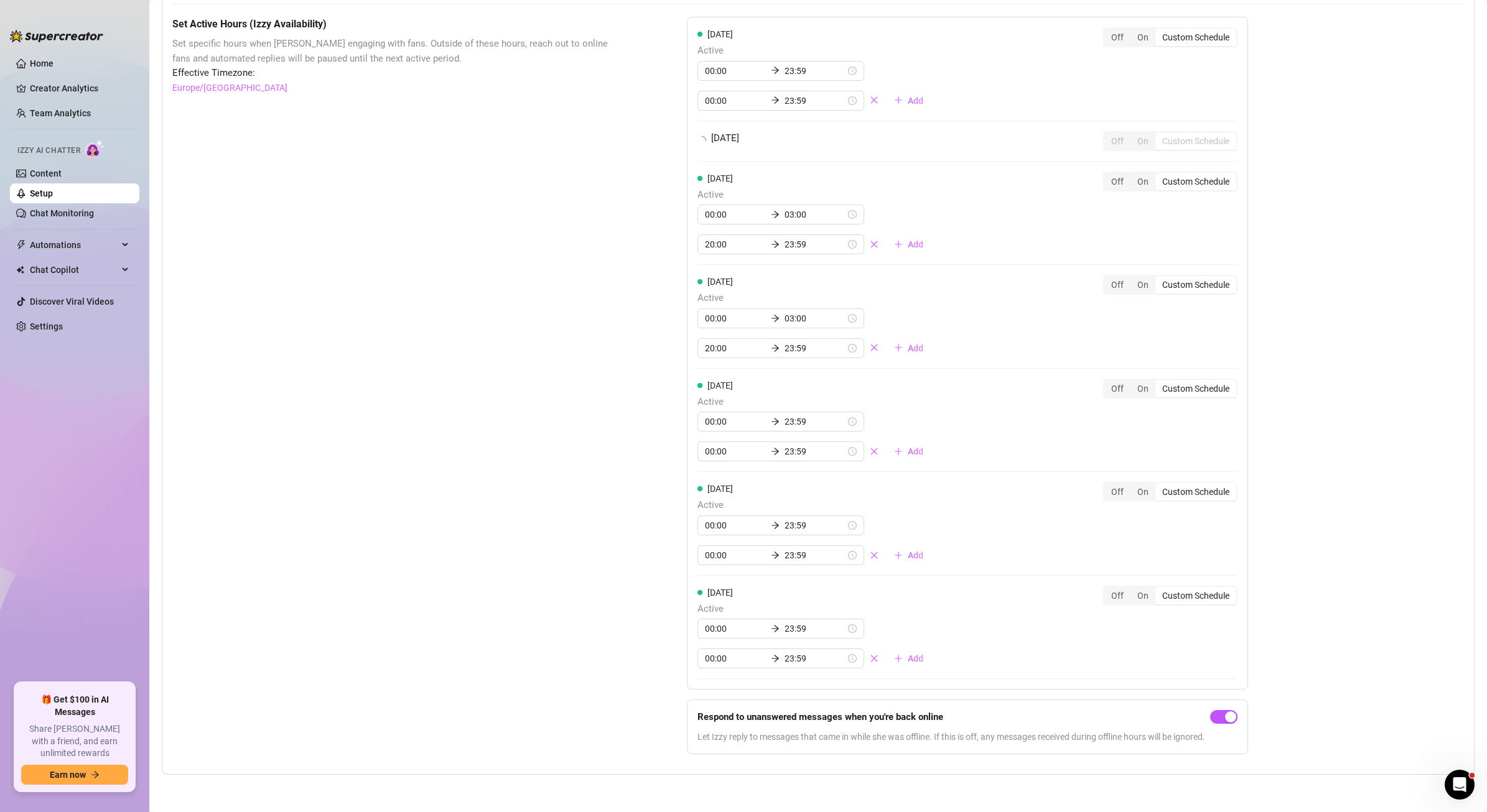
click at [518, 187] on div "Set Active Hours (Izzy Availability) Set specific hours when Izzy engaging with…" at bounding box center [398, 391] width 452 height 748
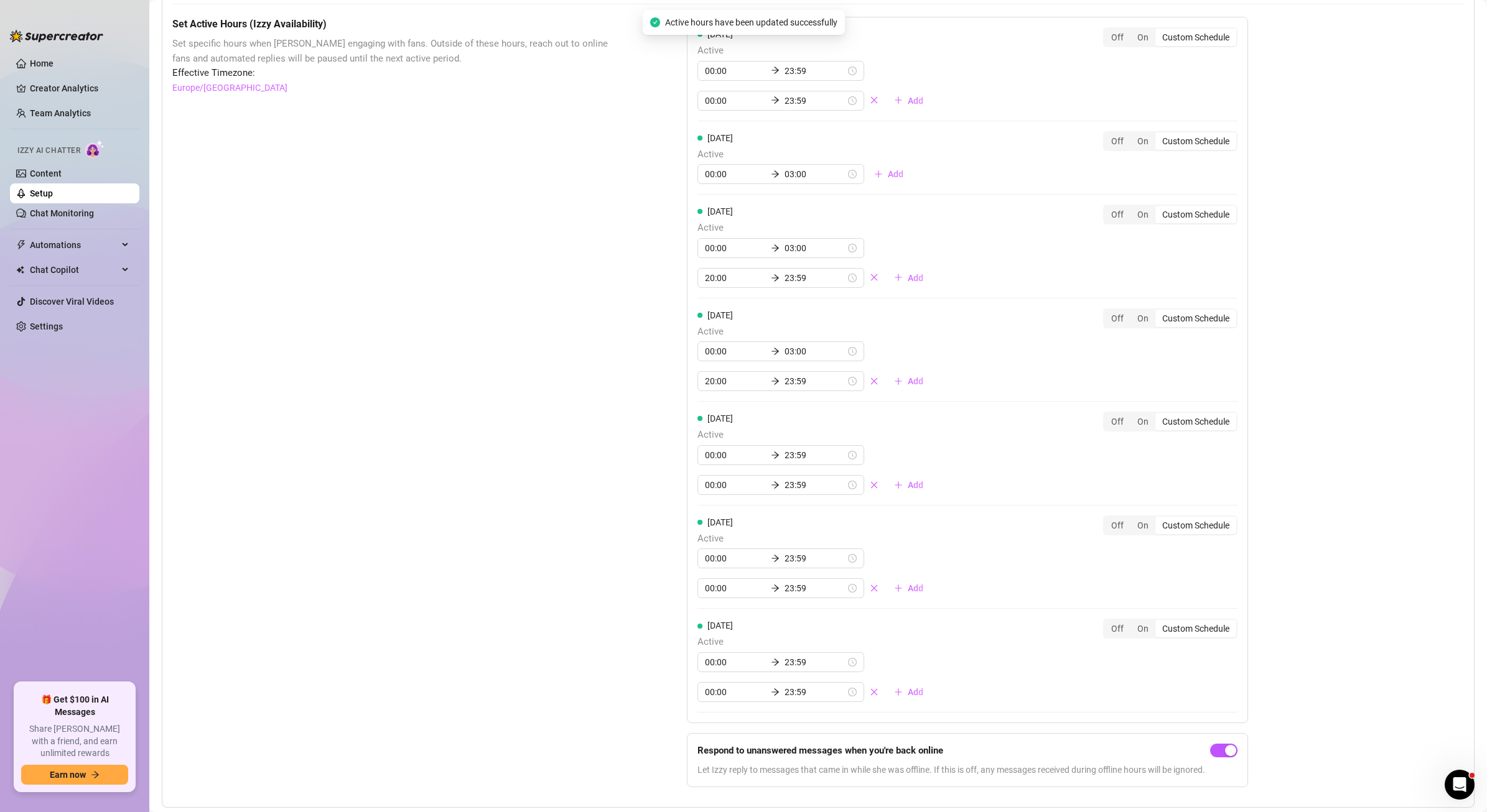
scroll to position [1060, 0]
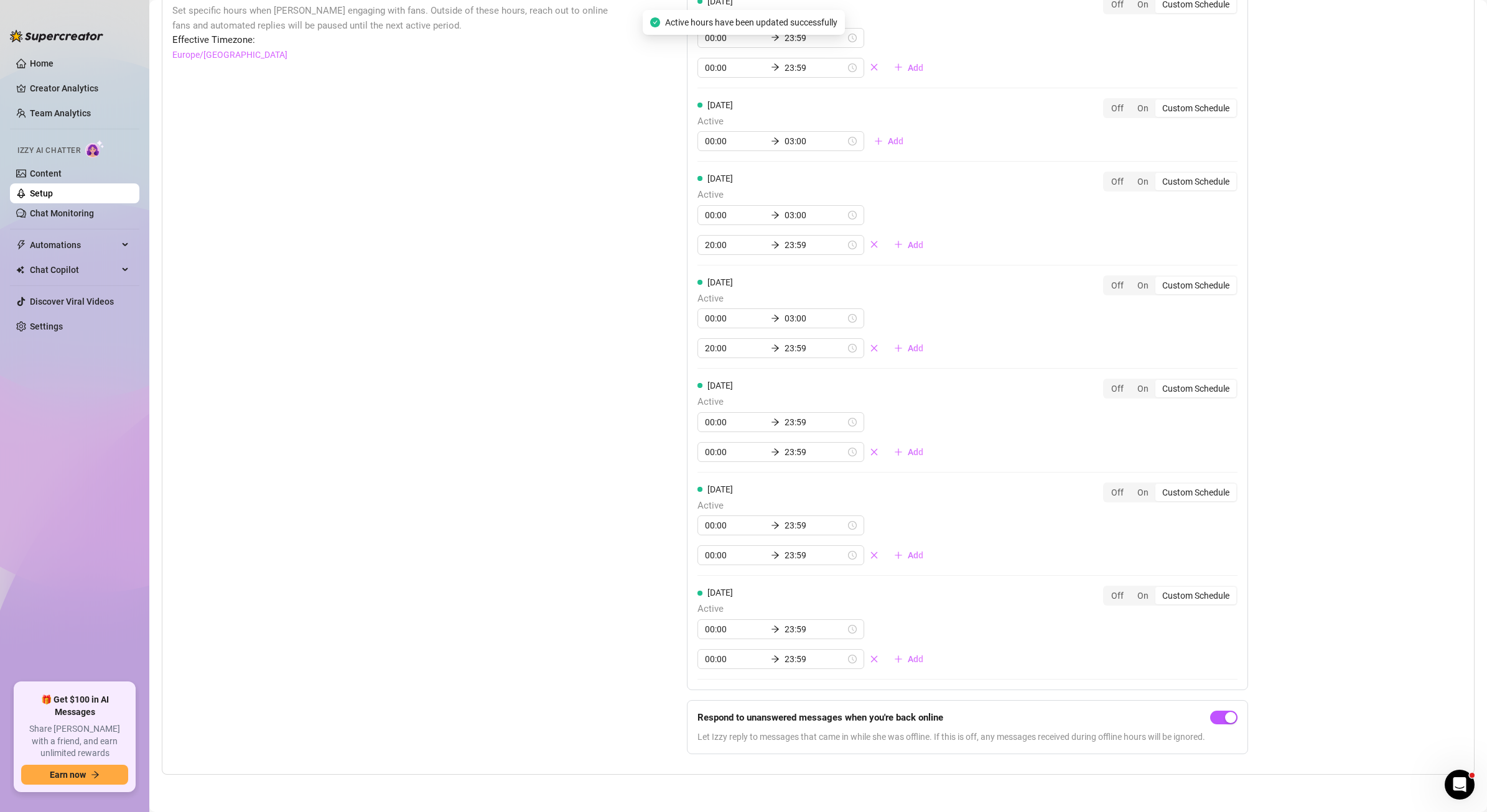
drag, startPoint x: 864, startPoint y: 140, endPoint x: 852, endPoint y: 146, distance: 13.4
click at [888, 140] on span "Add" at bounding box center [896, 141] width 16 height 10
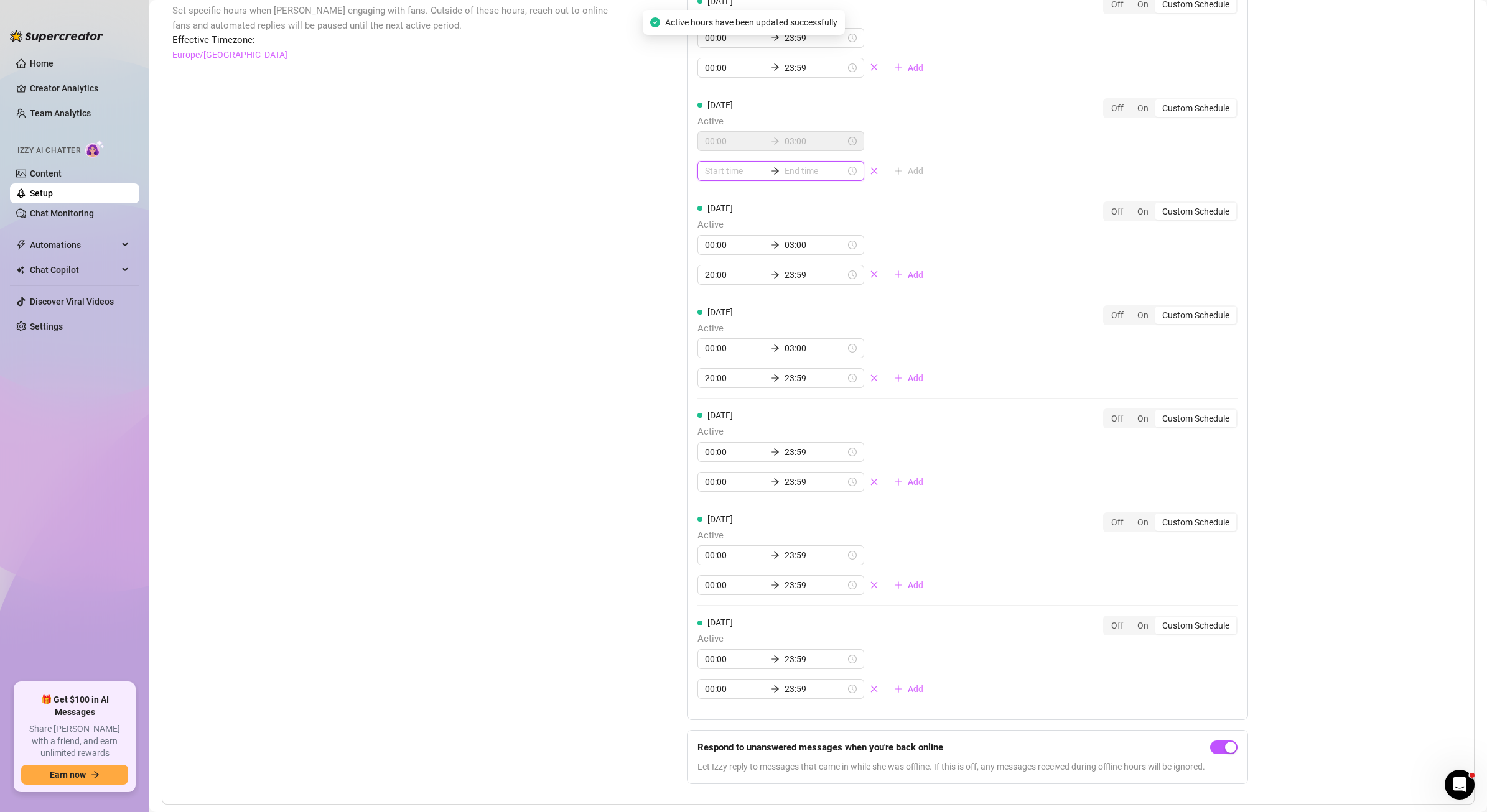
click at [710, 169] on input at bounding box center [735, 171] width 61 height 14
type input "00:00"
type input "23:00"
type input "20:00"
click at [714, 210] on div "20" at bounding box center [711, 212] width 30 height 17
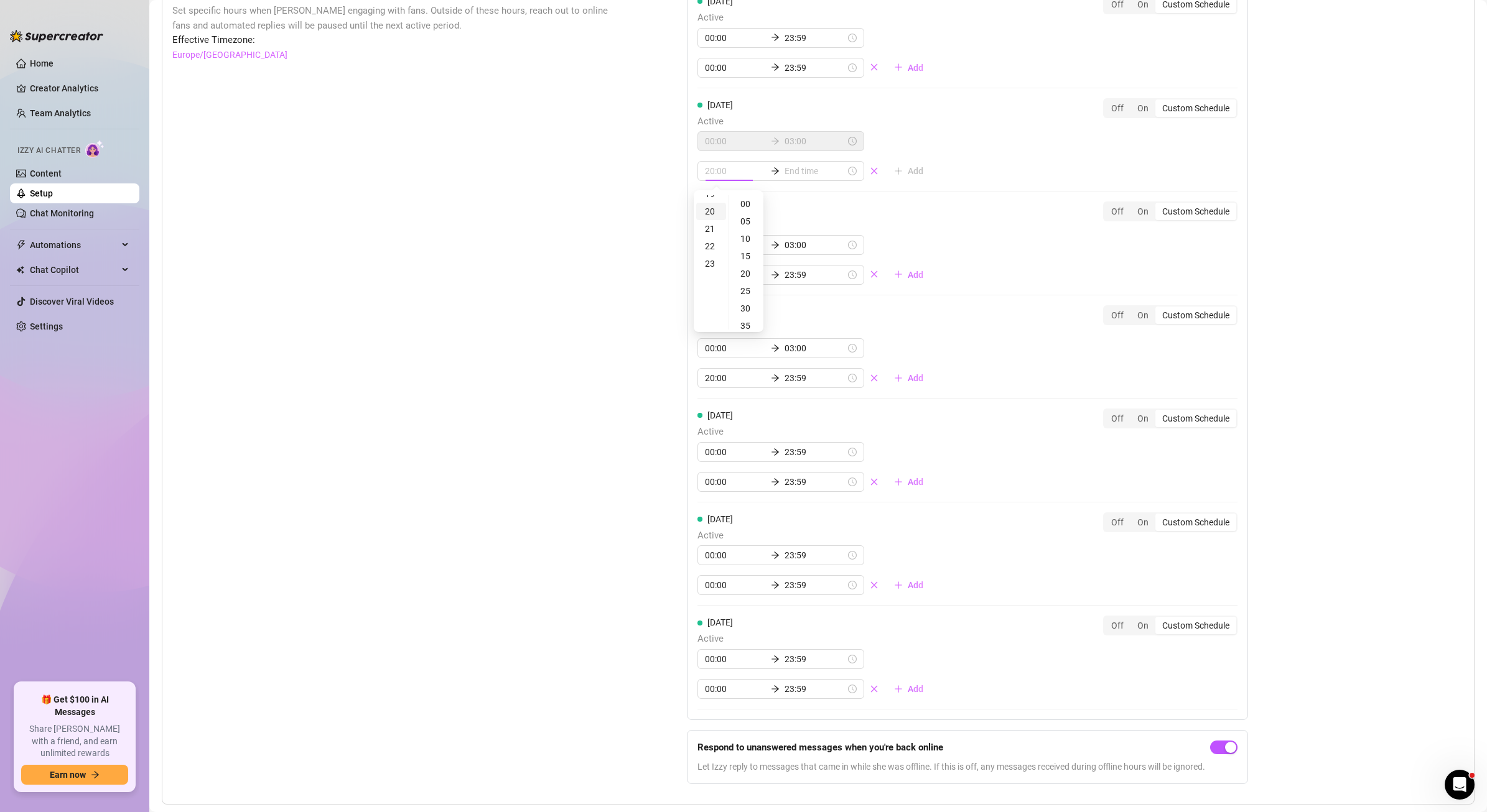
scroll to position [347, 0]
click at [752, 202] on div "00" at bounding box center [747, 204] width 30 height 17
click at [785, 172] on input at bounding box center [815, 171] width 61 height 14
type input "20:10"
click at [749, 253] on div "23" at bounding box center [745, 257] width 30 height 17
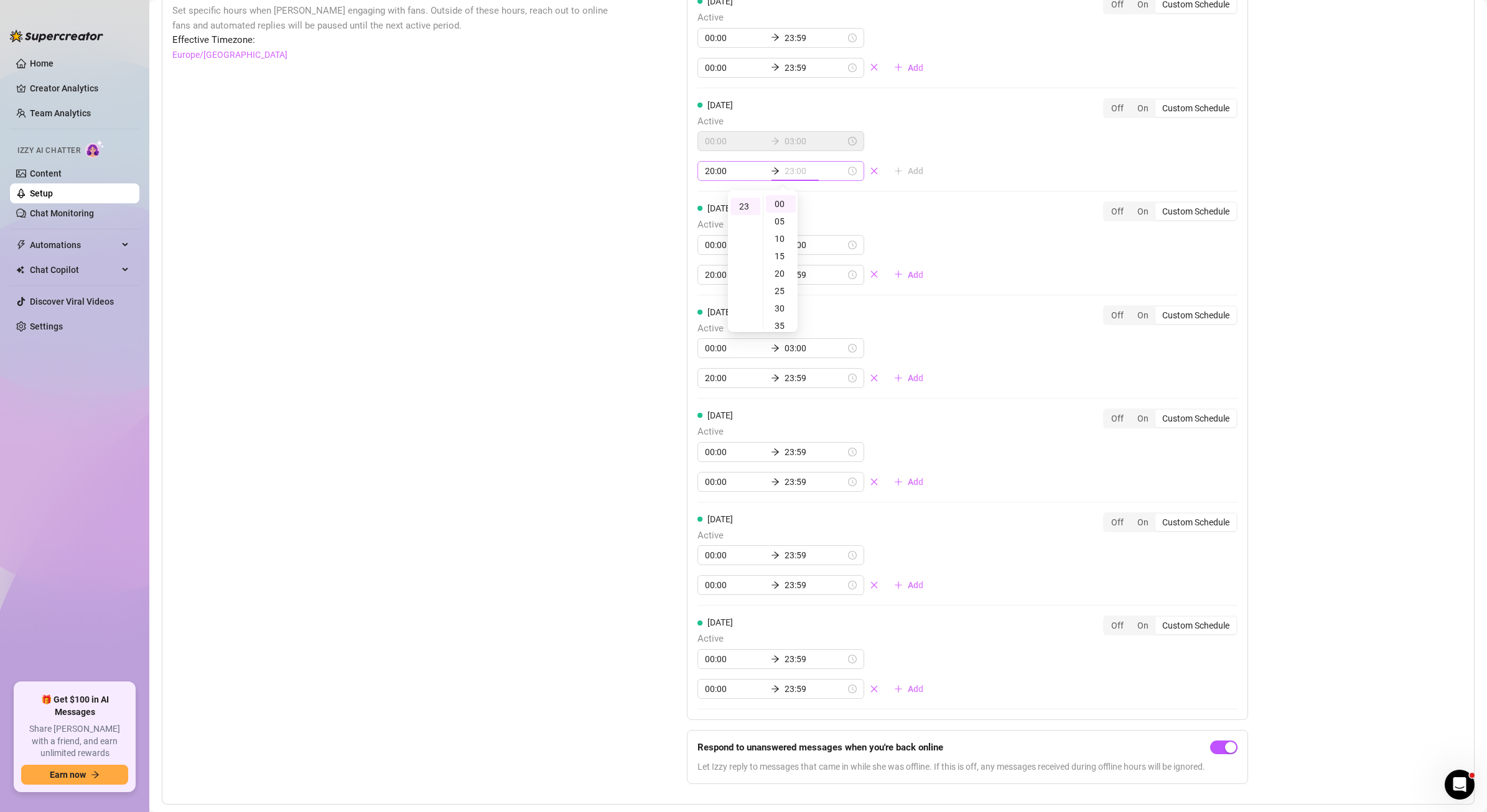
scroll to position [400, 0]
drag, startPoint x: 782, startPoint y: 171, endPoint x: 804, endPoint y: 175, distance: 22.4
click at [804, 169] on input "23:00" at bounding box center [815, 171] width 61 height 14
type input "23:59"
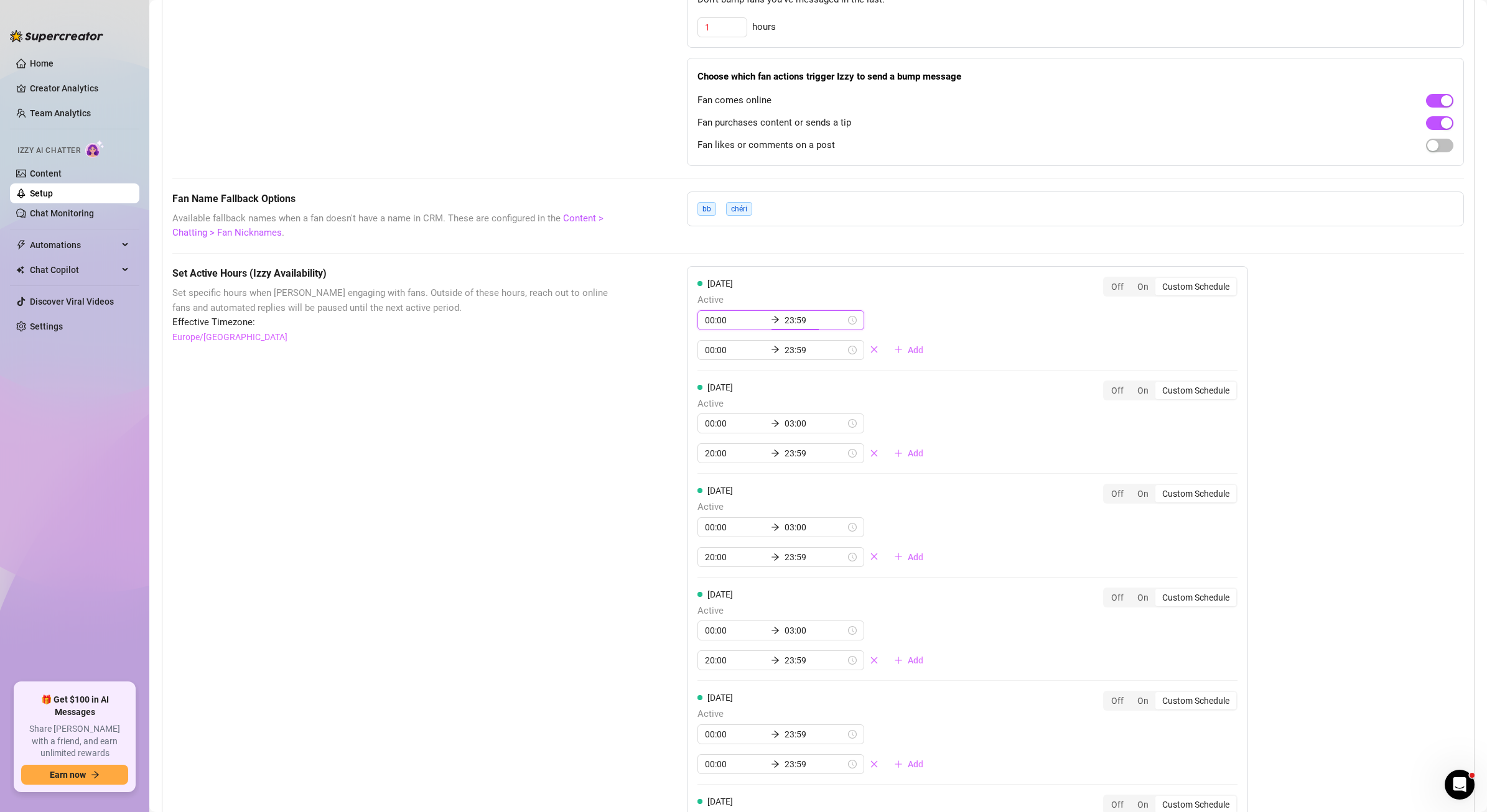
drag, startPoint x: 770, startPoint y: 318, endPoint x: 795, endPoint y: 327, distance: 26.6
click at [784, 318] on input "23:59" at bounding box center [815, 320] width 61 height 14
click at [780, 347] on div "00" at bounding box center [781, 353] width 30 height 17
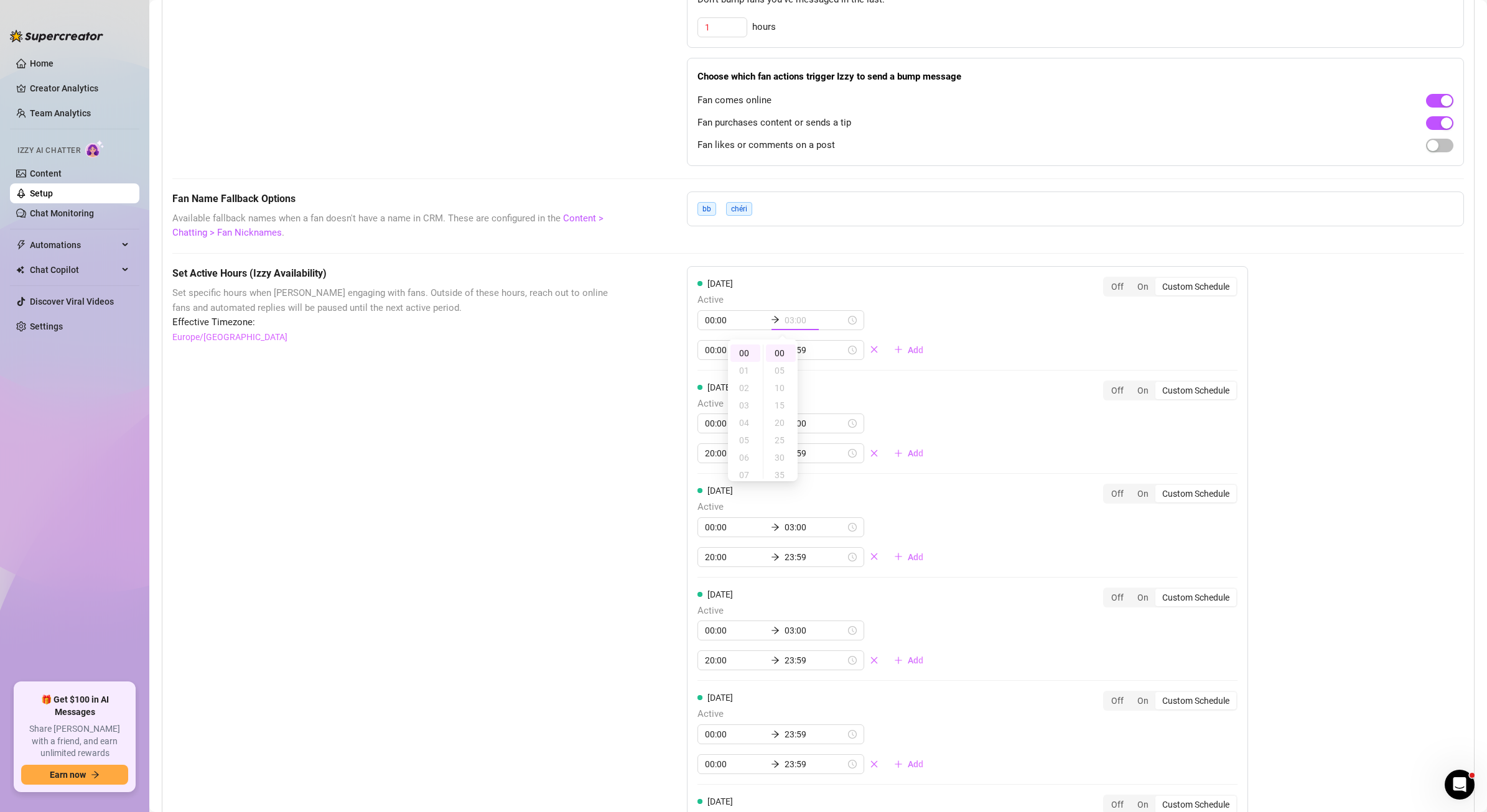
type input "00:00"
click at [594, 340] on div "Effective Timezone: [GEOGRAPHIC_DATA]/[GEOGRAPHIC_DATA]" at bounding box center [398, 330] width 452 height 28
type input "00:00"
click at [926, 296] on div "[DATE] Active 00:00 00:00 00:00 23:59 Add Off On Custom Schedule" at bounding box center [968, 318] width 540 height 83
click at [784, 320] on input "00:00" at bounding box center [815, 320] width 61 height 14
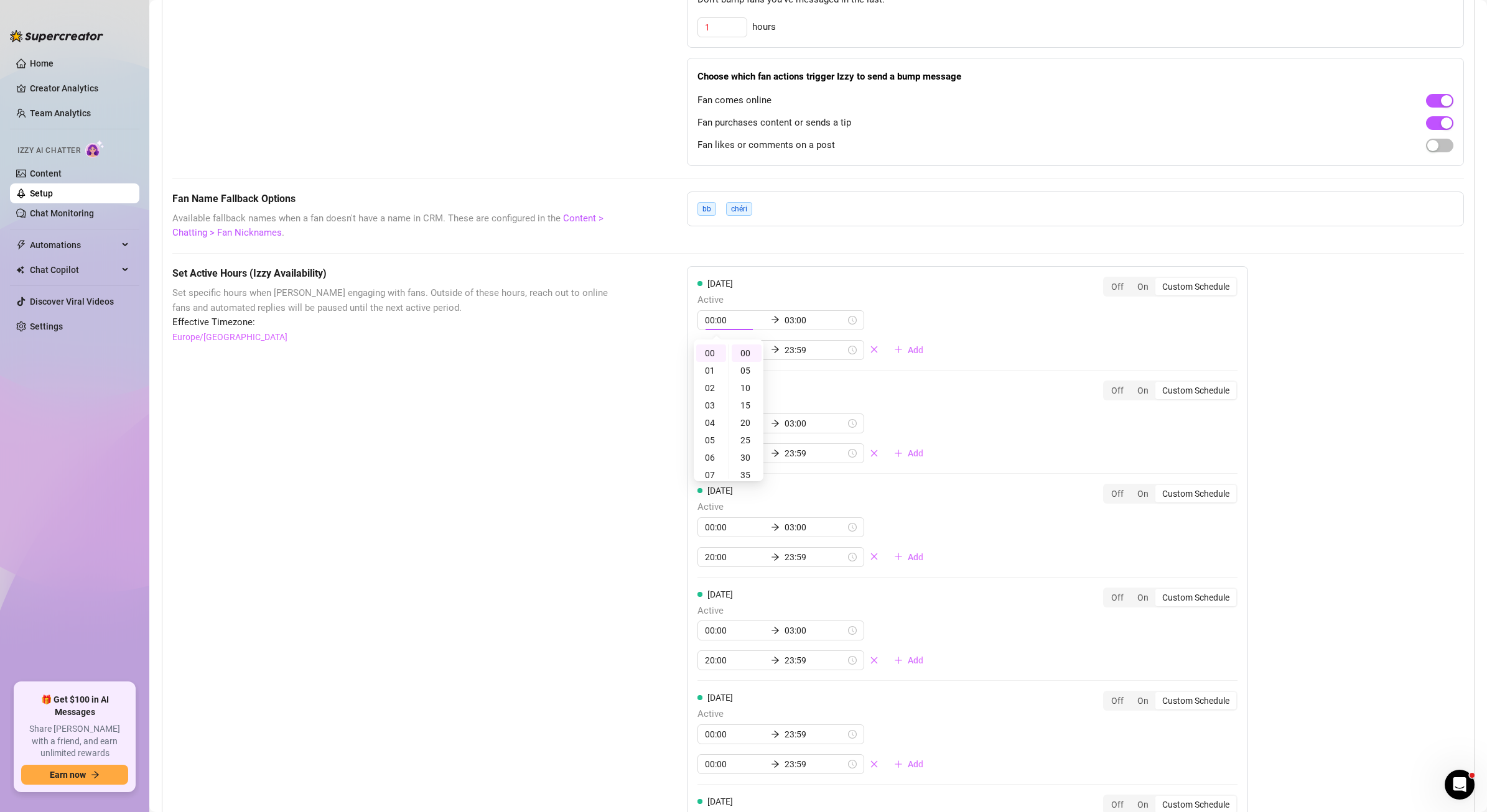
type input "00:00"
drag, startPoint x: 871, startPoint y: 279, endPoint x: 874, endPoint y: 287, distance: 8.5
click at [872, 283] on div "[DATE] Active 00:00 00:00 00:00 23:59 Add" at bounding box center [815, 318] width 236 height 83
click at [707, 350] on input "00:00" at bounding box center [735, 350] width 61 height 14
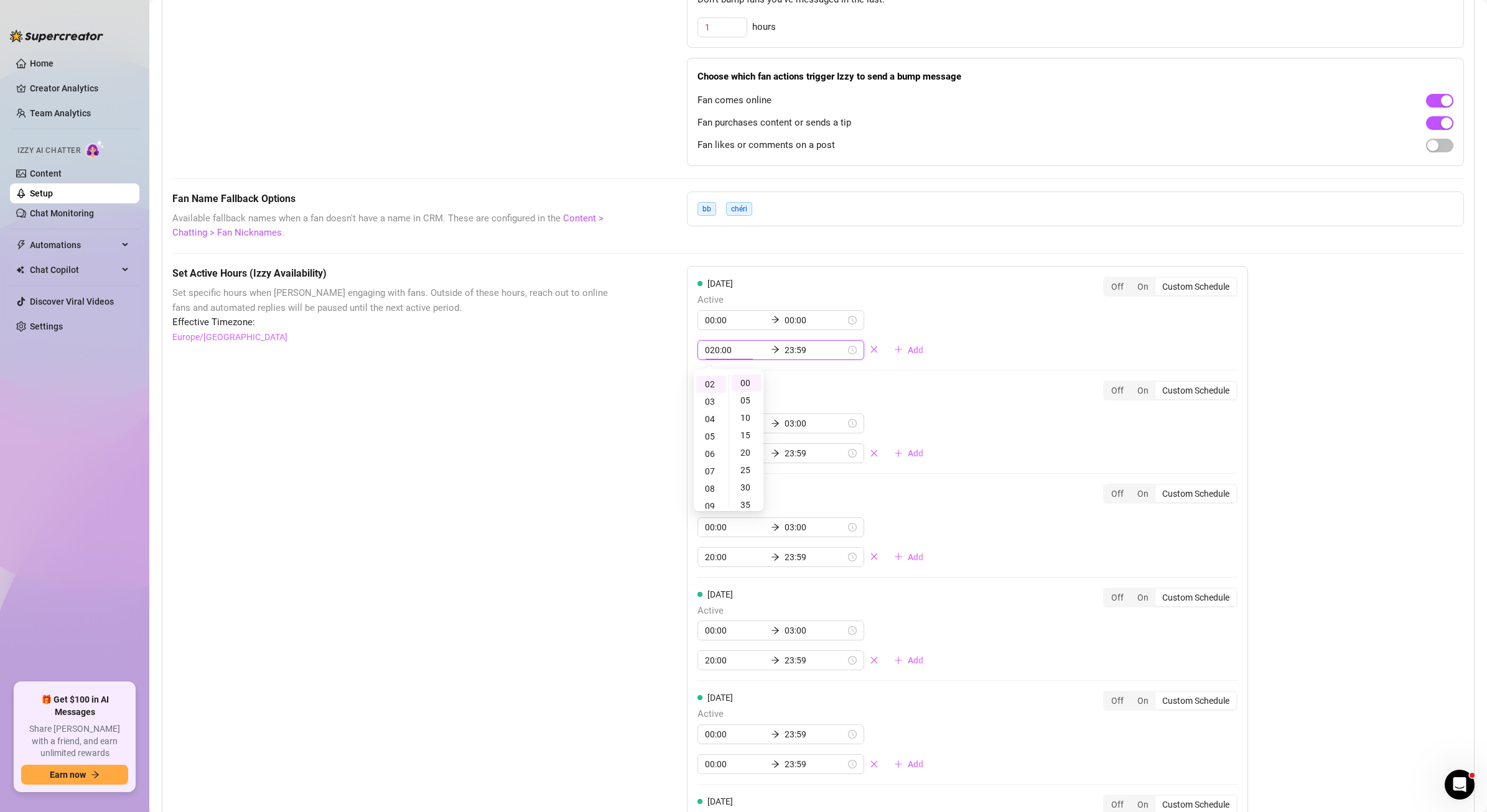
drag, startPoint x: 706, startPoint y: 352, endPoint x: 674, endPoint y: 345, distance: 32.8
click at [674, 345] on div "Set Active Hours (Izzy Availability) Set specific hours when Izzy engaging with…" at bounding box center [818, 672] width 1292 height 811
type input "20:00"
click at [660, 362] on div "Set Active Hours (Izzy Availability) Set specific hours when Izzy engaging with…" at bounding box center [818, 672] width 1292 height 811
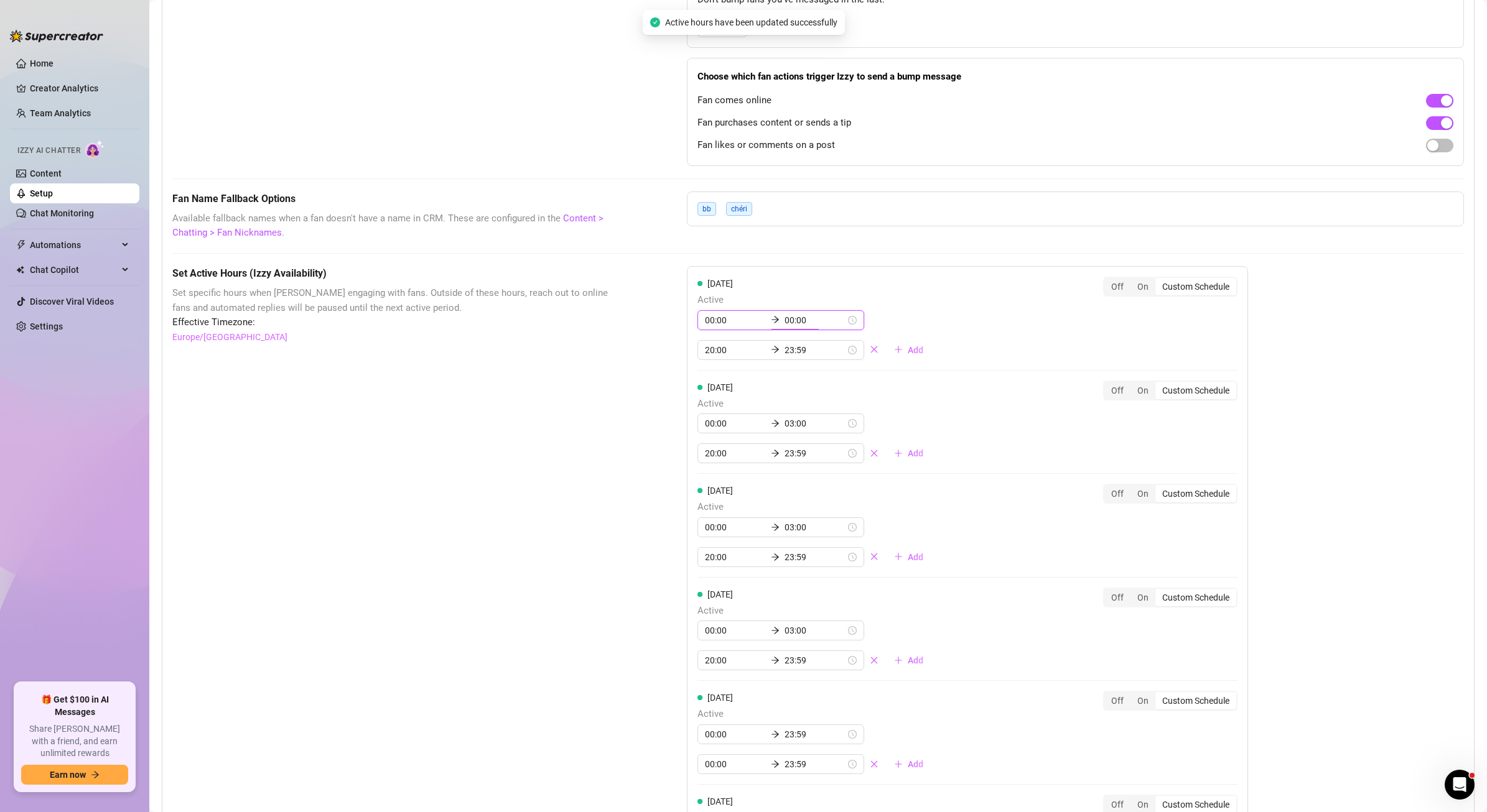
click at [784, 319] on input "00:00" at bounding box center [815, 320] width 61 height 14
type input "03:00"
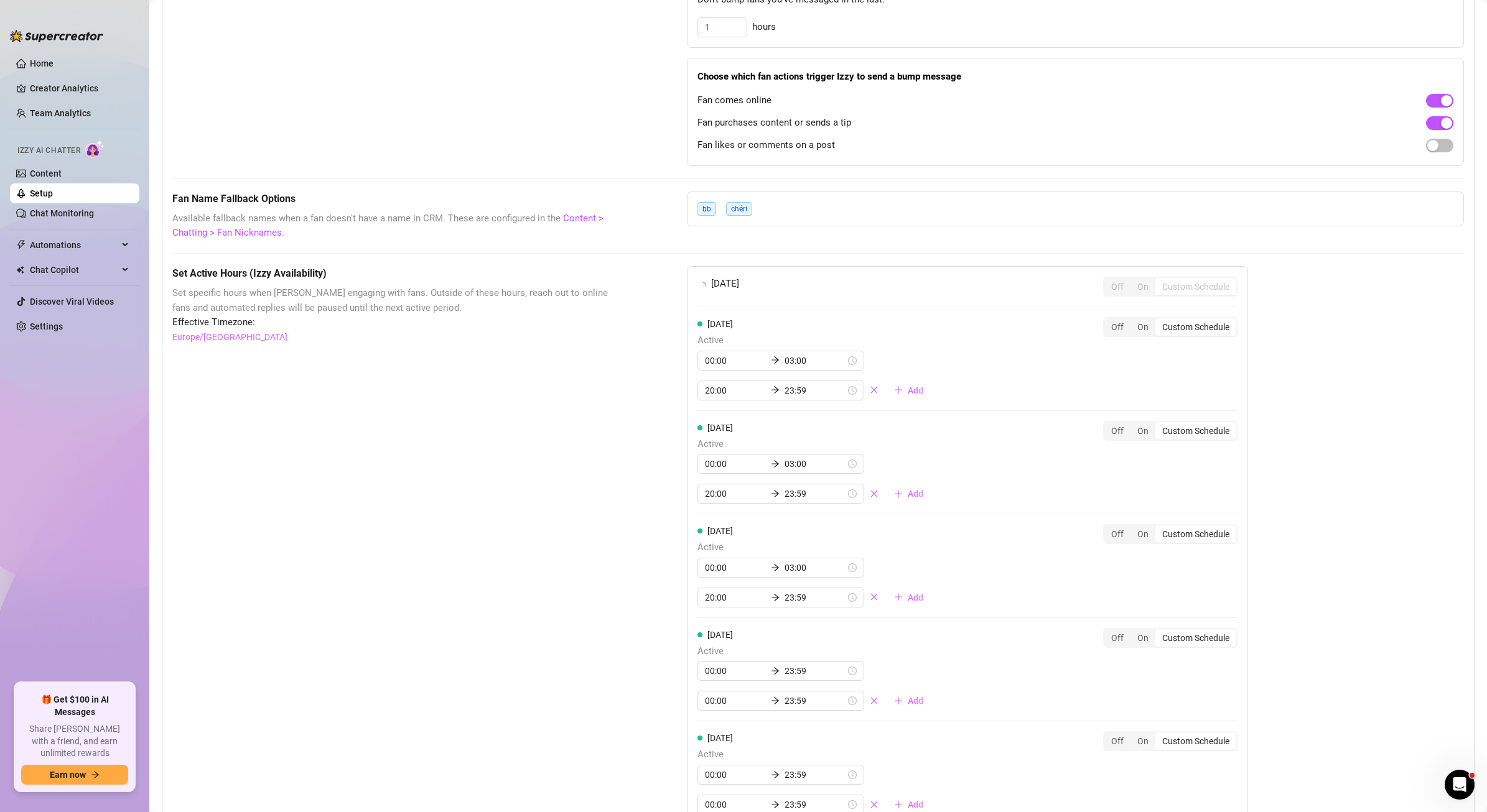
click at [948, 314] on div "[DATE] Off On Custom Schedule [DATE] Active 00:00 03:00 20:00 23:59 Add Off On …" at bounding box center [968, 603] width 561 height 673
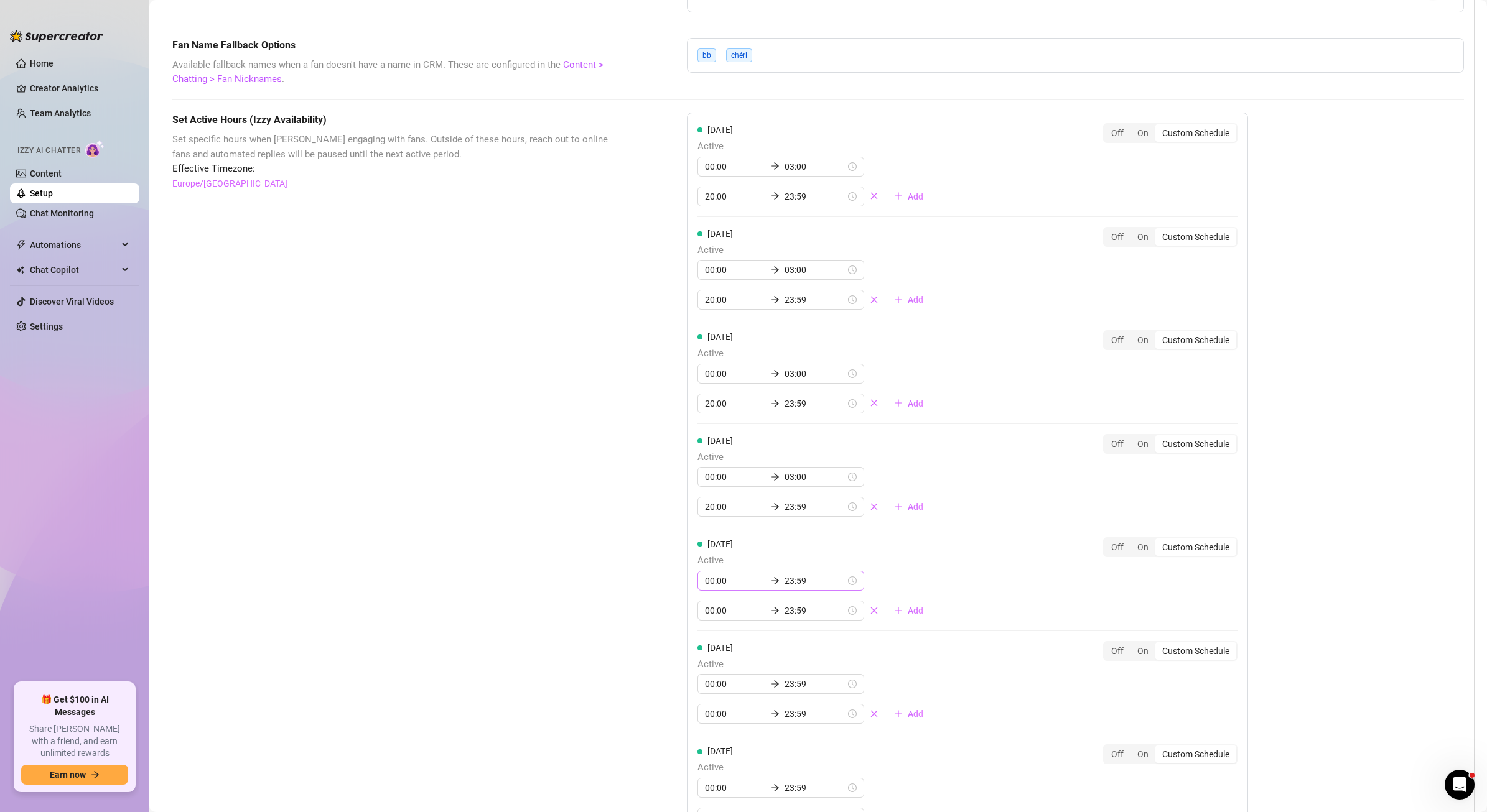
scroll to position [934, 0]
drag, startPoint x: 709, startPoint y: 605, endPoint x: 675, endPoint y: 610, distance: 34.4
click at [675, 610] on div "Set Active Hours (Izzy Availability) Set specific hours when Izzy engaging with…" at bounding box center [818, 516] width 1292 height 811
type input "00:00"
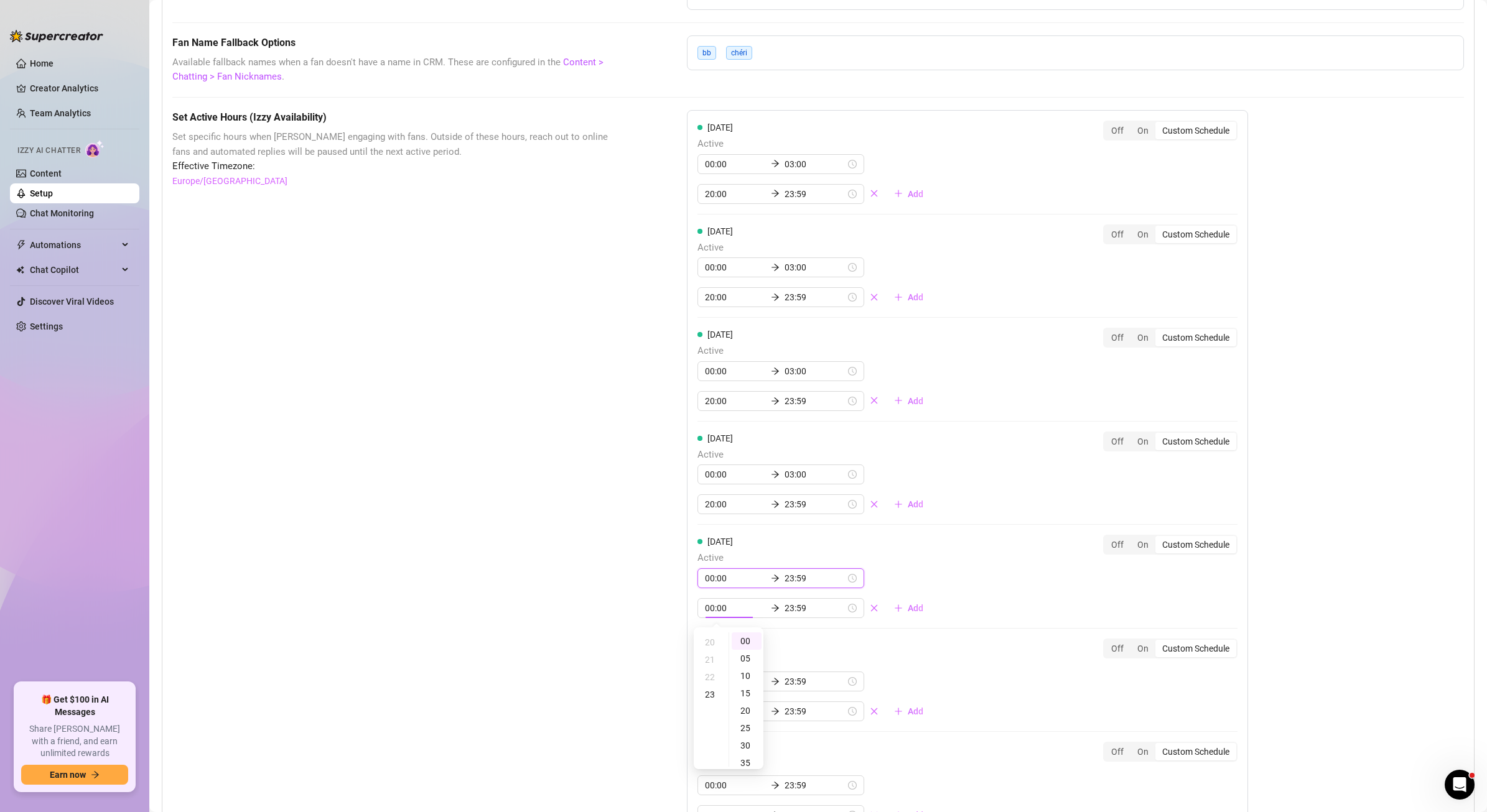
click at [784, 578] on input "23:59" at bounding box center [815, 578] width 61 height 14
click at [781, 608] on div "00" at bounding box center [781, 611] width 30 height 17
type input "00:00"
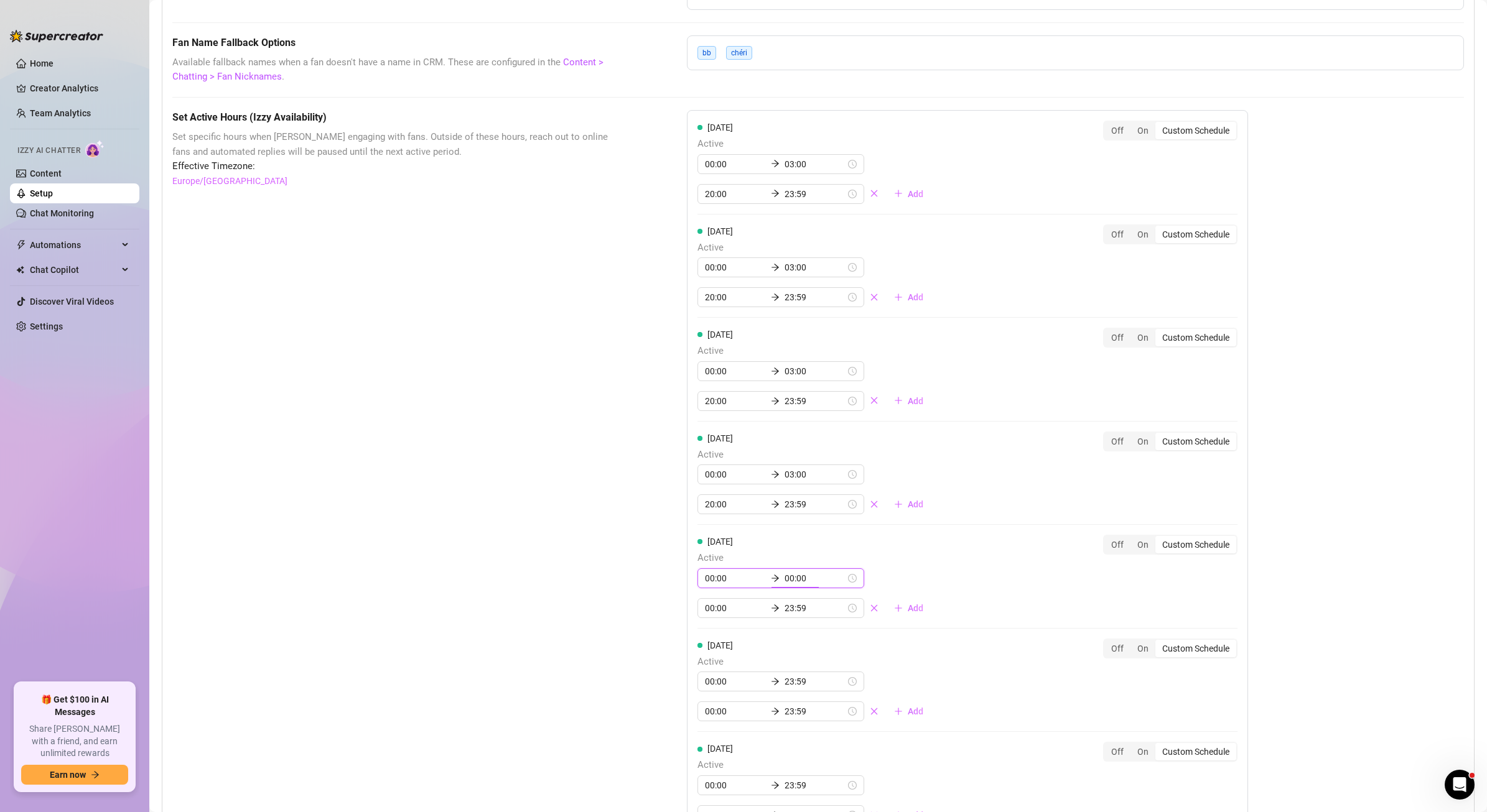
click at [578, 604] on div "Set Active Hours (Izzy Availability) Set specific hours when Izzy engaging with…" at bounding box center [398, 516] width 452 height 811
drag, startPoint x: 624, startPoint y: 593, endPoint x: 712, endPoint y: 618, distance: 91.5
click at [625, 593] on div "Set Active Hours (Izzy Availability) Set specific hours when Izzy engaging with…" at bounding box center [818, 516] width 1292 height 811
drag, startPoint x: 705, startPoint y: 608, endPoint x: 678, endPoint y: 608, distance: 27.0
click at [678, 608] on div "Set Active Hours (Izzy Availability) Set specific hours when Izzy engaging with…" at bounding box center [818, 516] width 1292 height 811
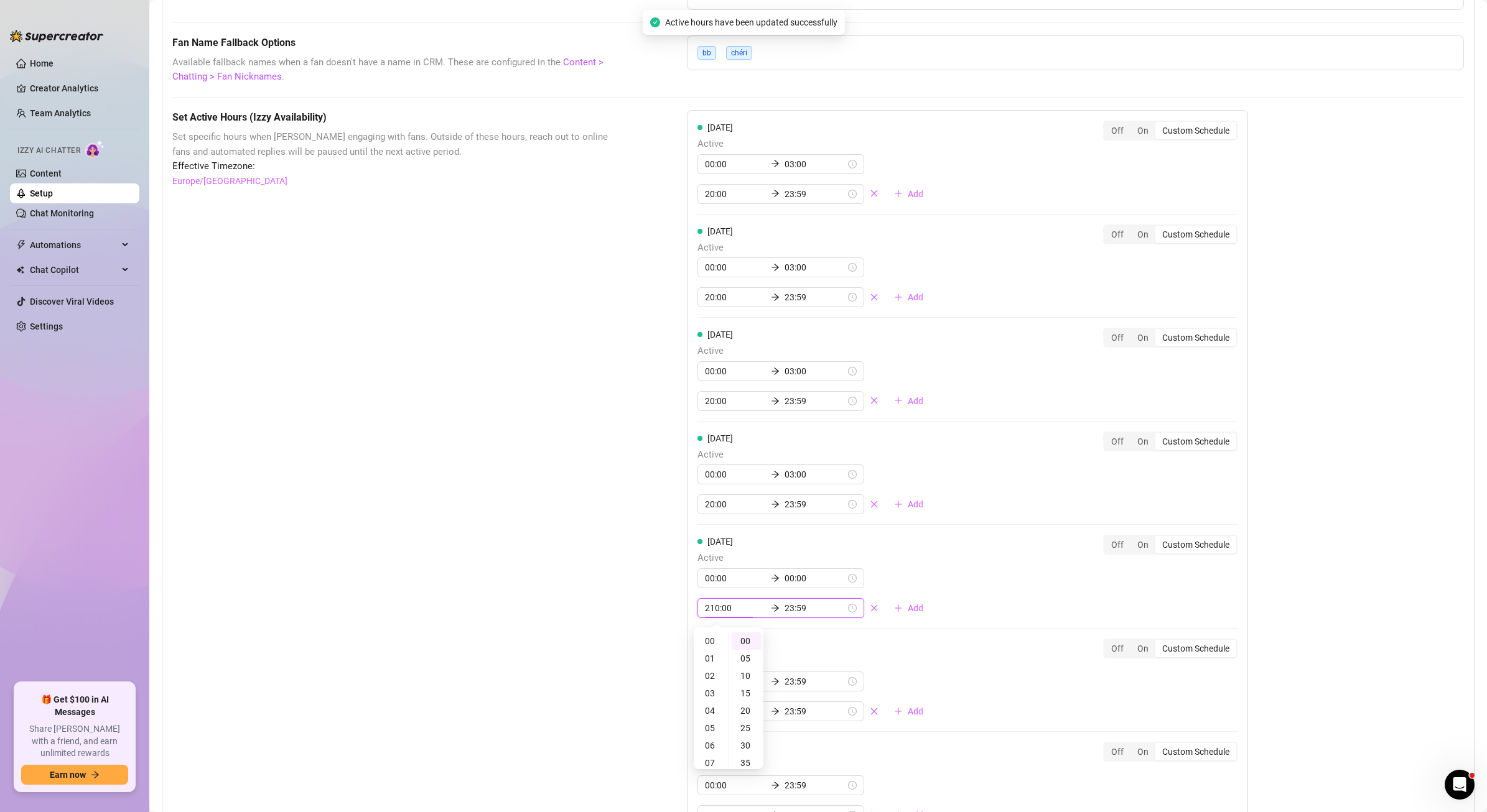
scroll to position [347, 0]
type input "20:00"
click at [784, 576] on input "00:00" at bounding box center [815, 578] width 61 height 14
click at [741, 662] on div "03" at bounding box center [745, 664] width 30 height 17
type input "03:00"
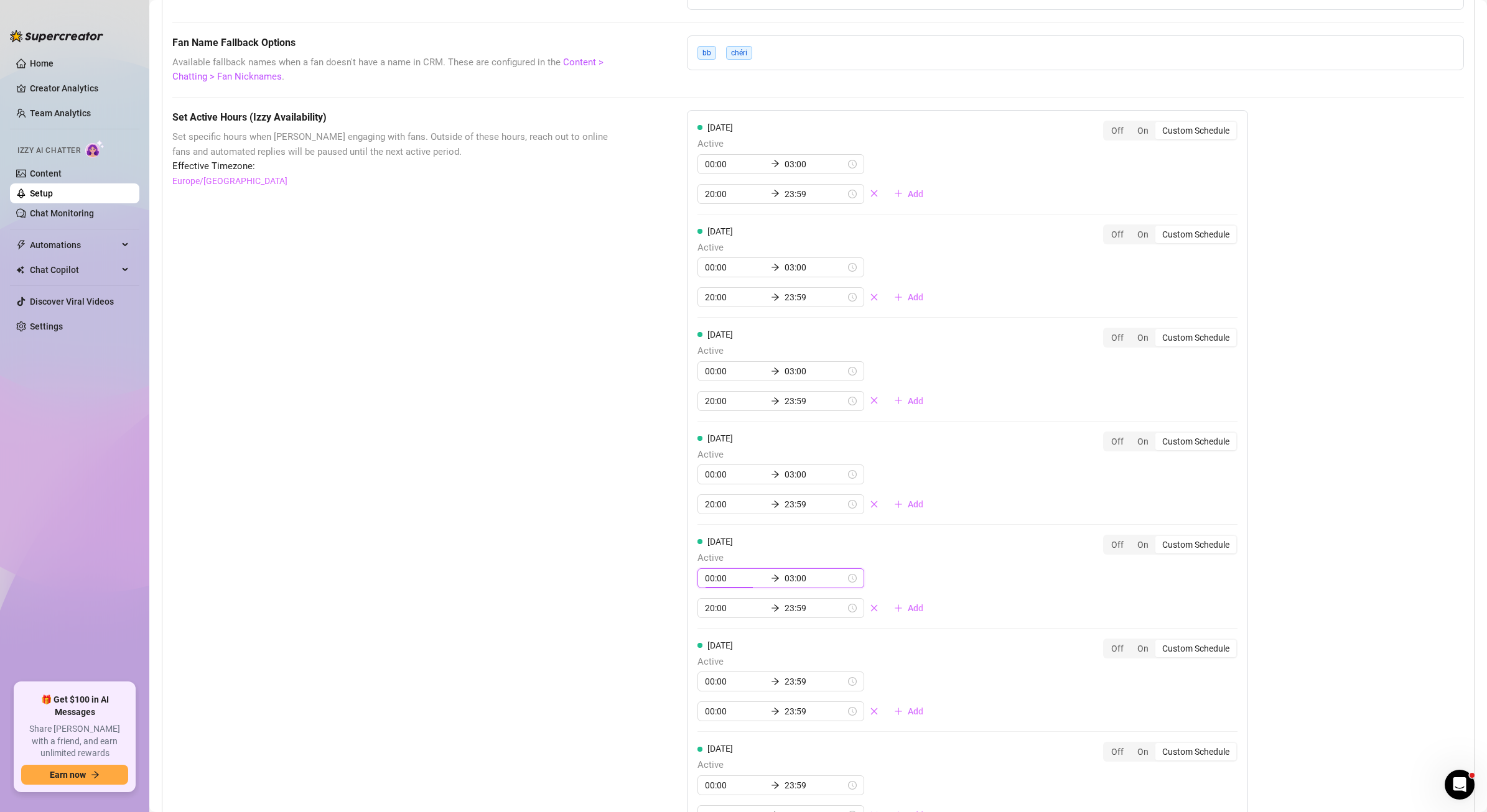
scroll to position [0, 0]
click at [554, 590] on div "Set Active Hours (Izzy Availability) Set specific hours when Izzy engaging with…" at bounding box center [398, 516] width 452 height 811
drag, startPoint x: 573, startPoint y: 513, endPoint x: 626, endPoint y: 563, distance: 72.9
click at [573, 514] on div "Set Active Hours (Izzy Availability) Set specific hours when Izzy engaging with…" at bounding box center [398, 516] width 452 height 811
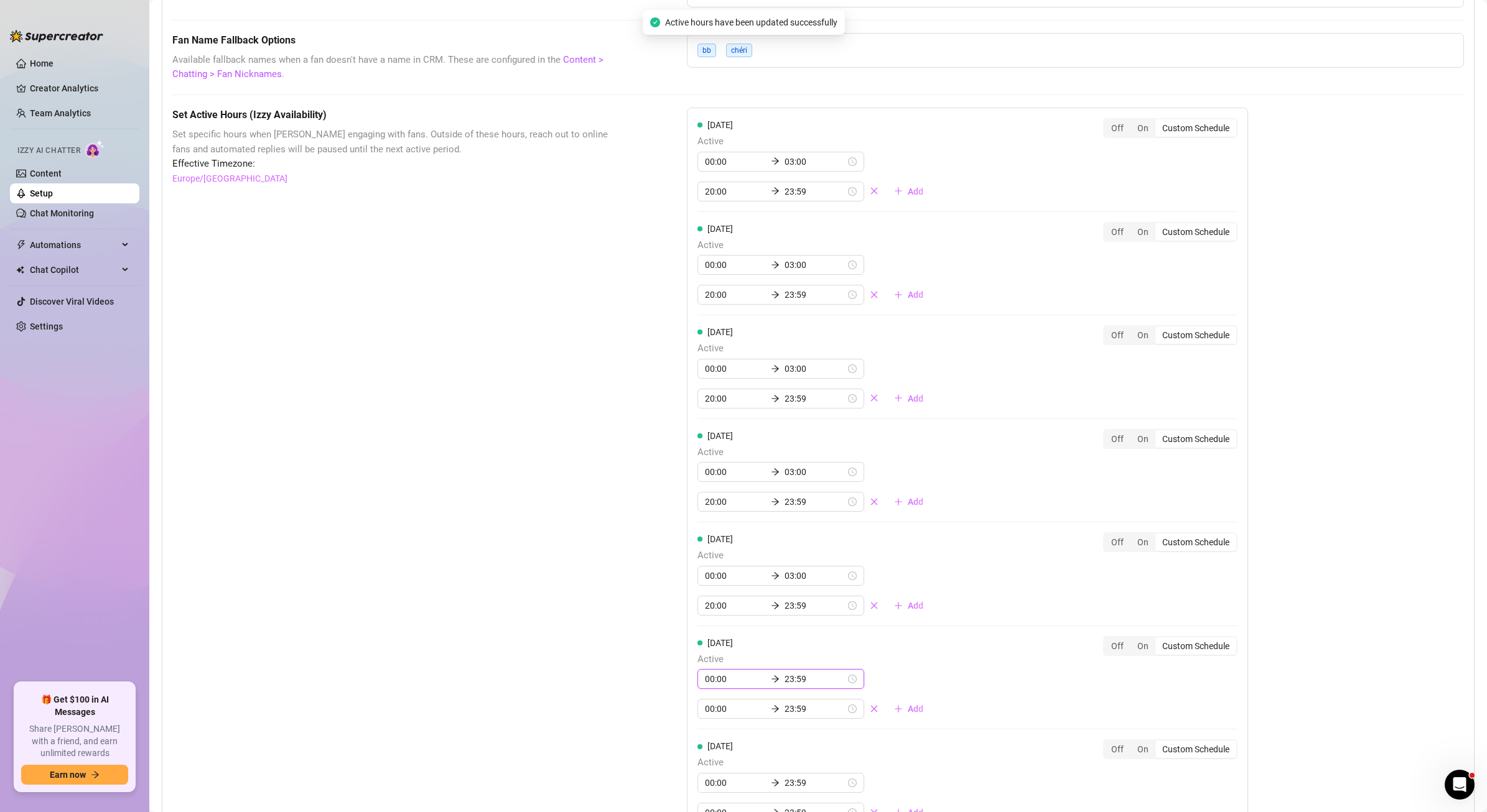
click at [784, 675] on input "23:59" at bounding box center [815, 679] width 61 height 14
click at [779, 533] on div "00" at bounding box center [781, 532] width 30 height 17
type input "00:00"
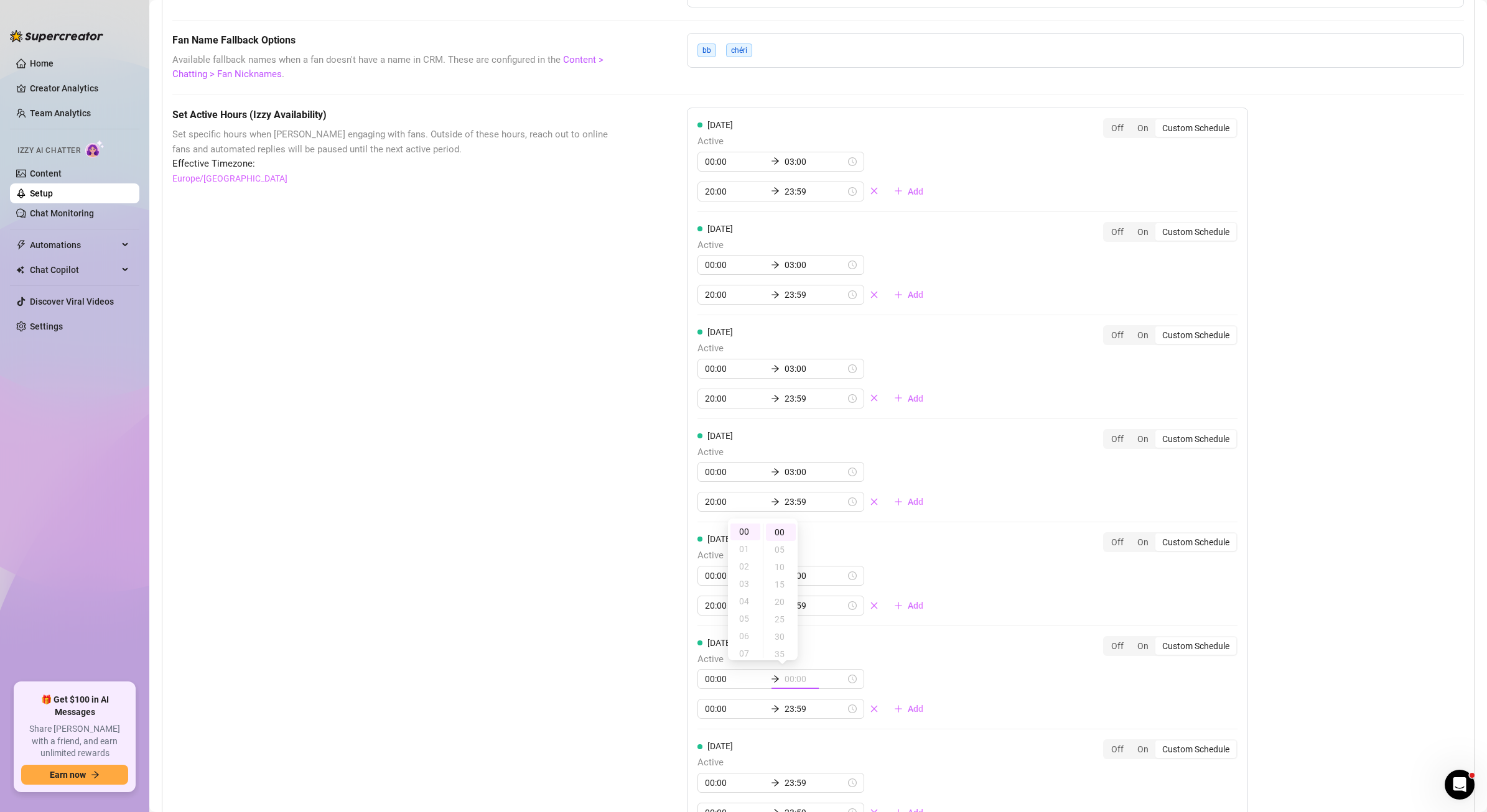
scroll to position [0, 0]
drag, startPoint x: 636, startPoint y: 717, endPoint x: 665, endPoint y: 715, distance: 29.1
click at [636, 717] on div "Set Active Hours (Izzy Availability) Set specific hours when Izzy engaging with…" at bounding box center [818, 513] width 1292 height 811
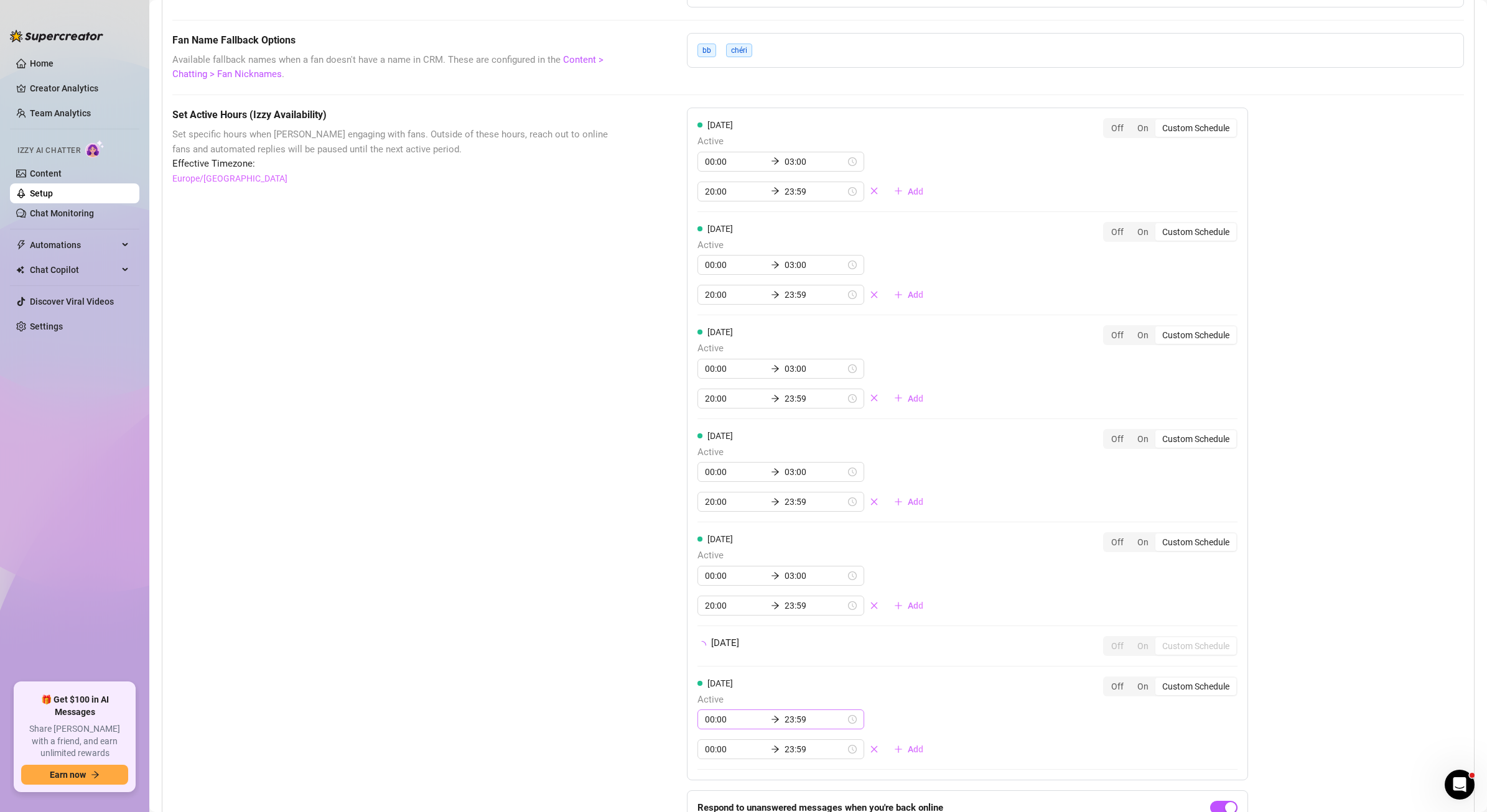
drag, startPoint x: 705, startPoint y: 709, endPoint x: 695, endPoint y: 709, distance: 10.0
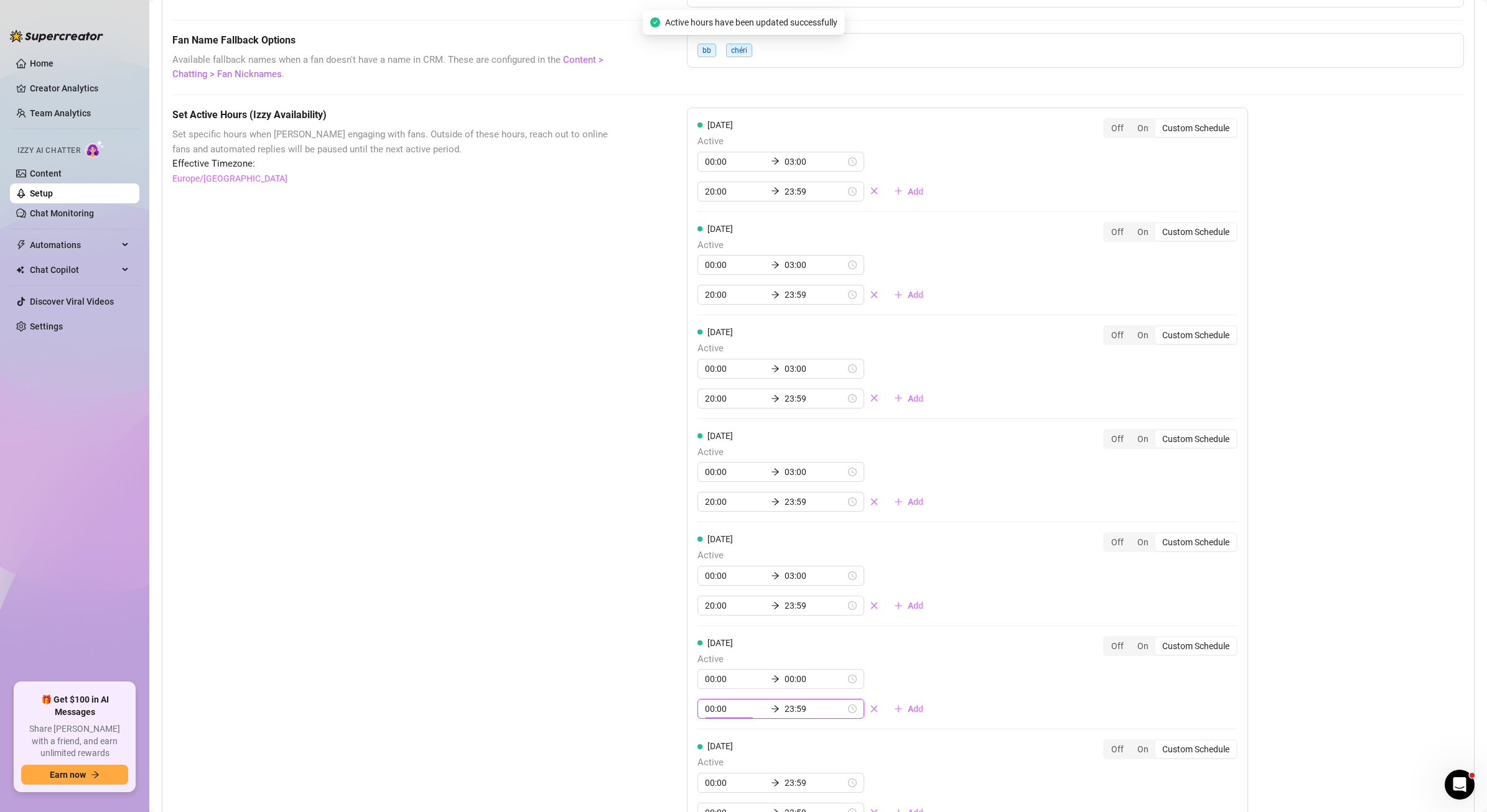
drag, startPoint x: 705, startPoint y: 712, endPoint x: 685, endPoint y: 712, distance: 20.0
click at [687, 712] on div "[DATE] Active 00:00 03:00 20:00 23:59 Add Off On Custom Schedule [DATE] Active …" at bounding box center [968, 476] width 561 height 736
type input "20:00"
click at [784, 680] on input "00:00" at bounding box center [815, 679] width 61 height 14
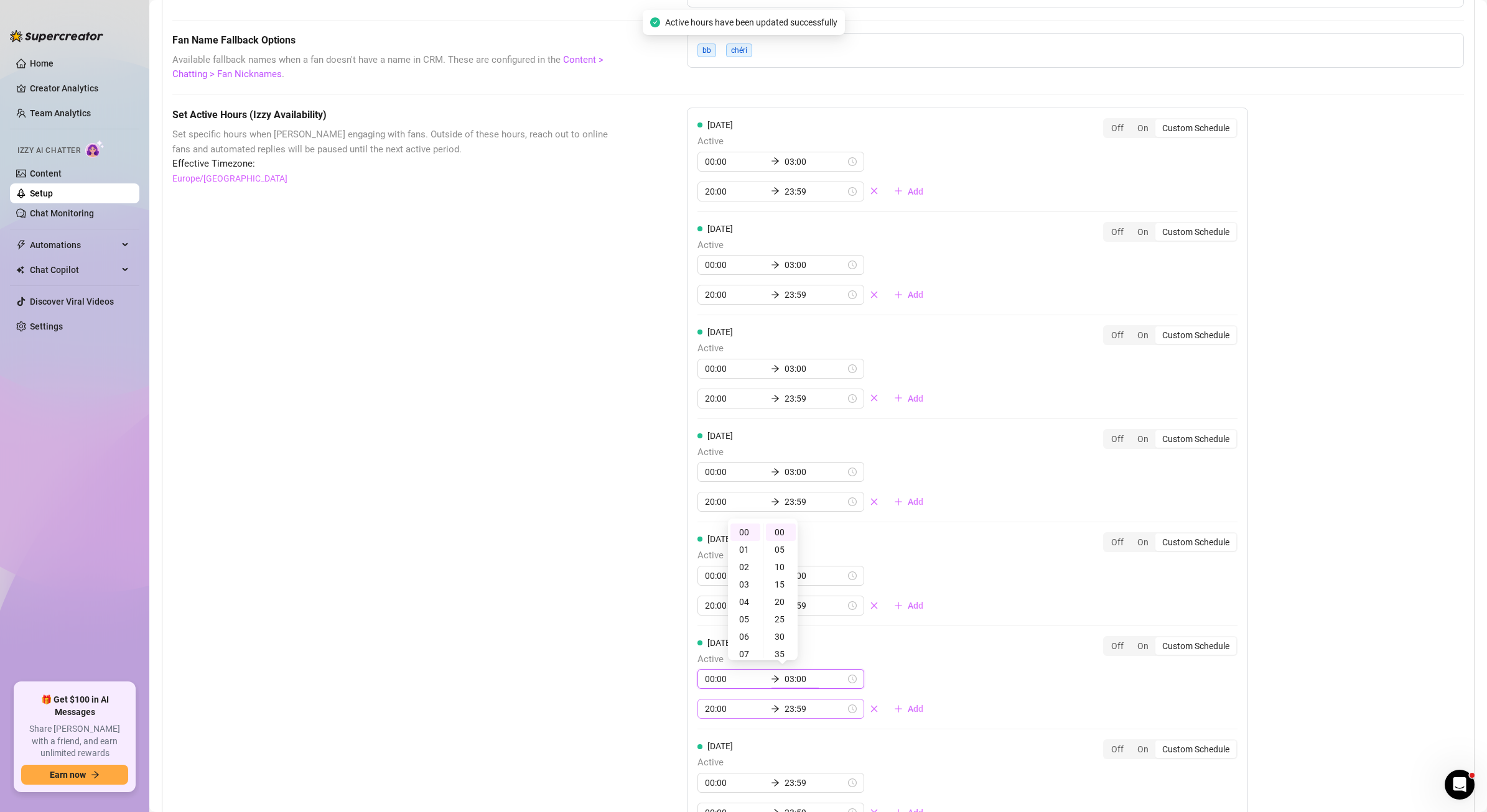
scroll to position [51, 0]
type input "03:00"
click at [922, 656] on div "[DATE] Active 00:00 03:00 20:00 23:59 Add Off On Custom Schedule" at bounding box center [968, 683] width 540 height 94
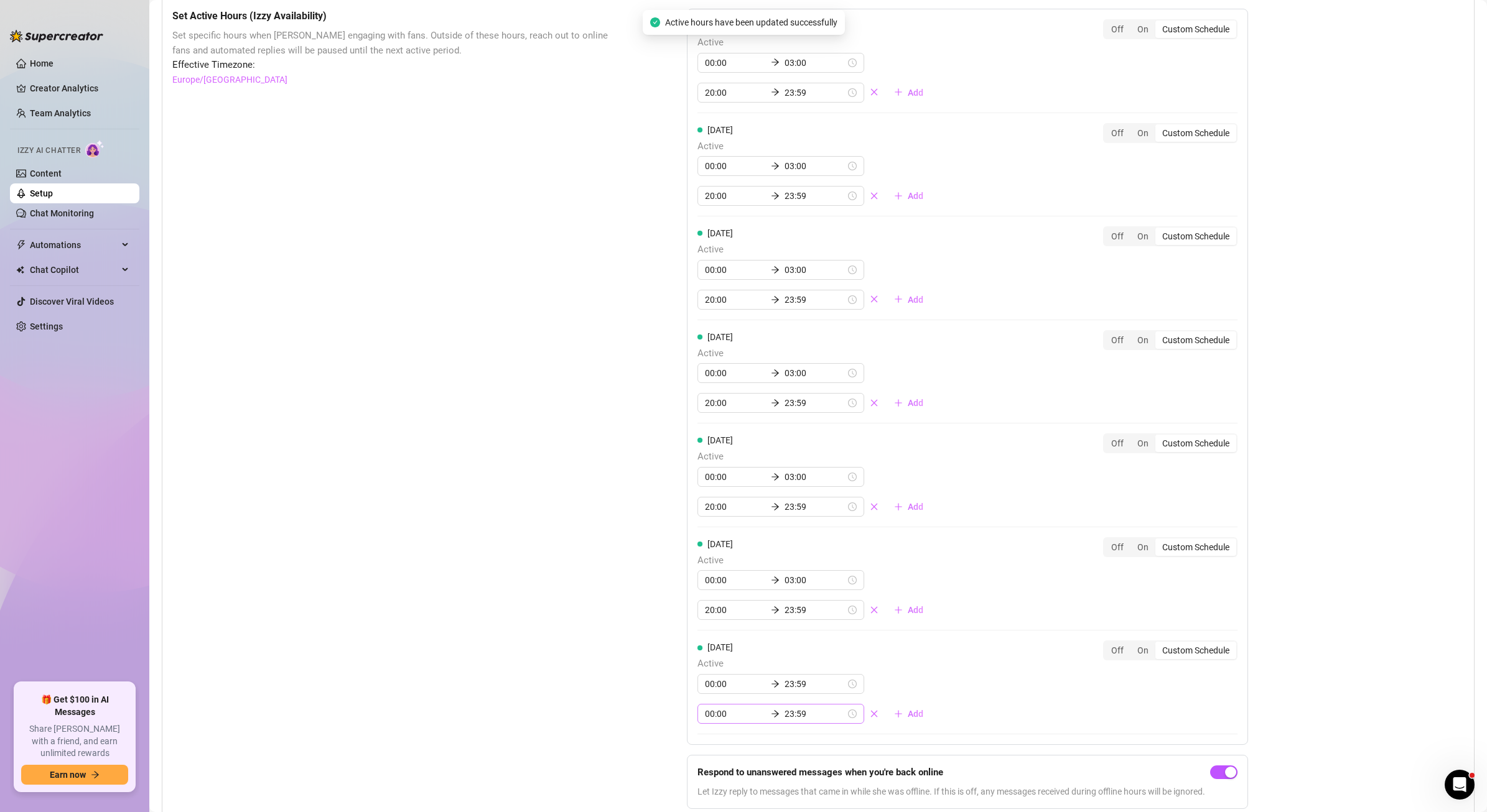
scroll to position [1090, 0]
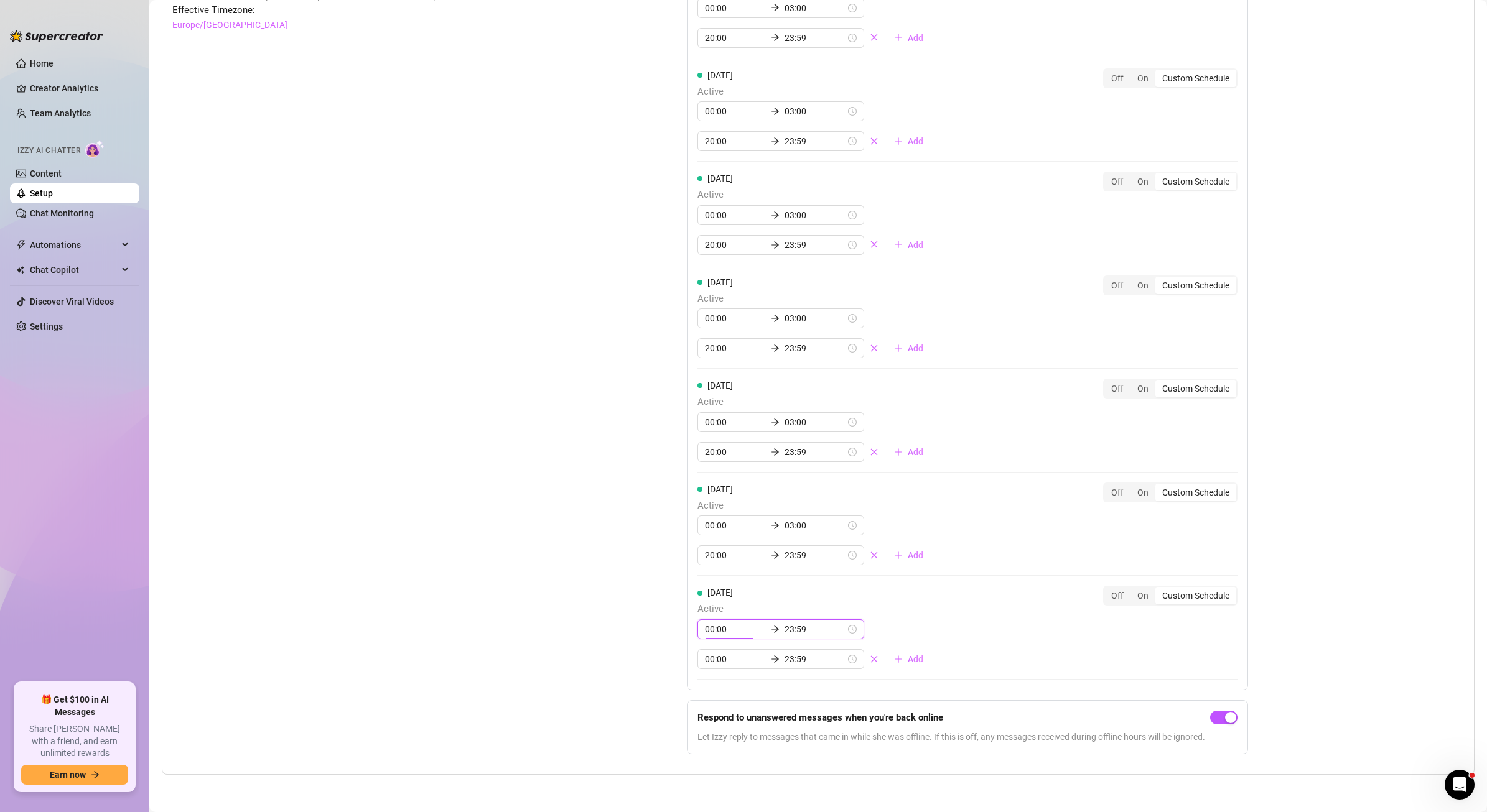
drag, startPoint x: 708, startPoint y: 628, endPoint x: 684, endPoint y: 628, distance: 24.0
click at [687, 628] on div "[DATE] Active 00:00 03:00 20:00 23:59 Add Off On Custom Schedule [DATE] Active …" at bounding box center [968, 322] width 561 height 736
click at [784, 631] on input "23:59" at bounding box center [815, 629] width 61 height 14
click at [784, 630] on input "23:59" at bounding box center [815, 629] width 61 height 14
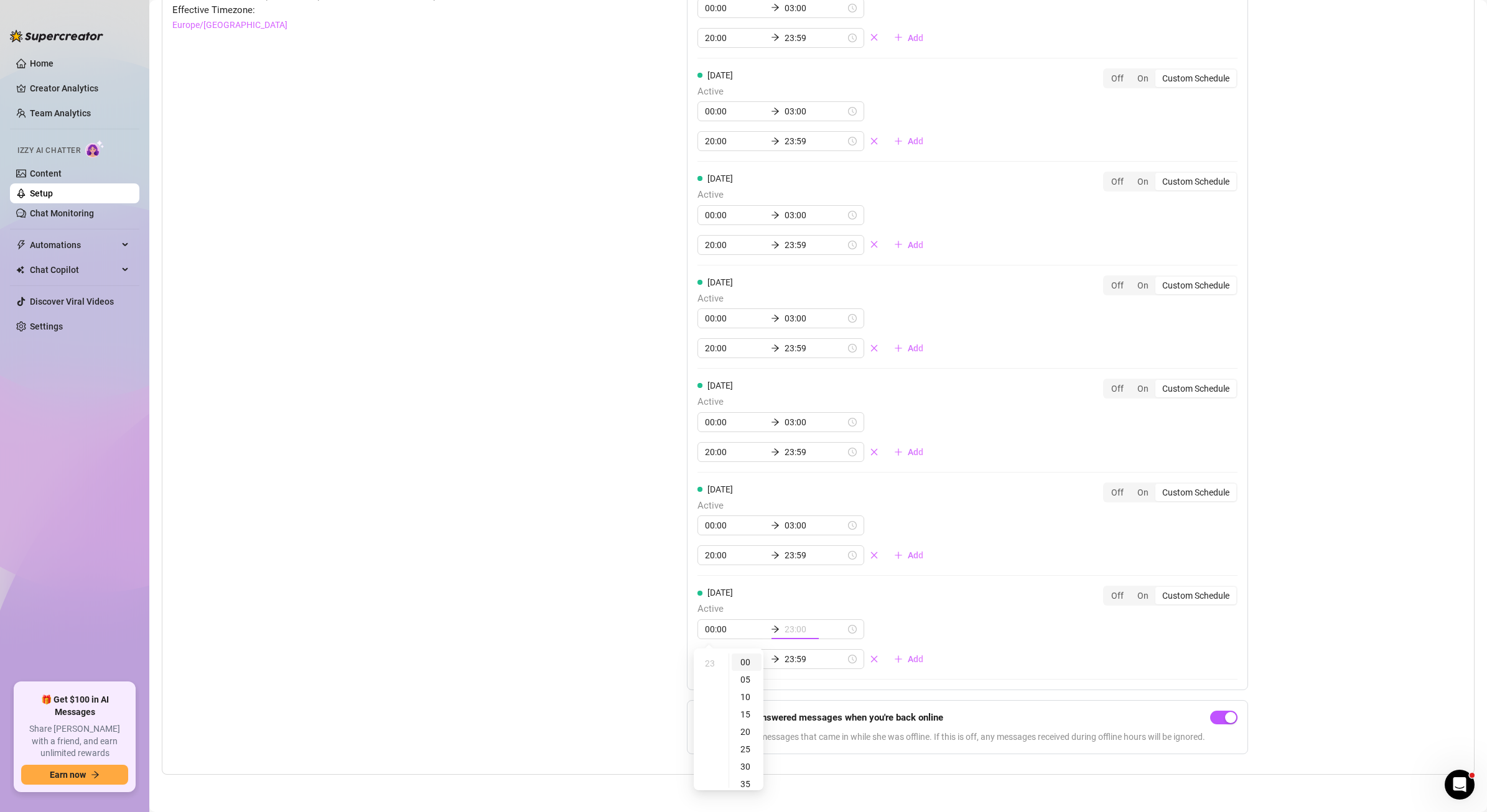
click at [744, 656] on div "00" at bounding box center [747, 662] width 30 height 17
type input "00:00"
click at [591, 640] on div "Set Active Hours (Izzy Availability) Set specific hours when Izzy engaging with…" at bounding box center [398, 359] width 452 height 811
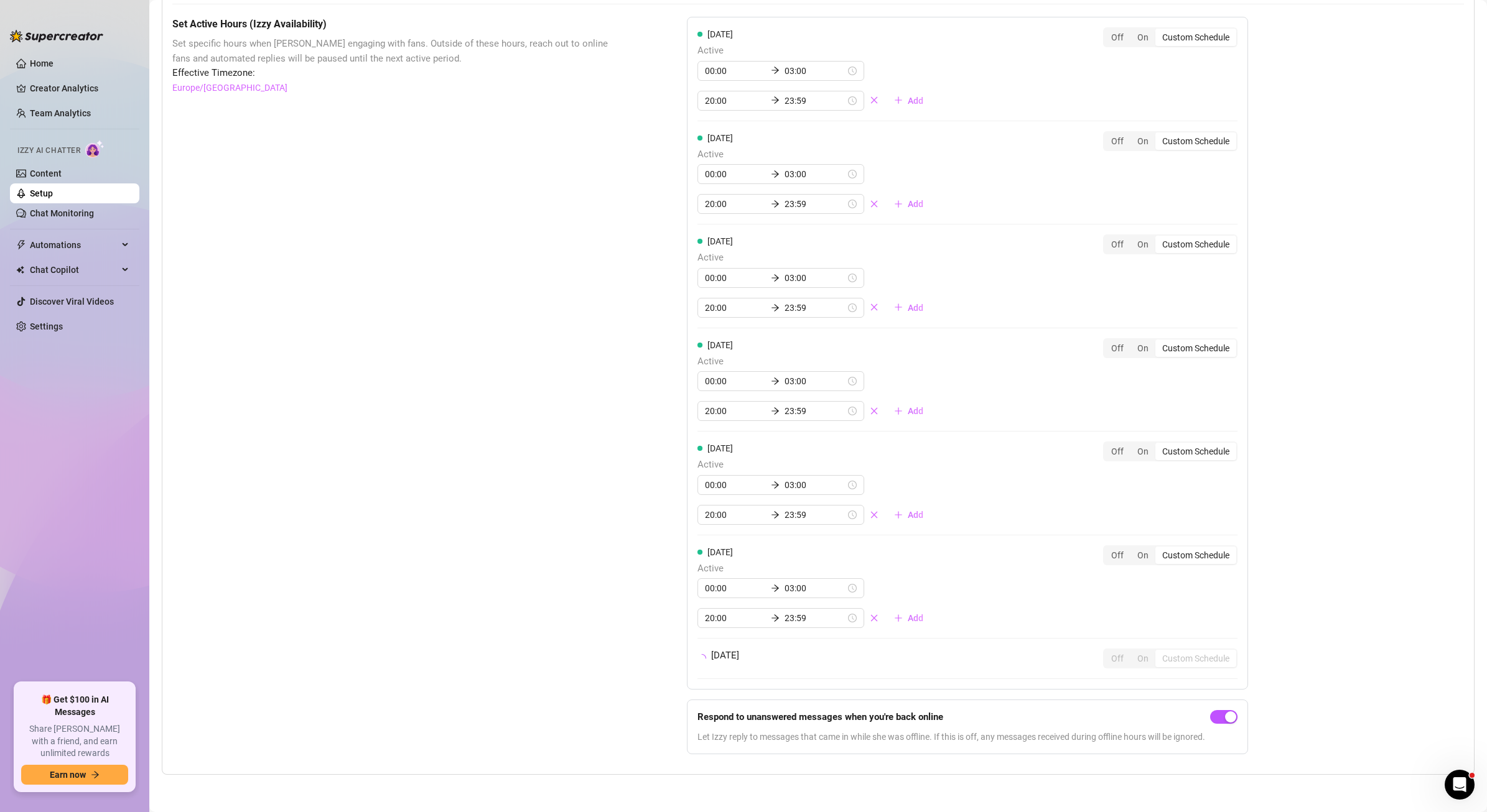
scroll to position [1090, 0]
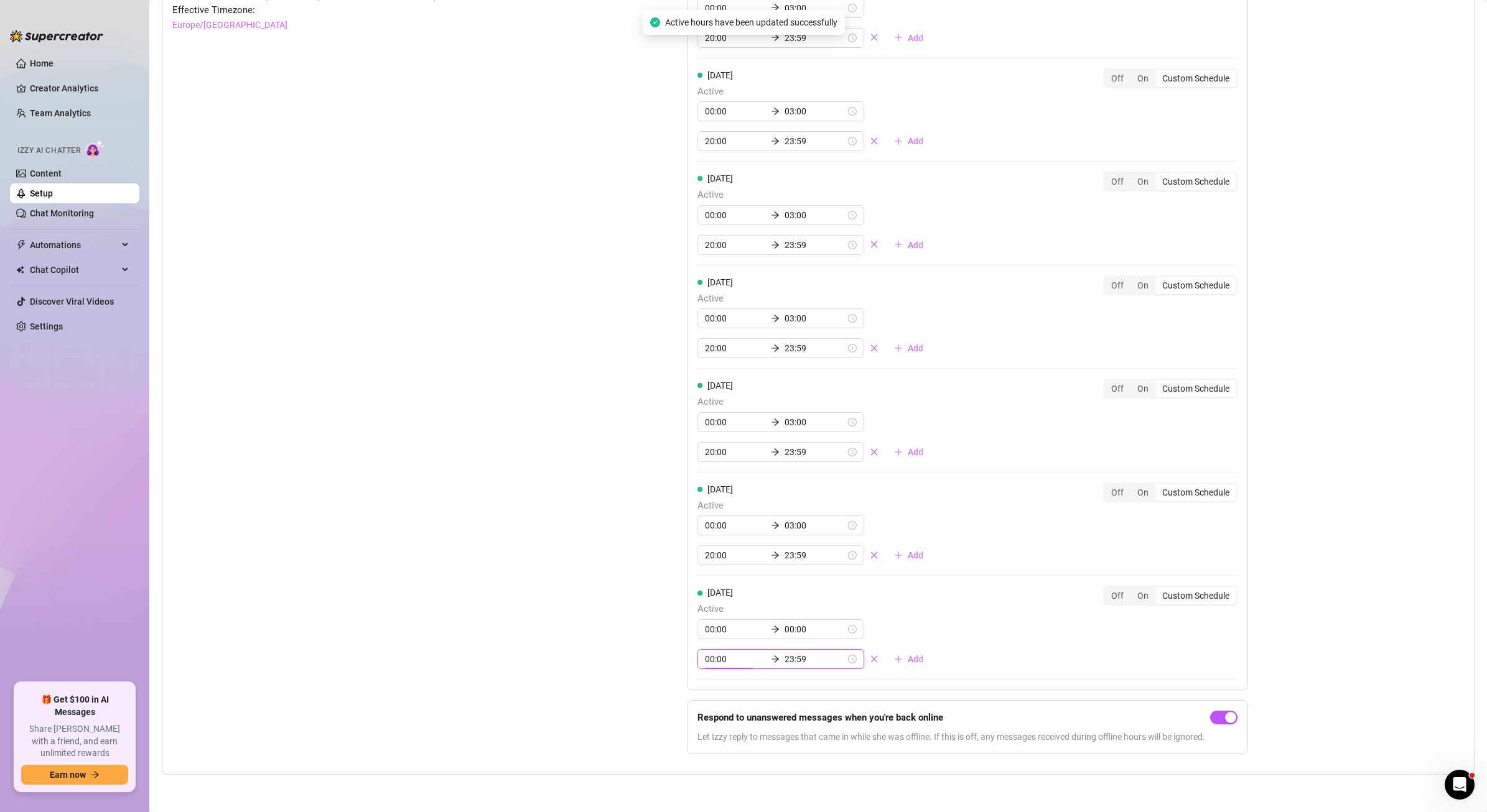
drag, startPoint x: 703, startPoint y: 660, endPoint x: 695, endPoint y: 660, distance: 8.0
click at [698, 660] on div "00:00 23:59" at bounding box center [781, 660] width 167 height 20
click at [708, 512] on div "20" at bounding box center [711, 514] width 30 height 17
type input "20:00"
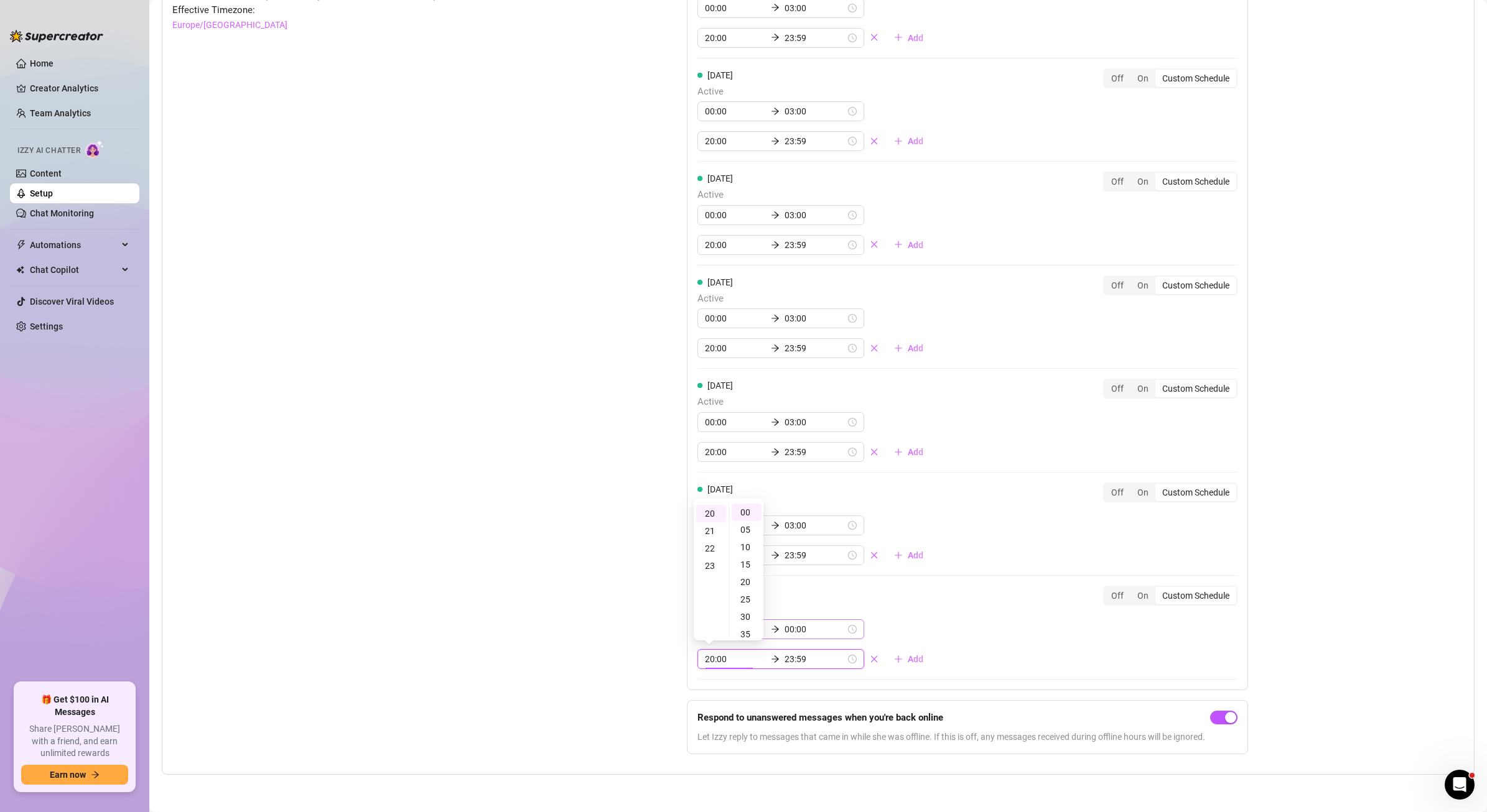
click at [817, 630] on div "00:00 00:00" at bounding box center [781, 630] width 167 height 20
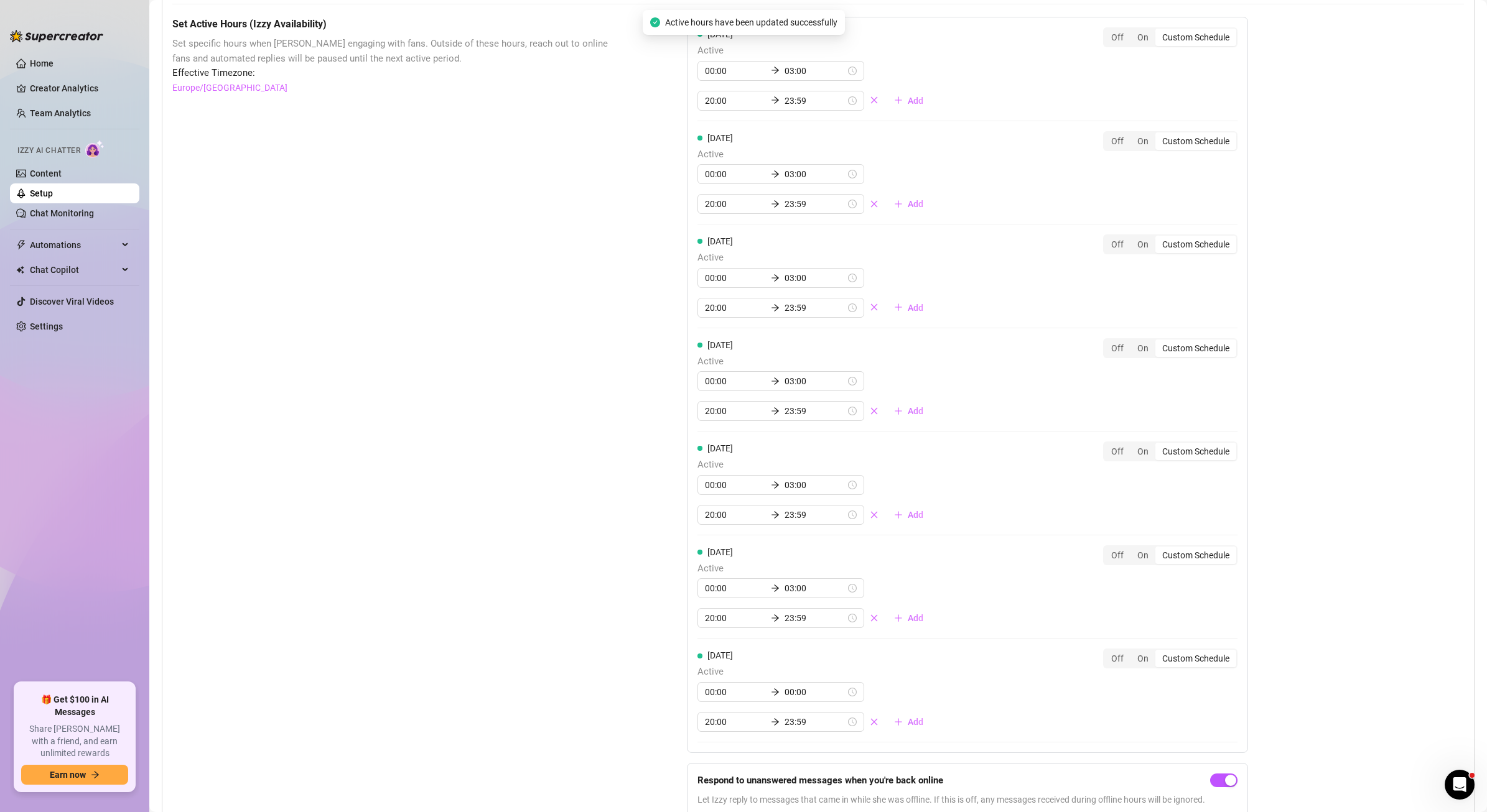
scroll to position [1090, 0]
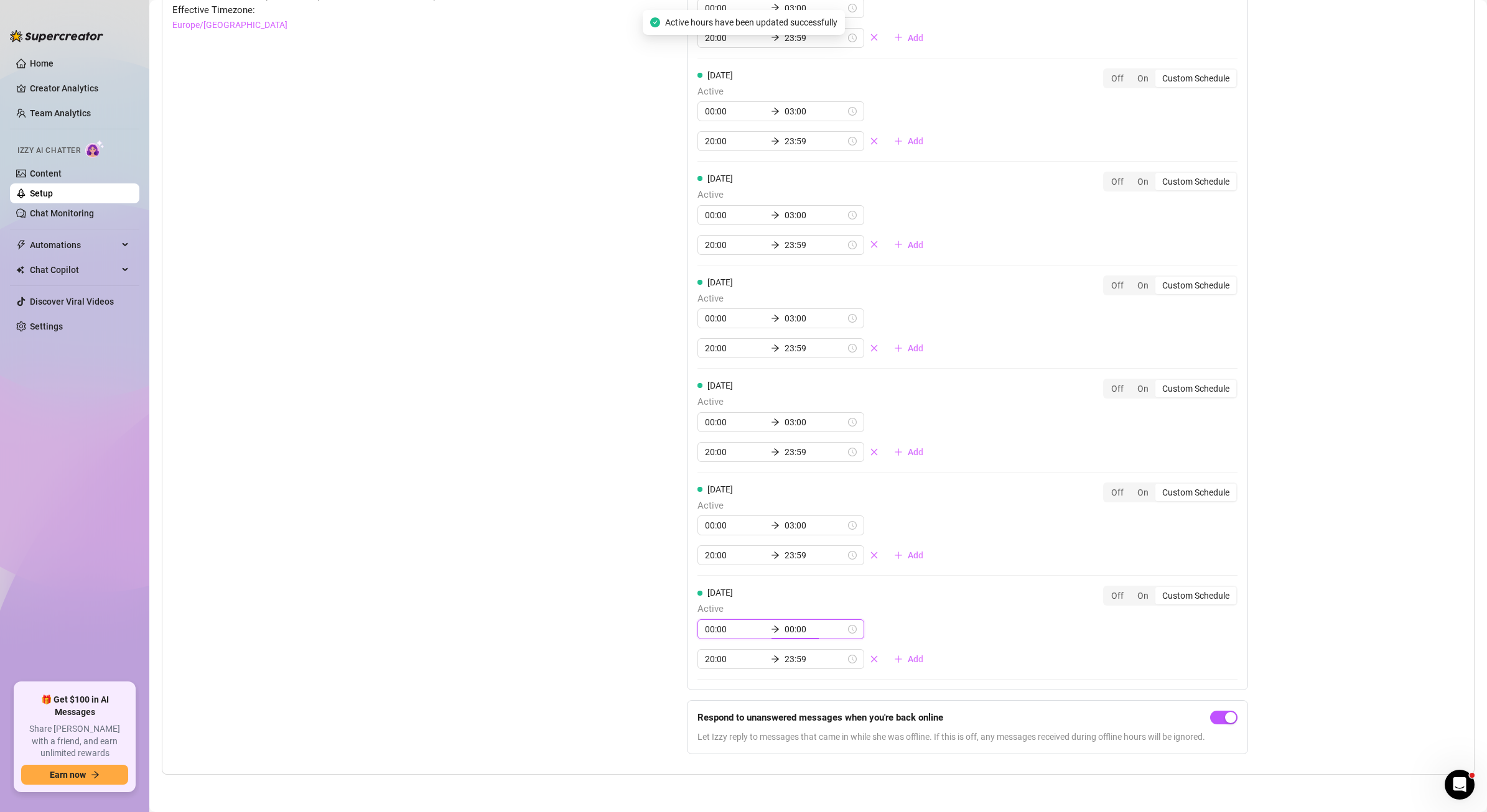
click at [784, 630] on input "00:00" at bounding box center [815, 629] width 61 height 14
type input "03:00"
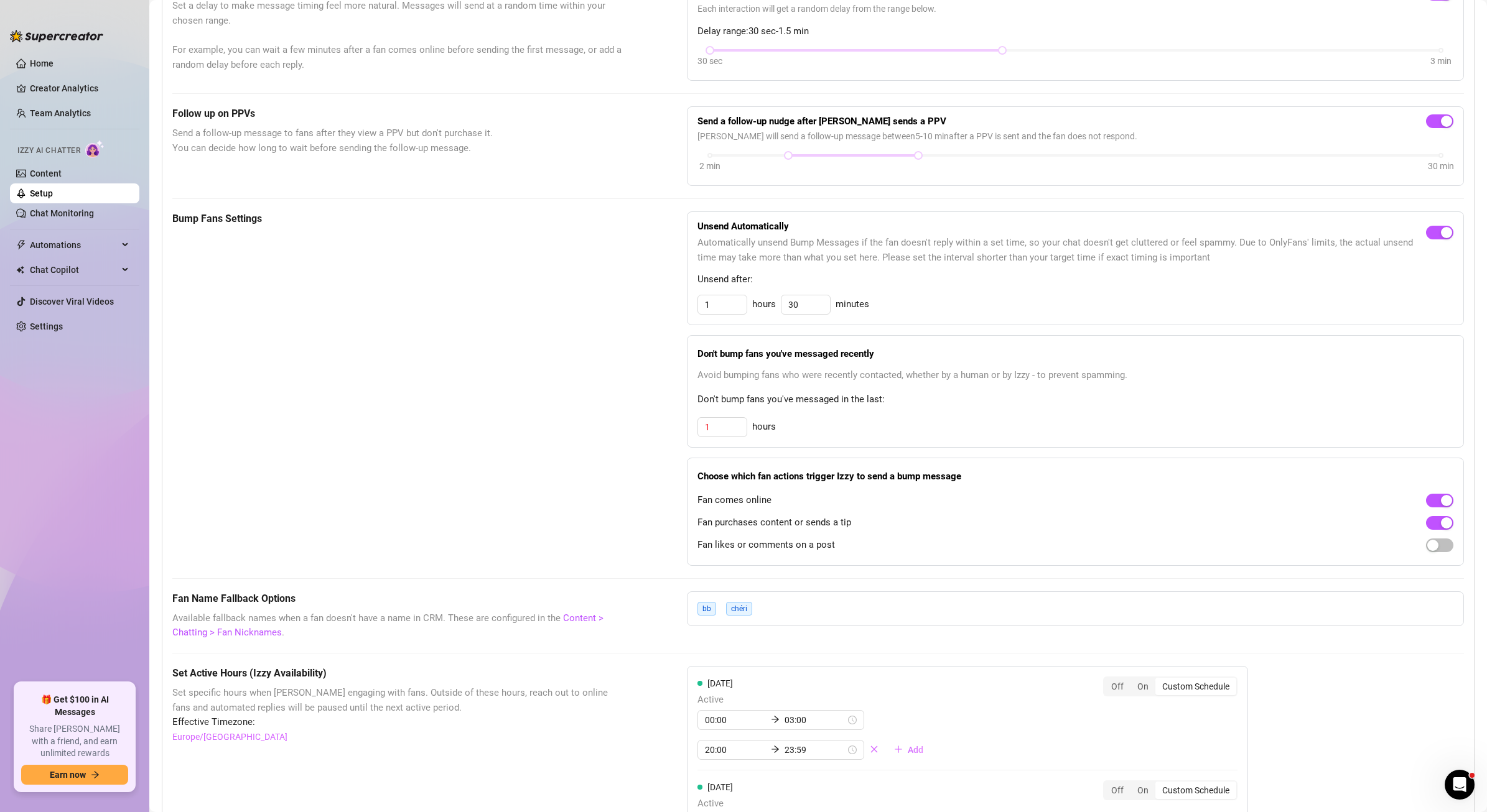
scroll to position [0, 0]
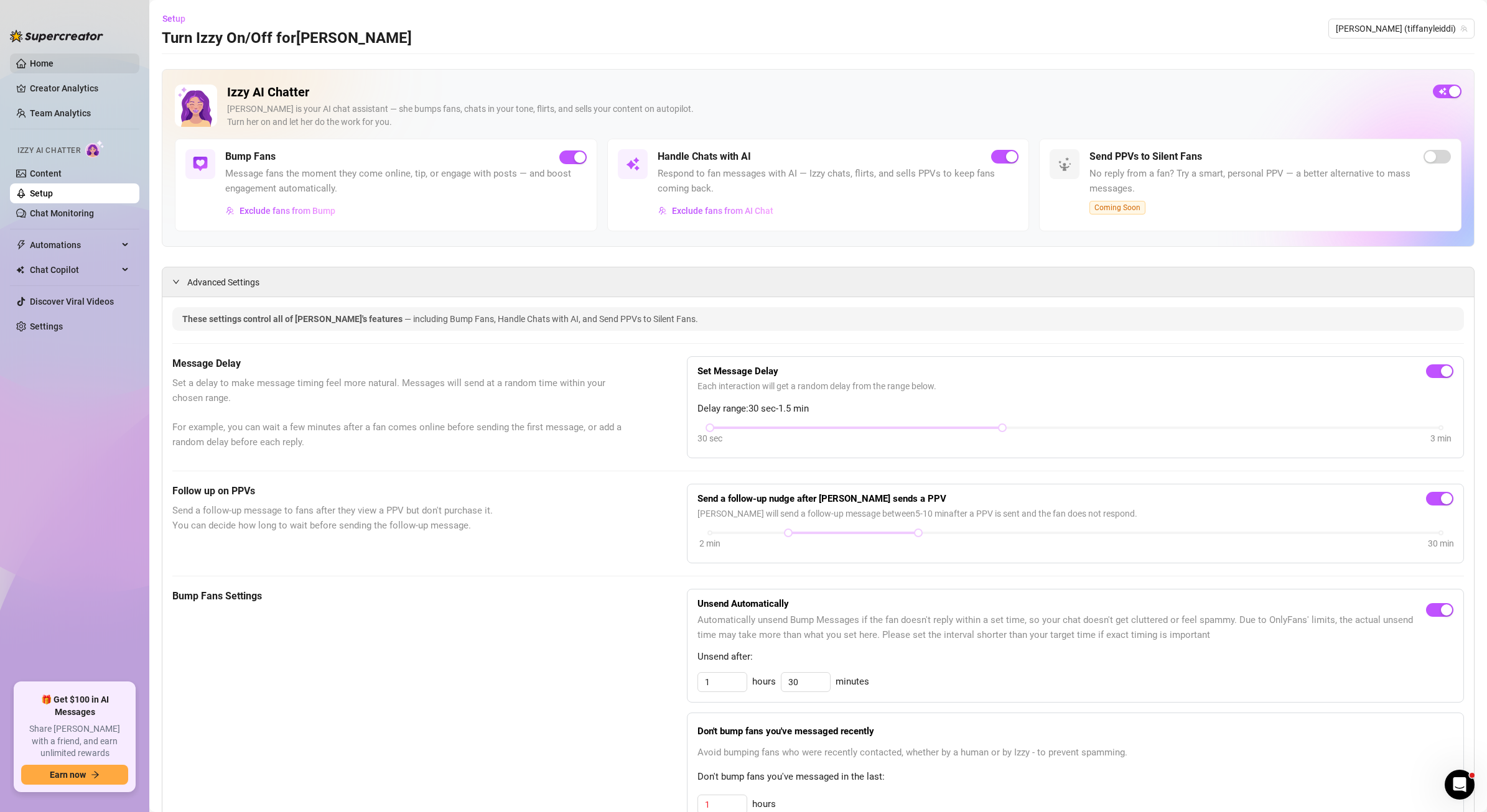
click at [48, 62] on link "Home" at bounding box center [41, 63] width 24 height 10
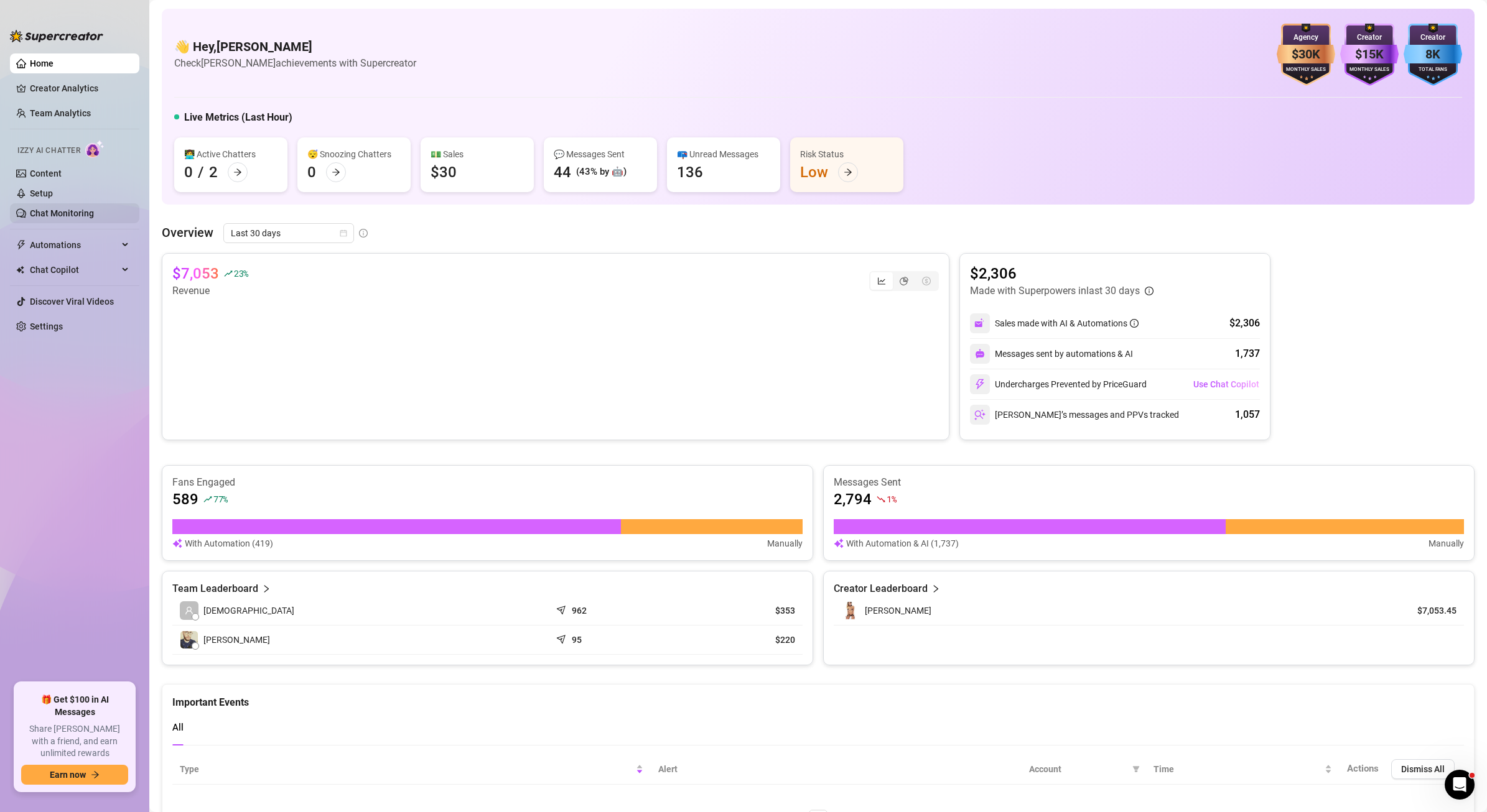
click at [51, 219] on link "Chat Monitoring" at bounding box center [62, 214] width 64 height 10
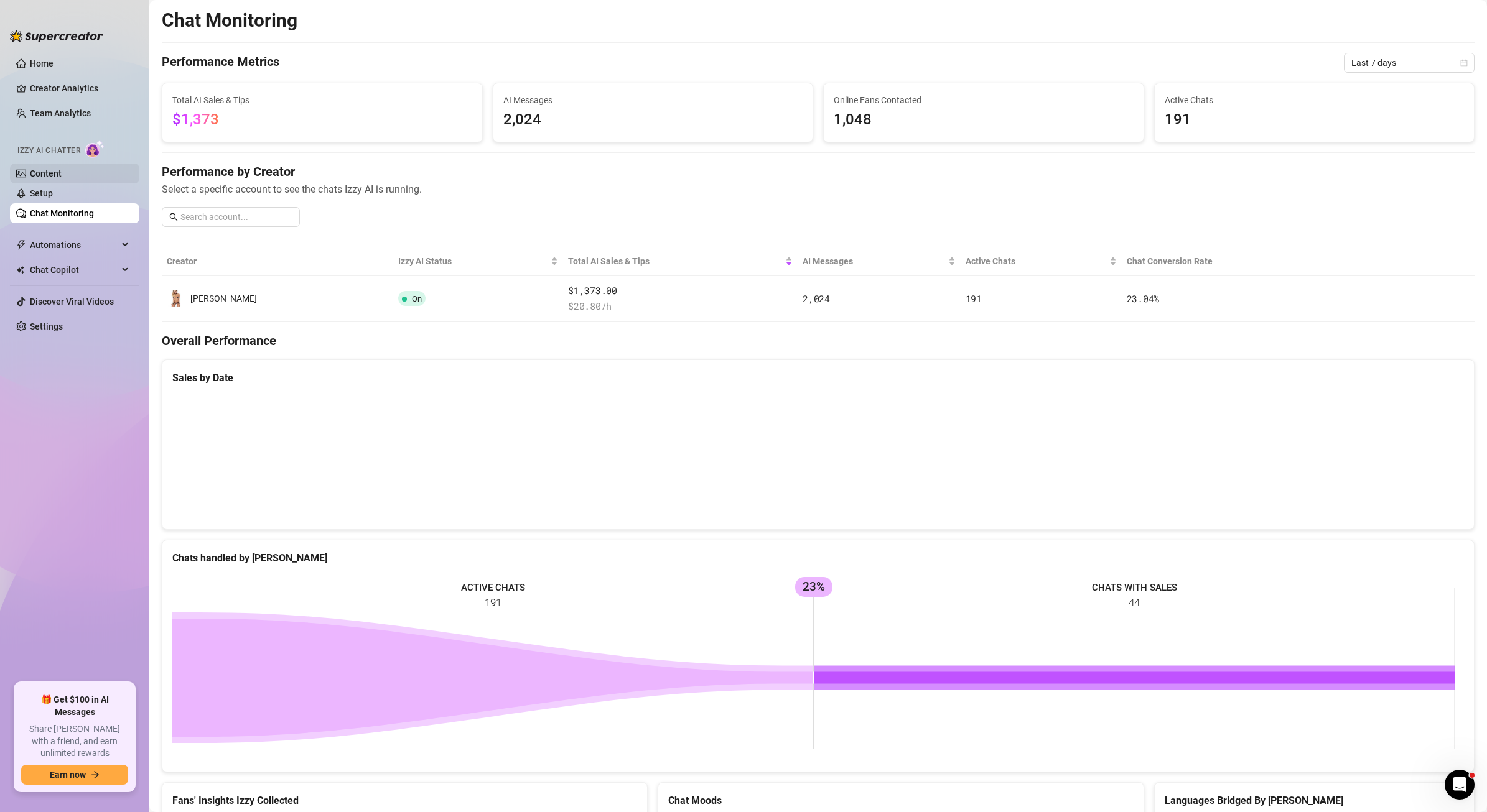
click at [44, 170] on link "Content" at bounding box center [46, 174] width 32 height 10
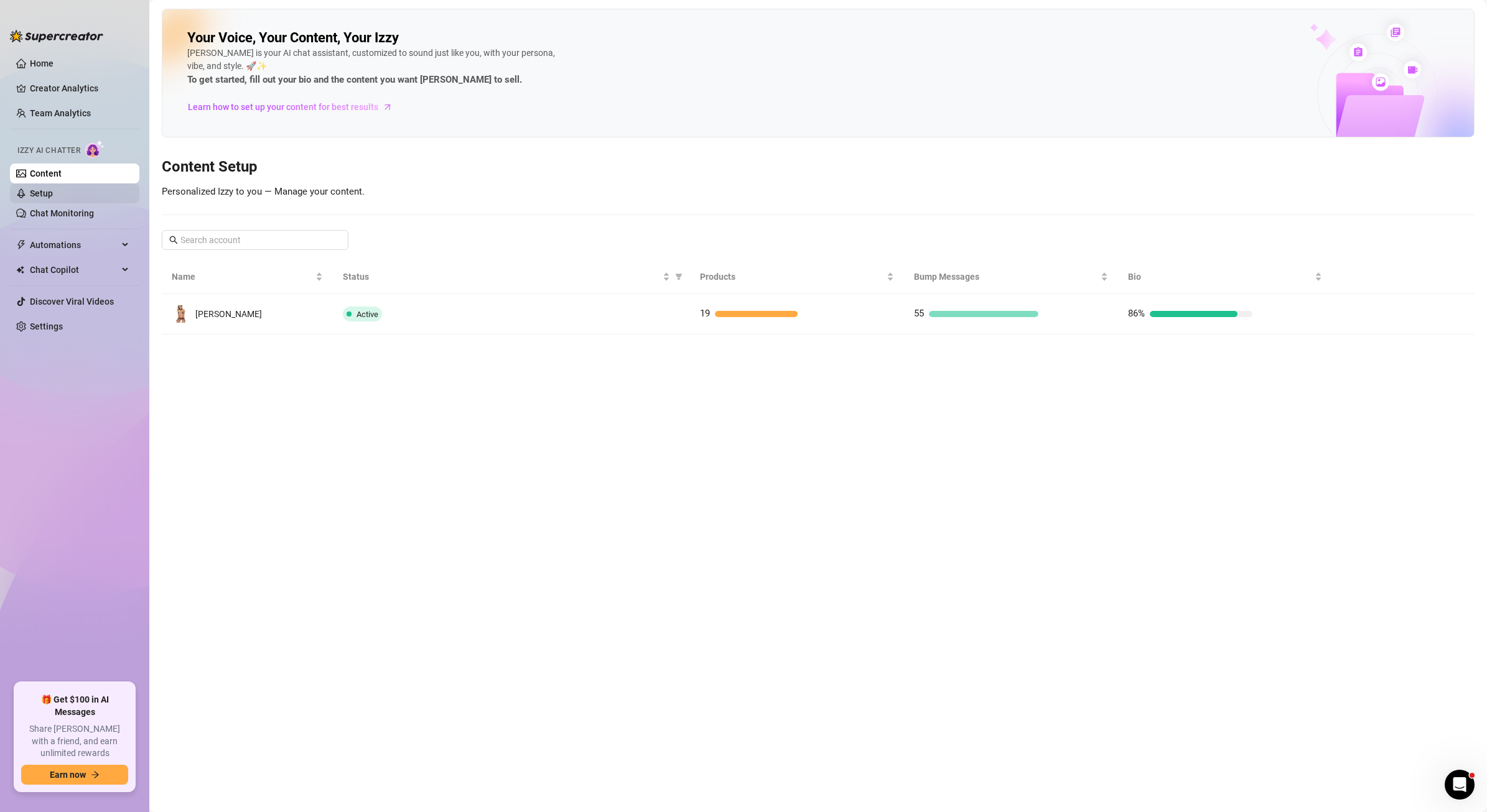
click at [53, 193] on link "Setup" at bounding box center [41, 194] width 23 height 10
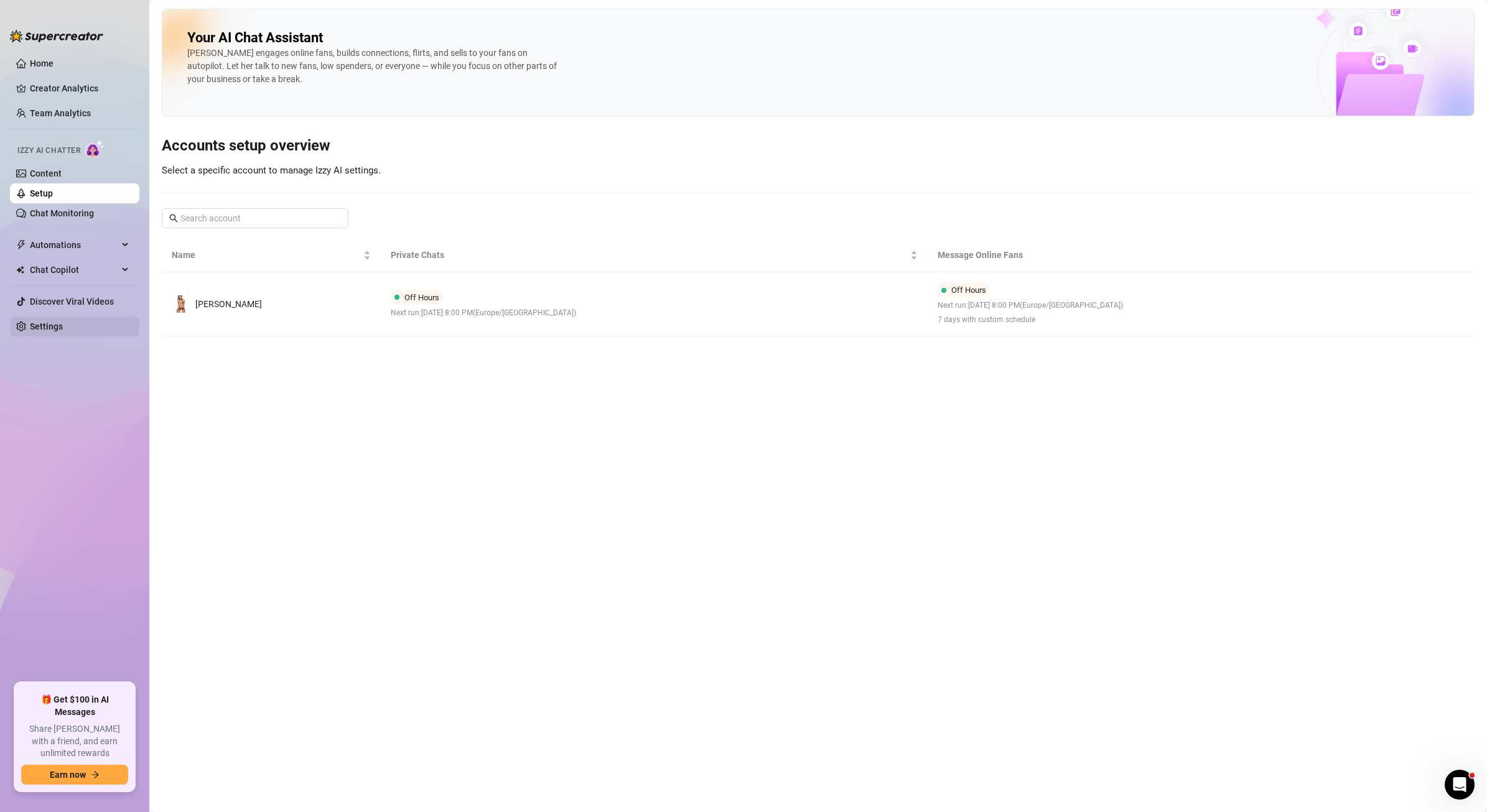
click at [48, 323] on link "Settings" at bounding box center [46, 326] width 33 height 10
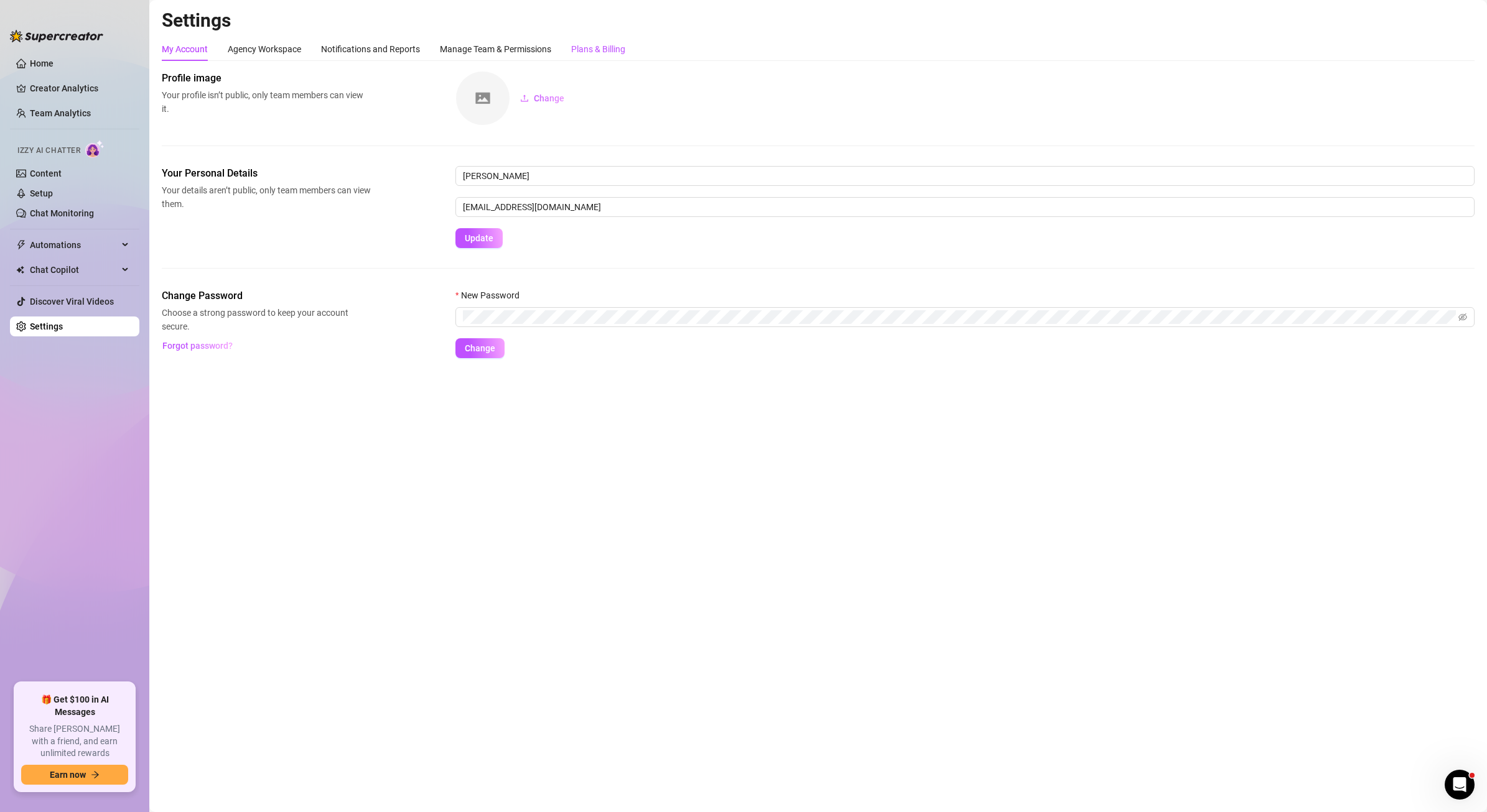
click at [616, 49] on div "Plans & Billing" at bounding box center [599, 48] width 54 height 14
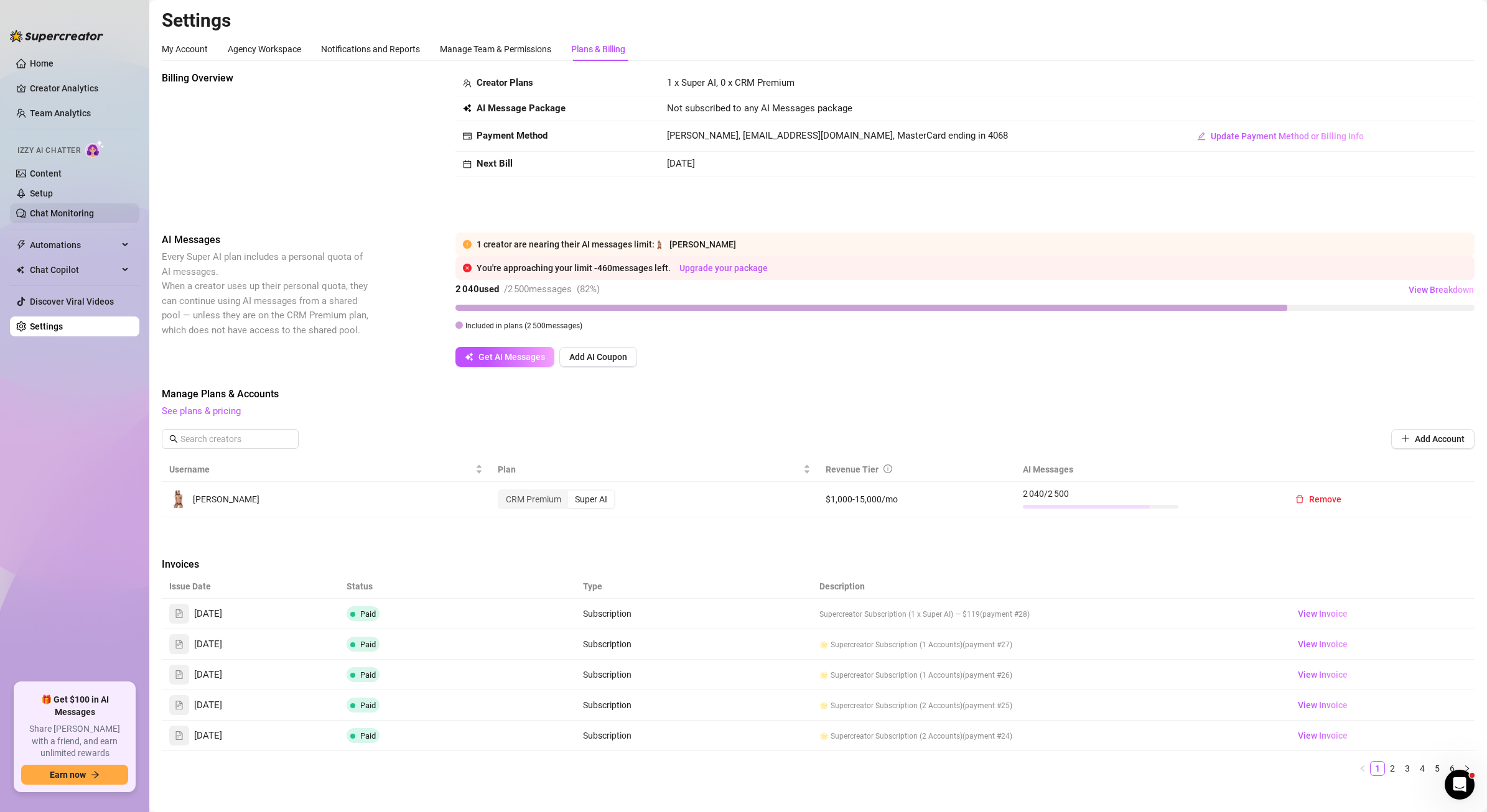
click at [62, 209] on link "Chat Monitoring" at bounding box center [62, 214] width 64 height 10
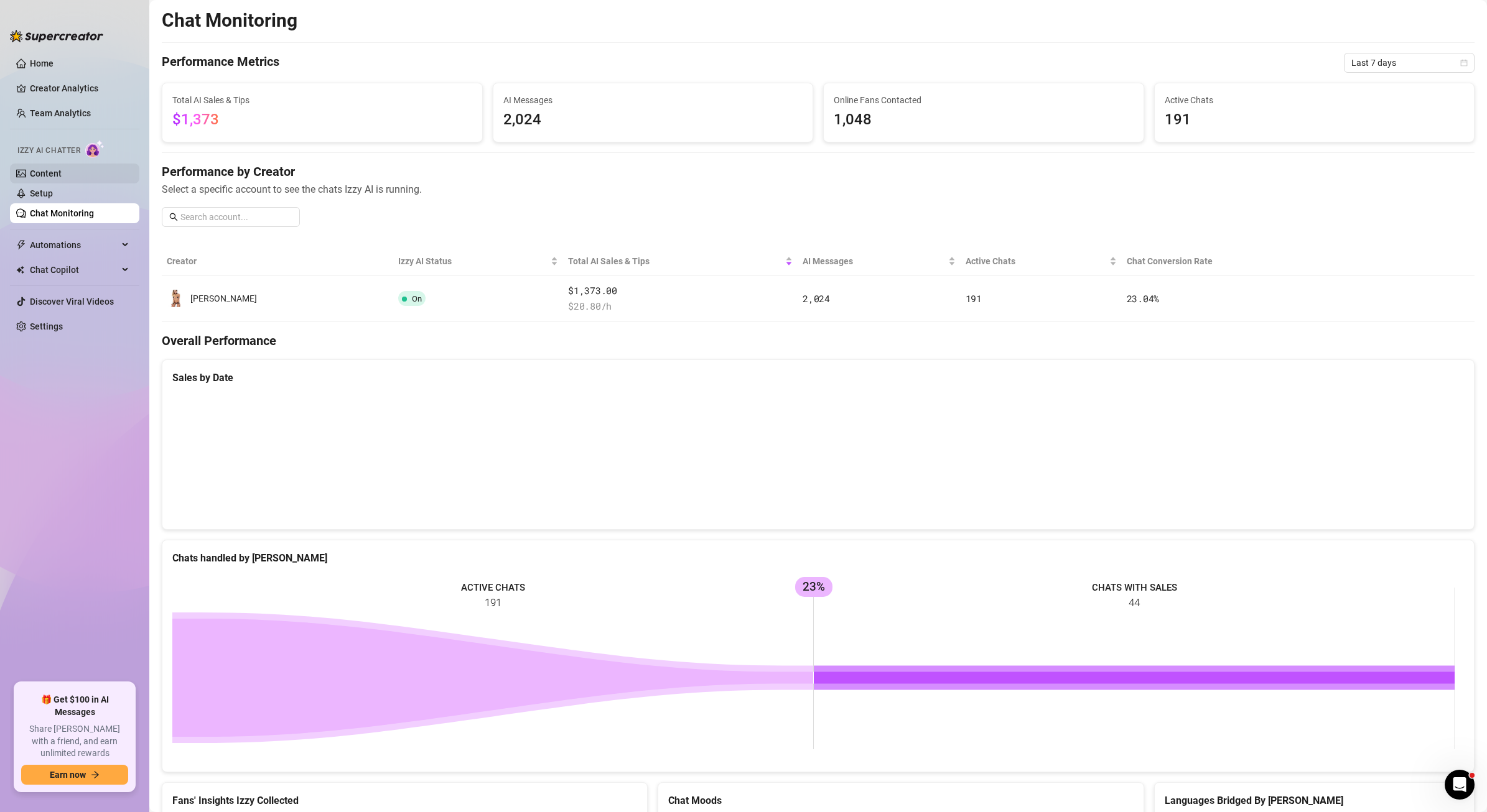
click at [41, 174] on link "Content" at bounding box center [46, 174] width 32 height 10
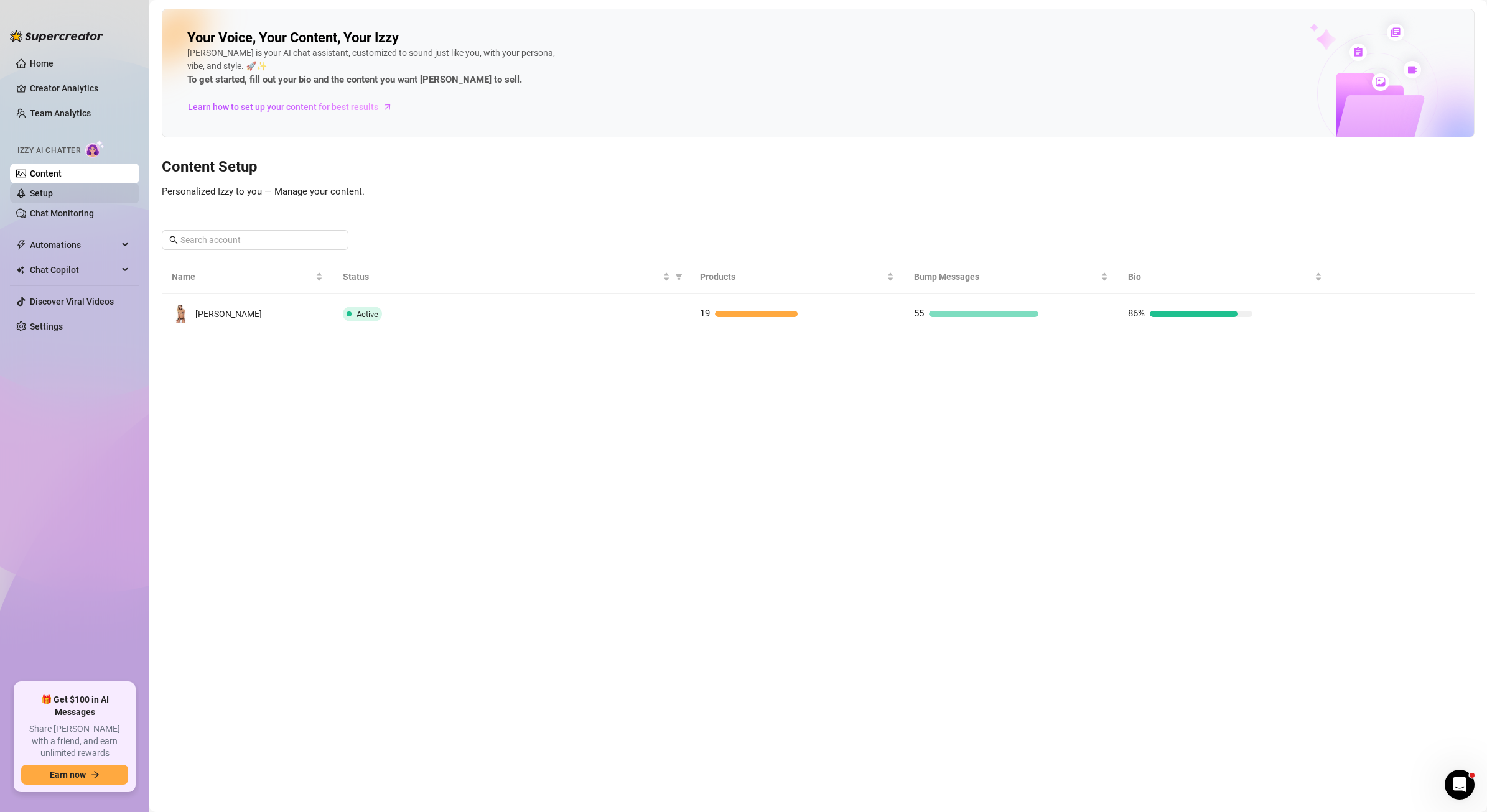
click at [36, 197] on link "Setup" at bounding box center [41, 194] width 23 height 10
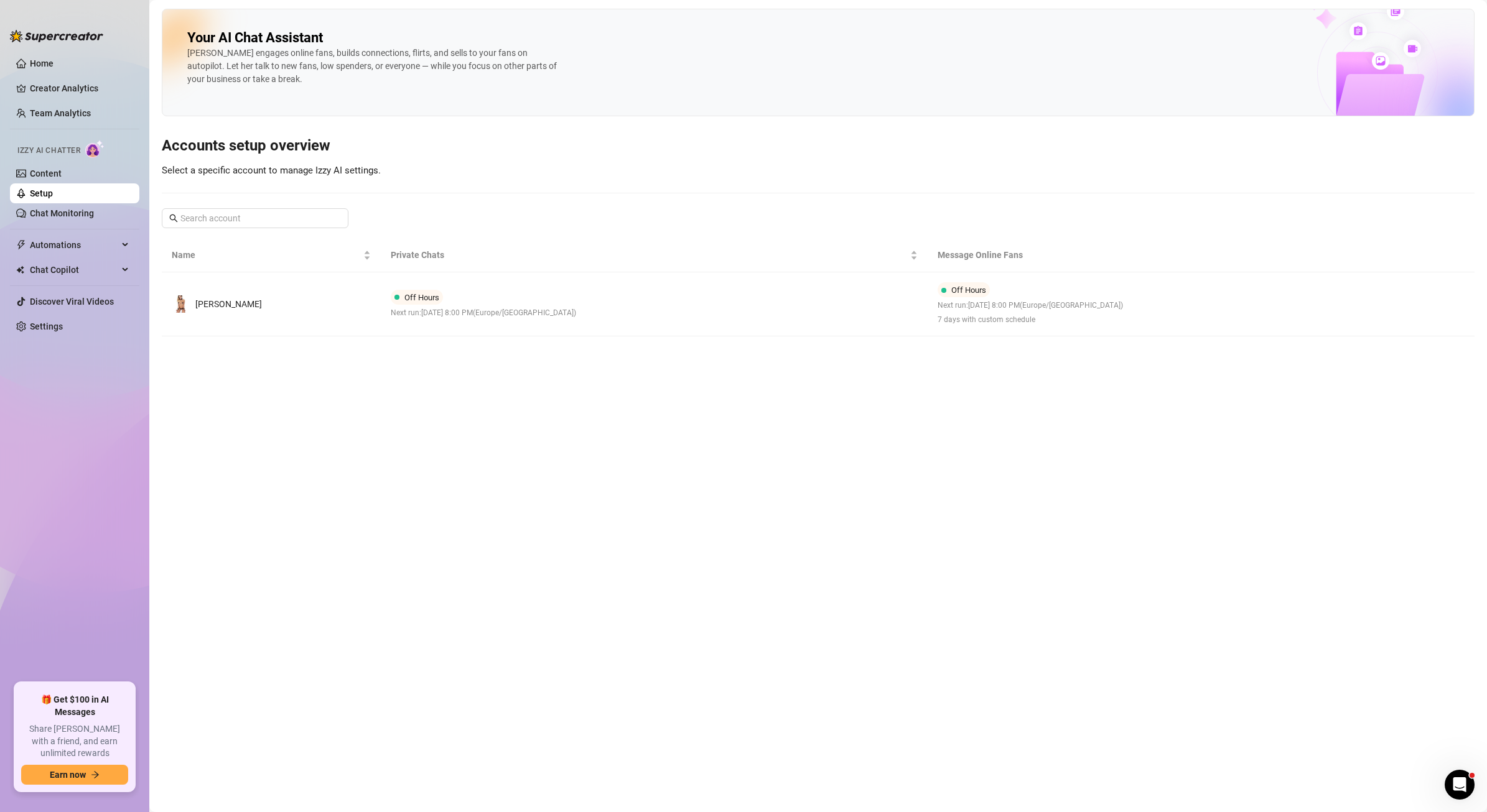
click at [53, 199] on link "Setup" at bounding box center [41, 194] width 23 height 10
click at [94, 209] on link "Chat Monitoring" at bounding box center [62, 214] width 64 height 10
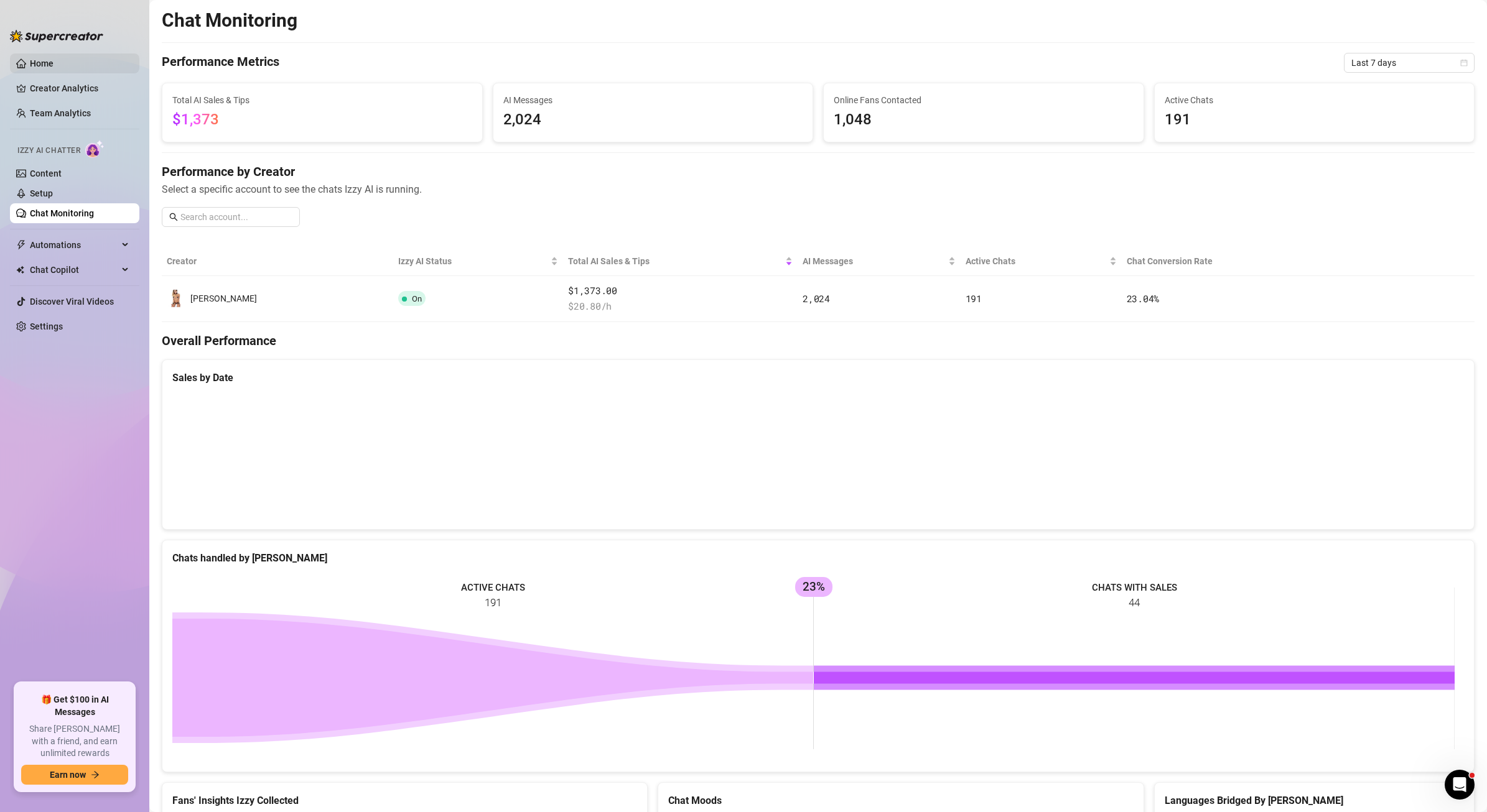
click at [43, 68] on link "Home" at bounding box center [41, 63] width 24 height 10
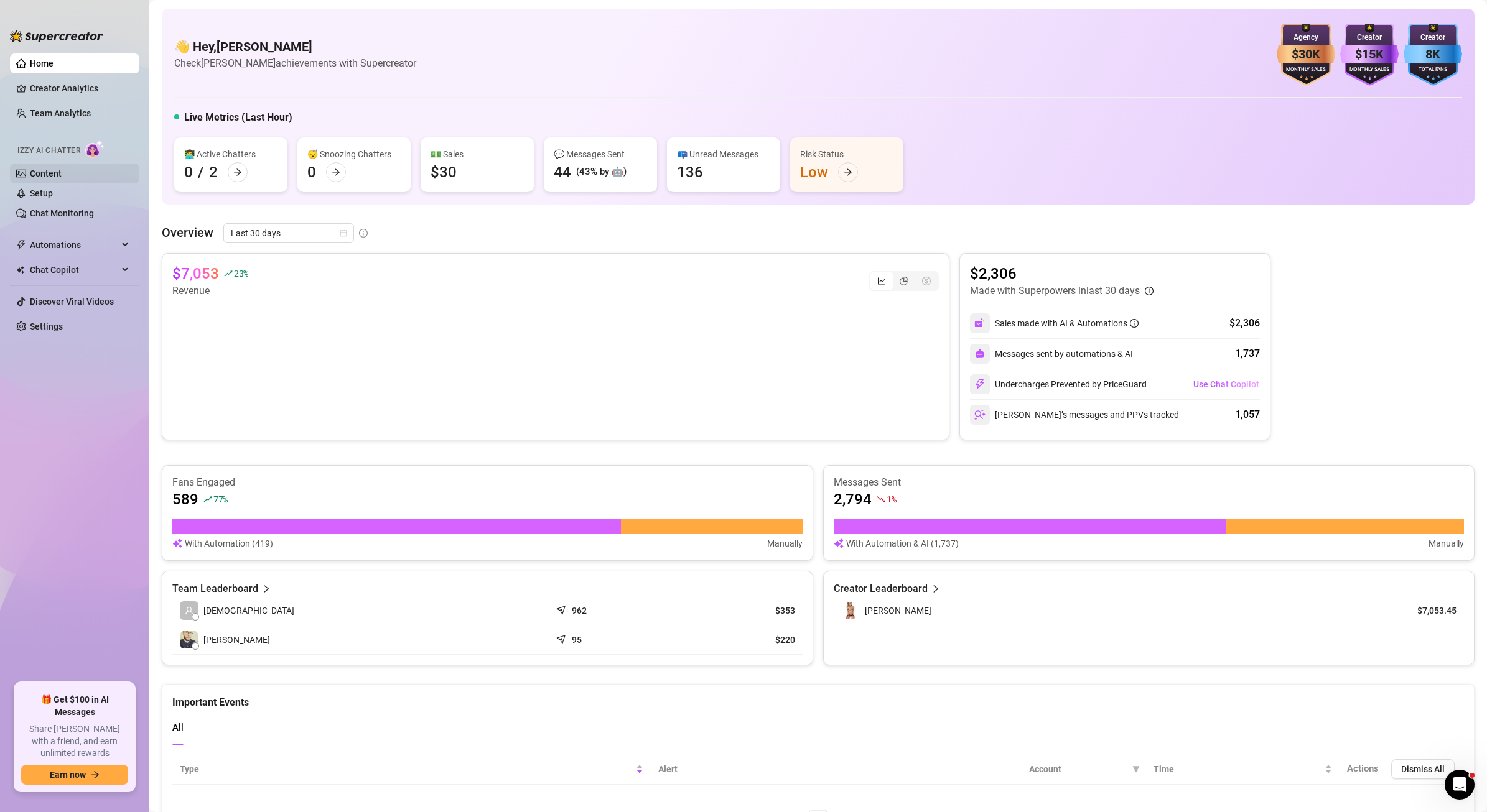
click at [40, 170] on link "Content" at bounding box center [46, 174] width 32 height 10
